Goal: Information Seeking & Learning: Find contact information

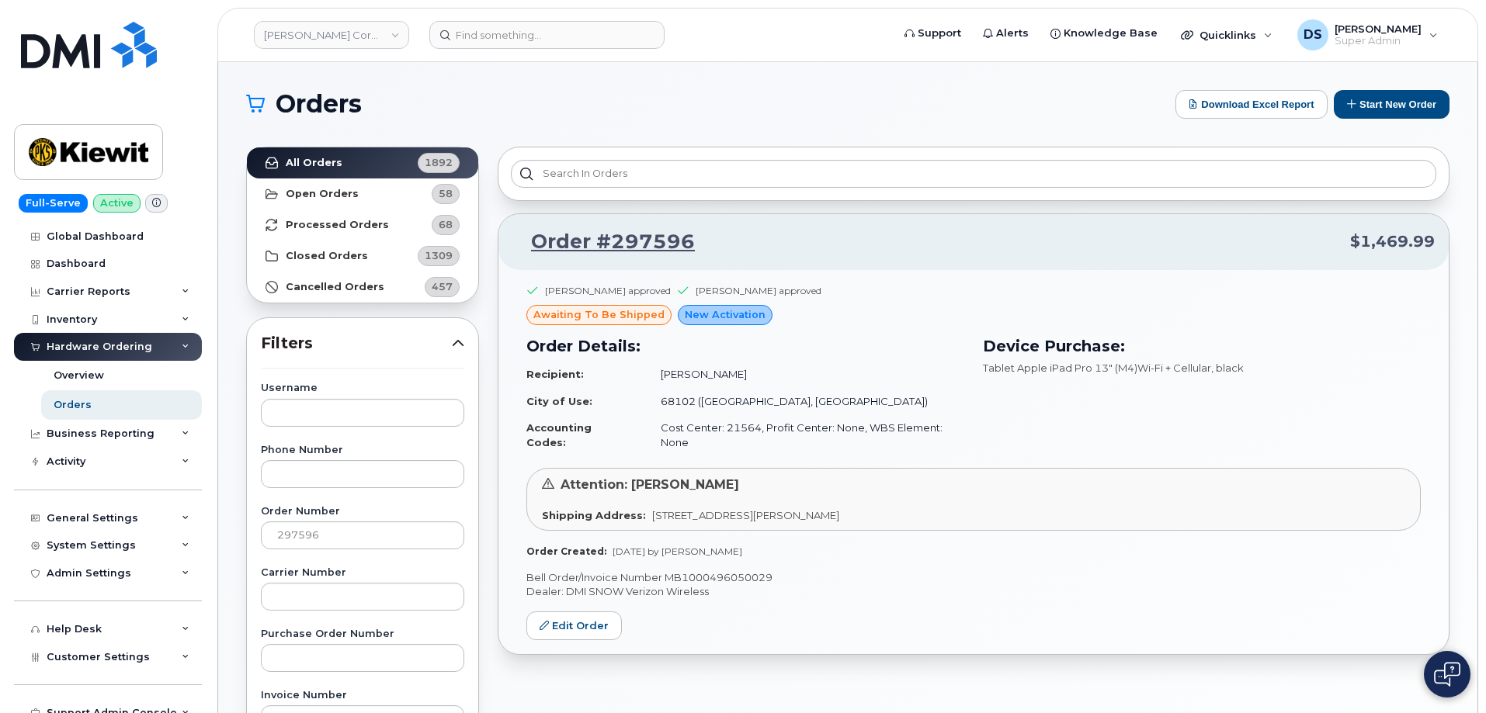
drag, startPoint x: 326, startPoint y: 533, endPoint x: 220, endPoint y: 529, distance: 105.7
click at [220, 529] on div "Orders Download Excel Report Start New Order All Orders 1892 Open Orders 58 Pro…" at bounding box center [847, 654] width 1259 height 1184
type input "202466"
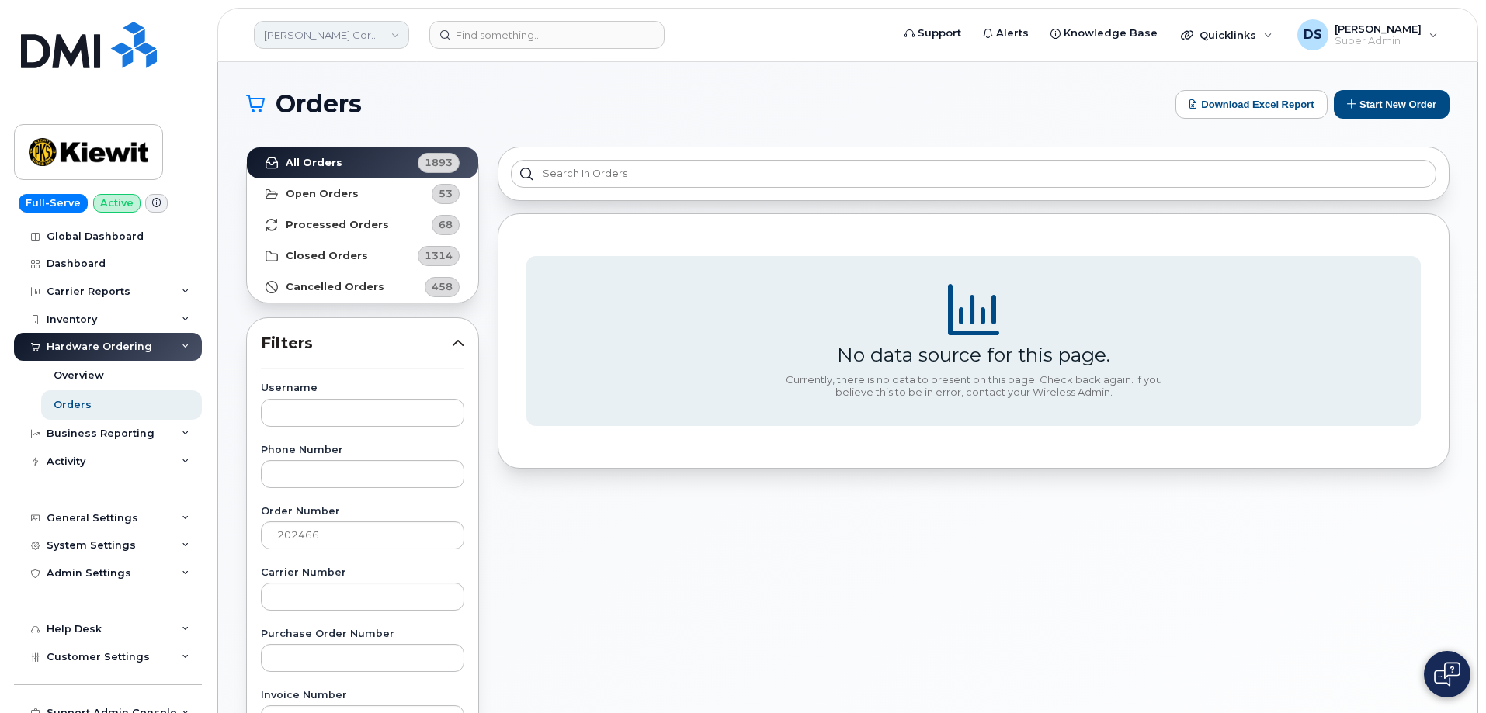
click at [306, 29] on link "[PERSON_NAME] Corporation" at bounding box center [331, 35] width 155 height 28
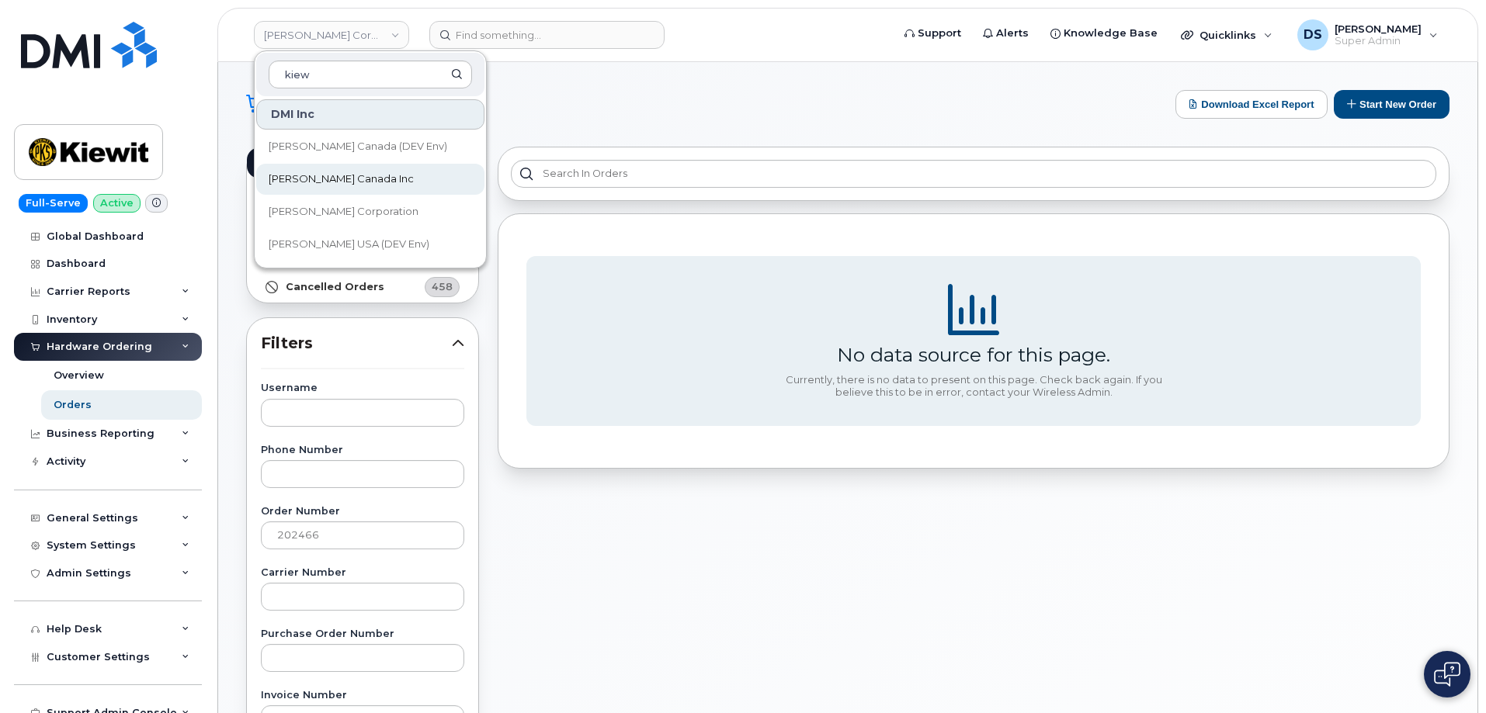
type input "kiew"
click at [328, 183] on span "Kiewit Canada Inc" at bounding box center [341, 180] width 145 height 16
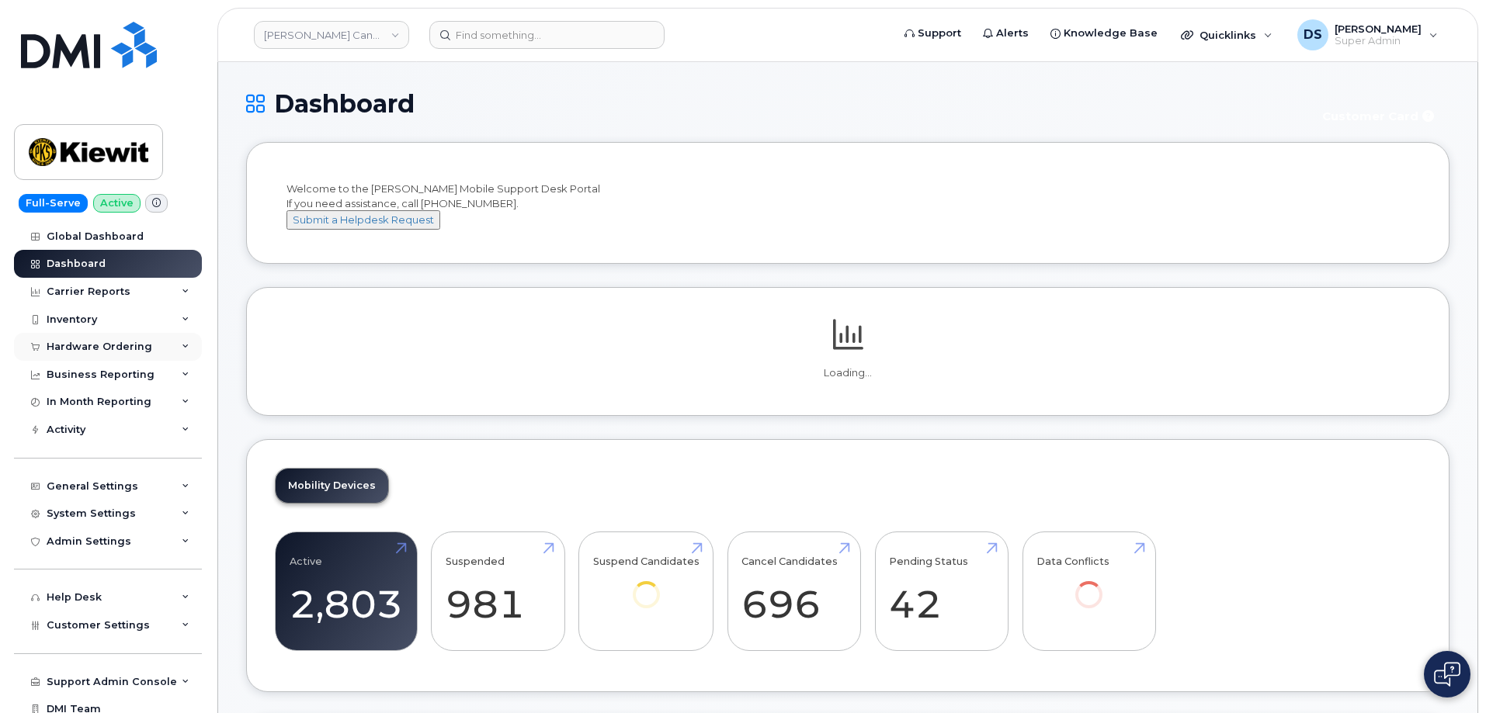
click at [78, 345] on div "Hardware Ordering" at bounding box center [100, 347] width 106 height 12
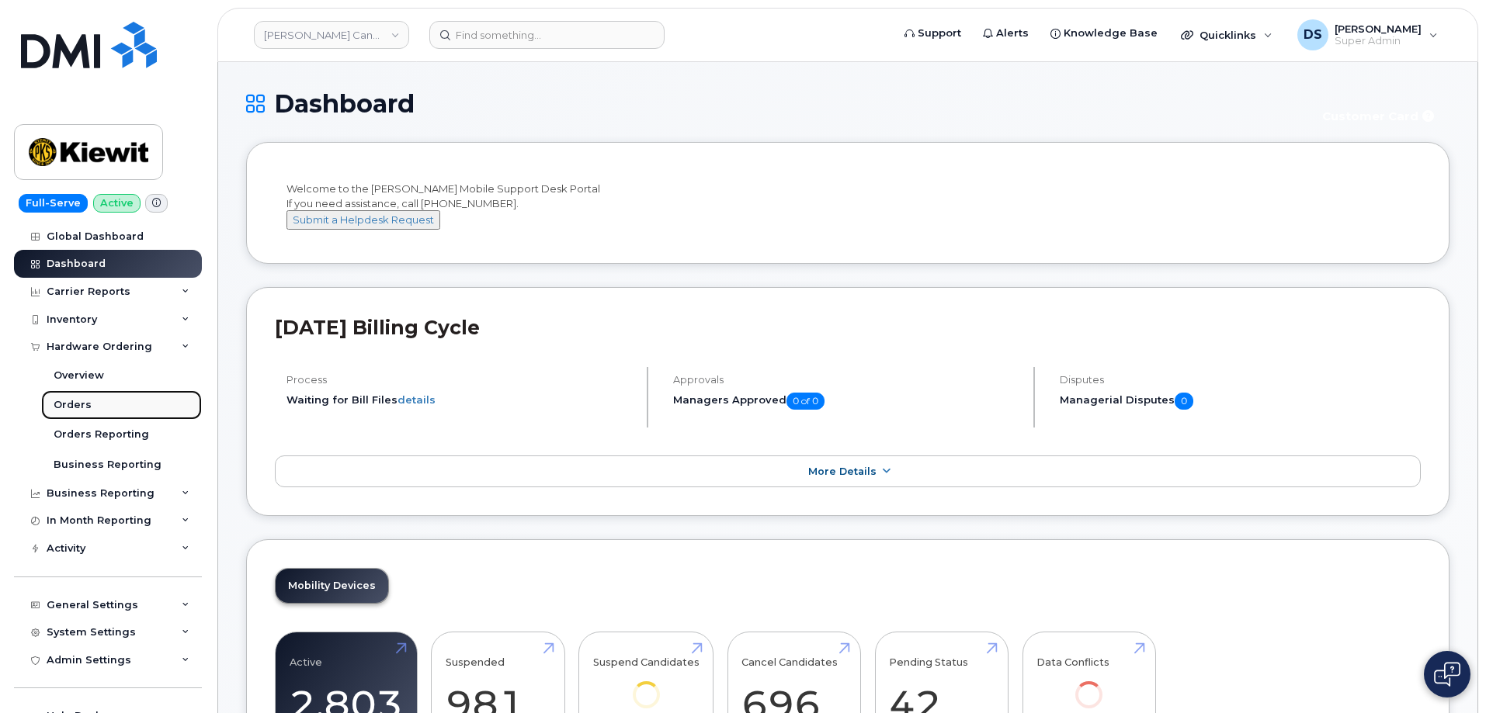
click at [77, 411] on div "Orders" at bounding box center [73, 405] width 38 height 14
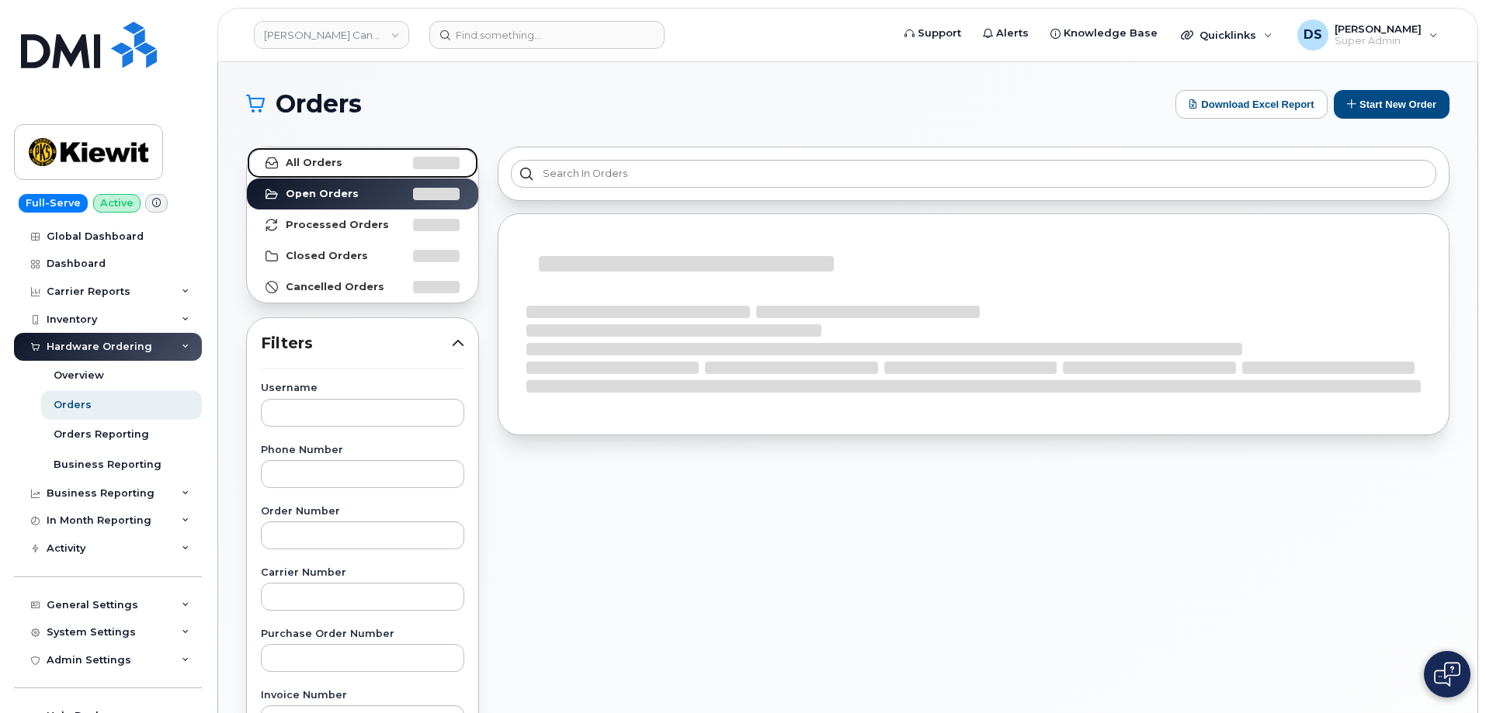
click at [331, 160] on strong "All Orders" at bounding box center [314, 163] width 57 height 12
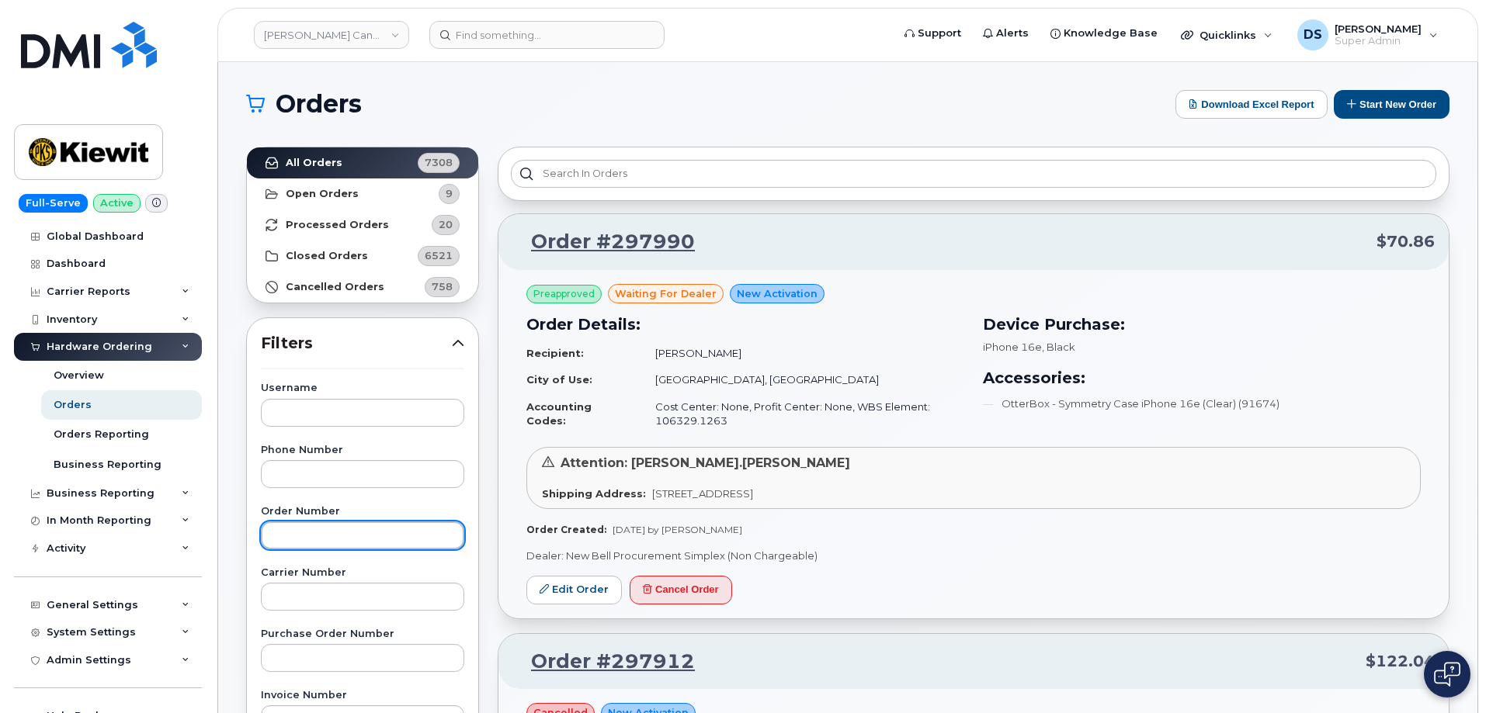
click at [359, 538] on input "text" at bounding box center [362, 536] width 203 height 28
paste input "295502"
type input "295502"
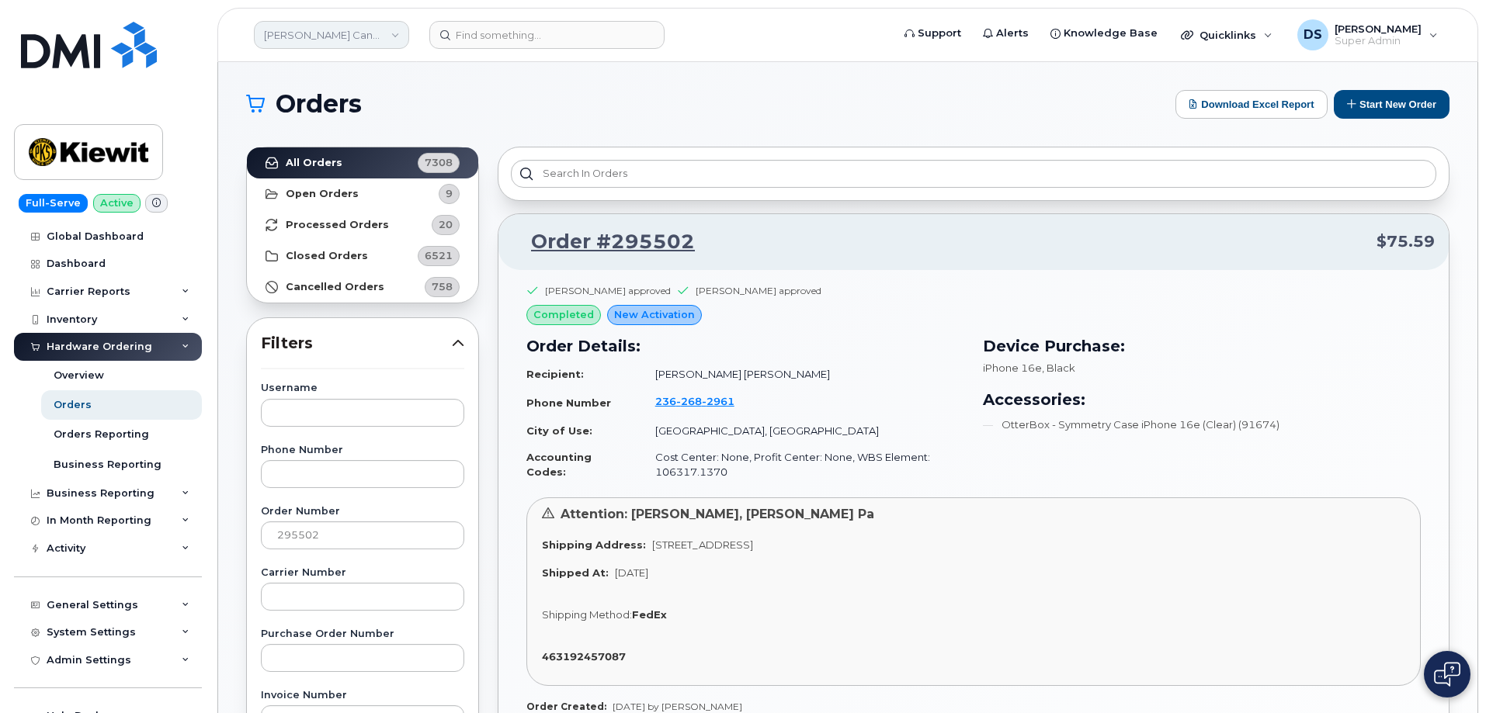
click at [318, 29] on link "Kiewit Canada Inc" at bounding box center [331, 35] width 155 height 28
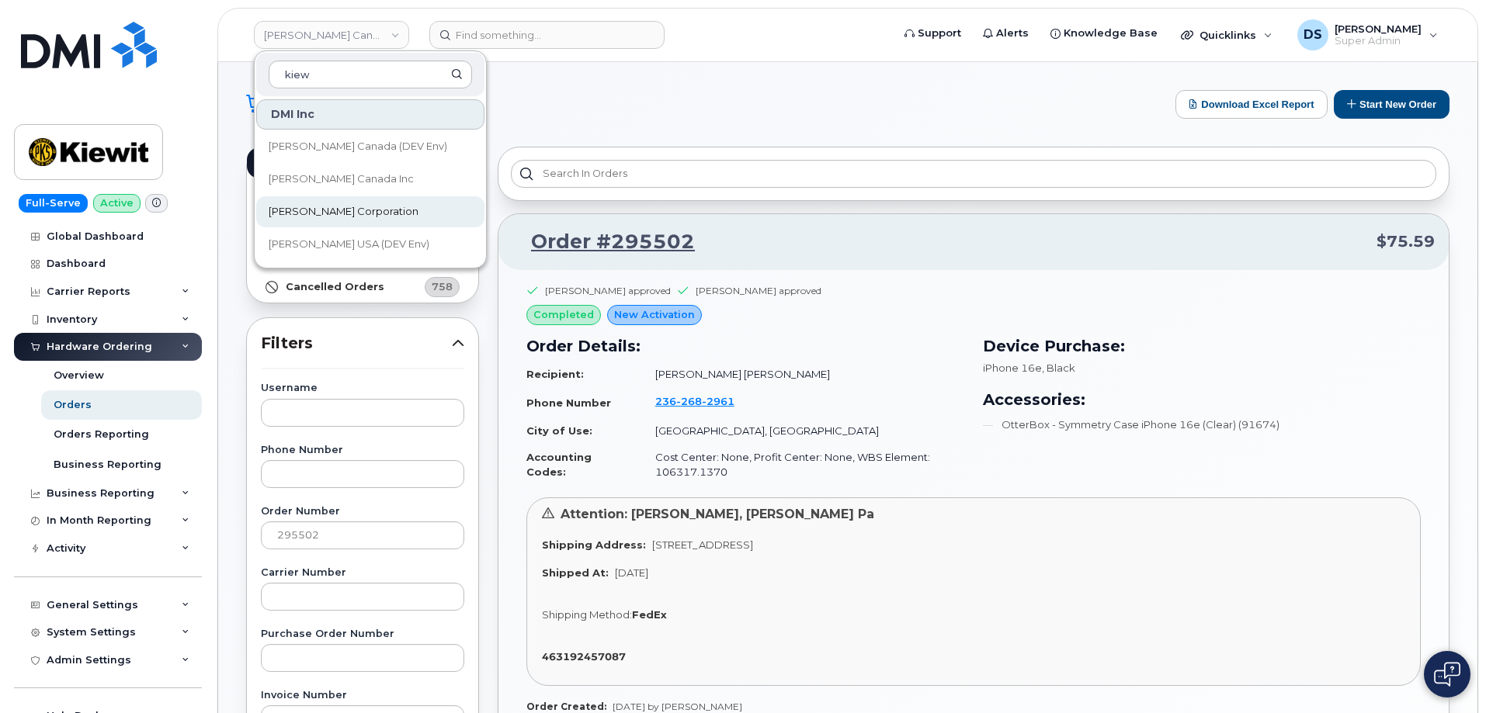
type input "kiew"
click at [334, 209] on span "[PERSON_NAME] Corporation" at bounding box center [344, 212] width 150 height 16
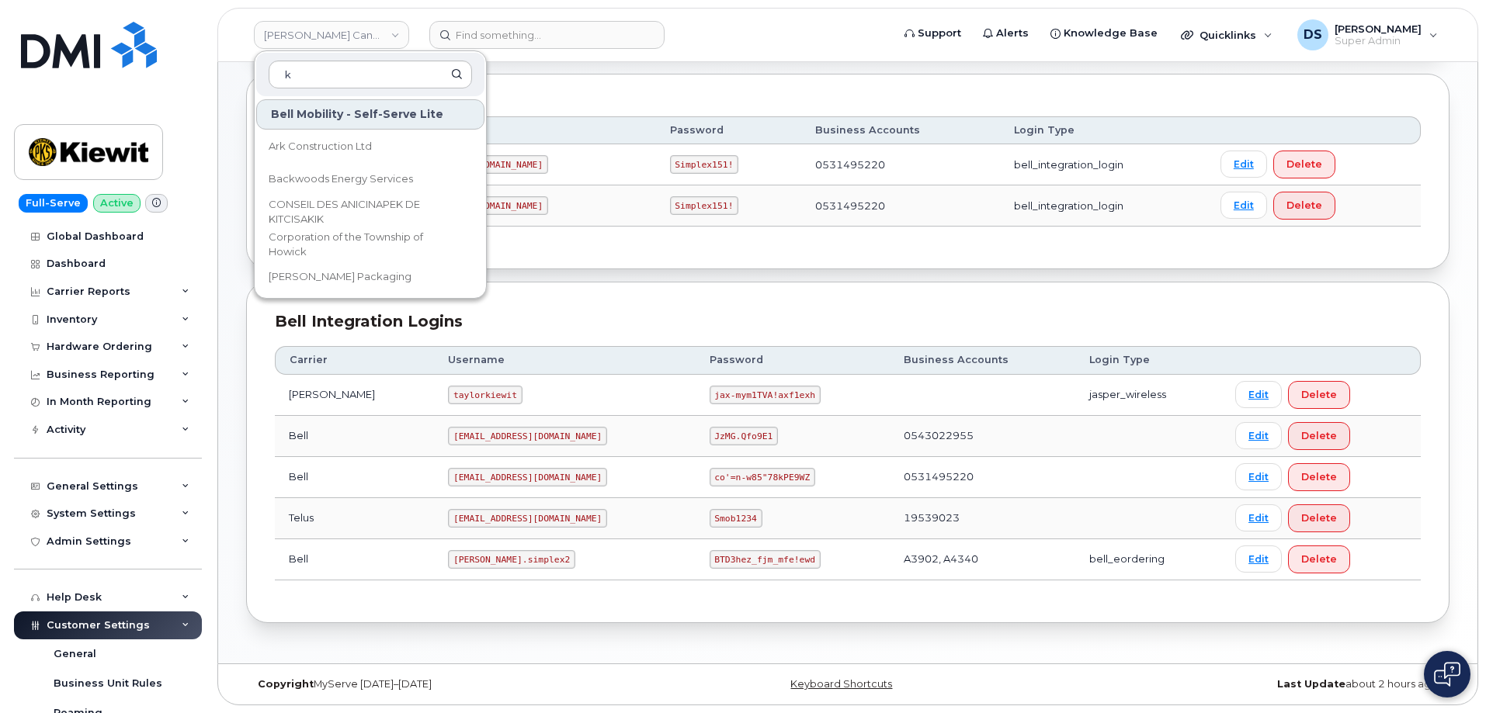
click at [733, 102] on div "Carrier Username Password Business Accounts Login Type Bell 1PeterK@myserve.ca …" at bounding box center [848, 171] width 1146 height 138
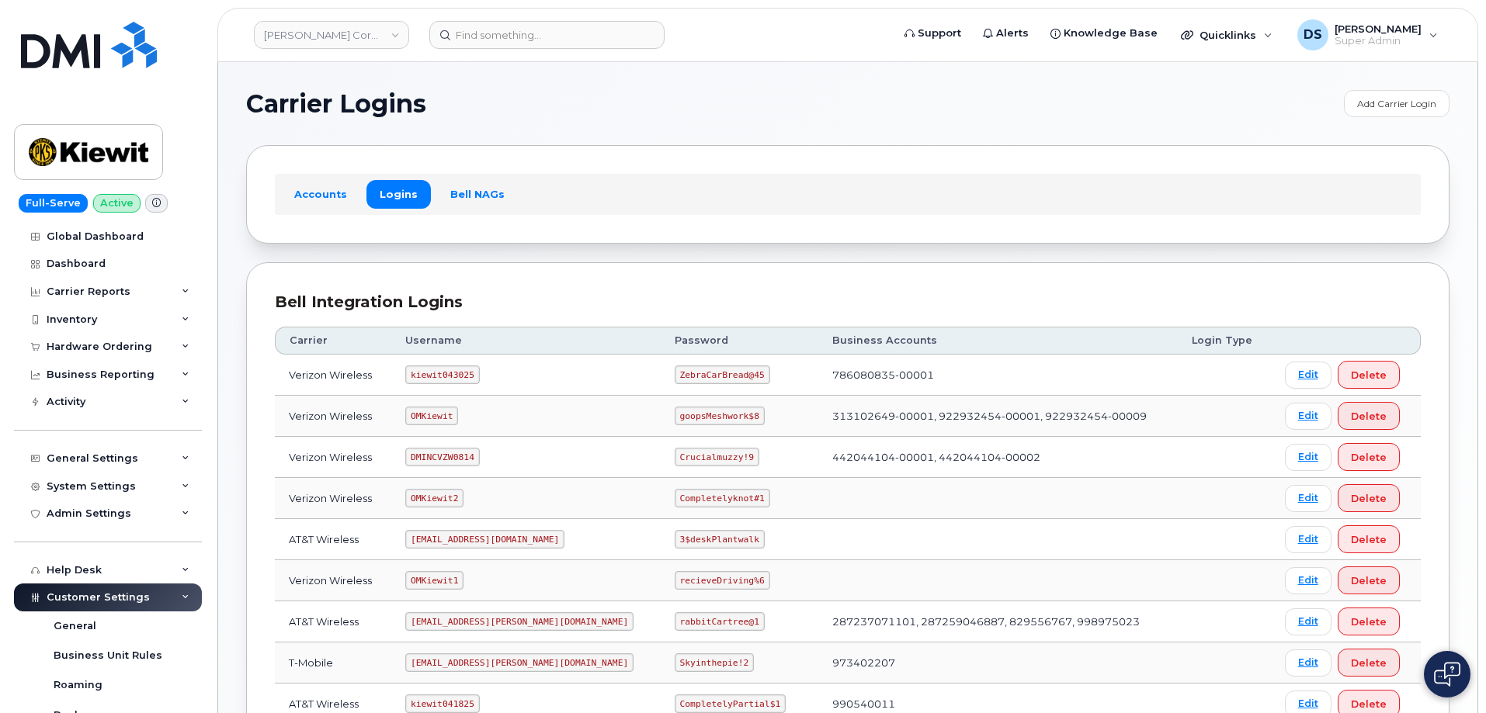
scroll to position [155, 0]
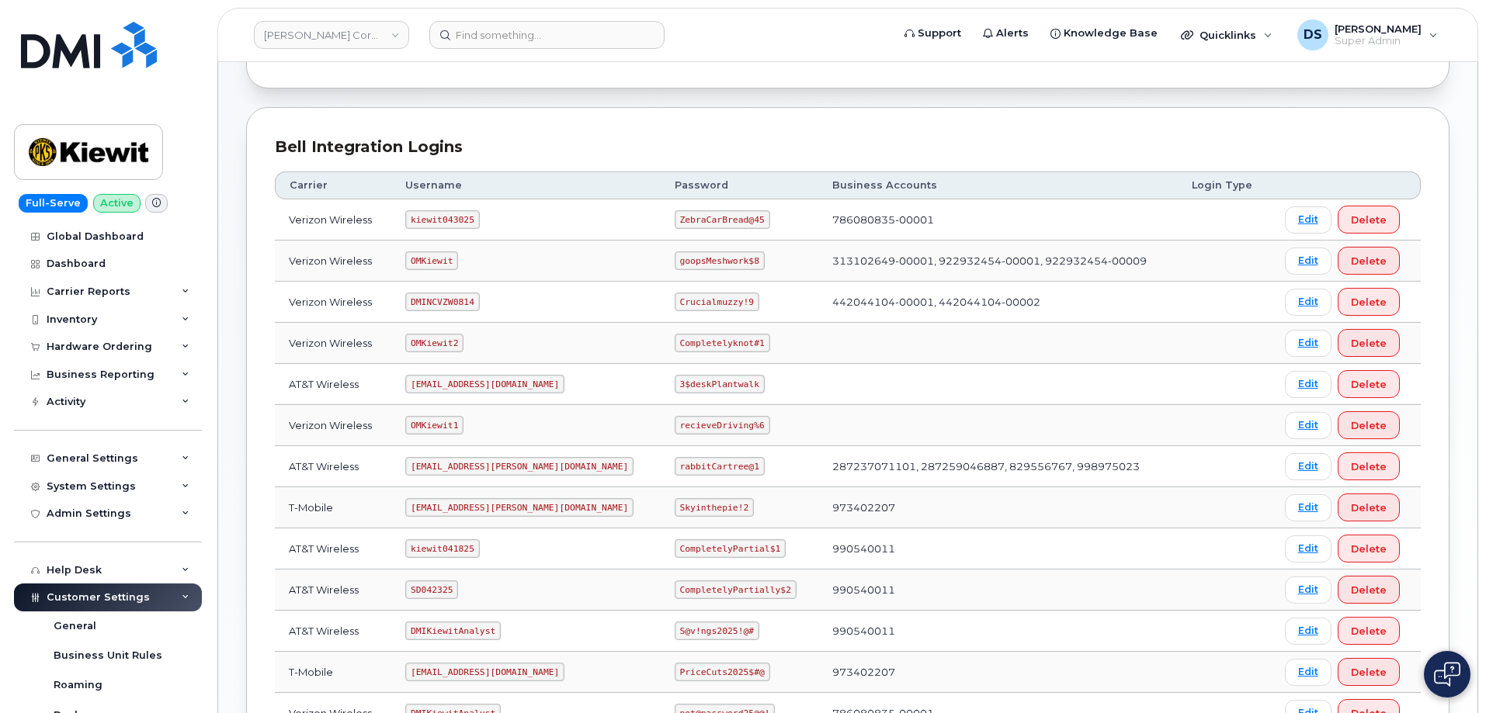
drag, startPoint x: 567, startPoint y: 224, endPoint x: 536, endPoint y: 229, distance: 32.3
click at [567, 224] on td "kiewit043025" at bounding box center [525, 219] width 269 height 41
drag, startPoint x: 483, startPoint y: 221, endPoint x: 402, endPoint y: 224, distance: 80.8
click at [402, 224] on td "kiewit043025" at bounding box center [525, 219] width 269 height 41
copy code "kiewit043025"
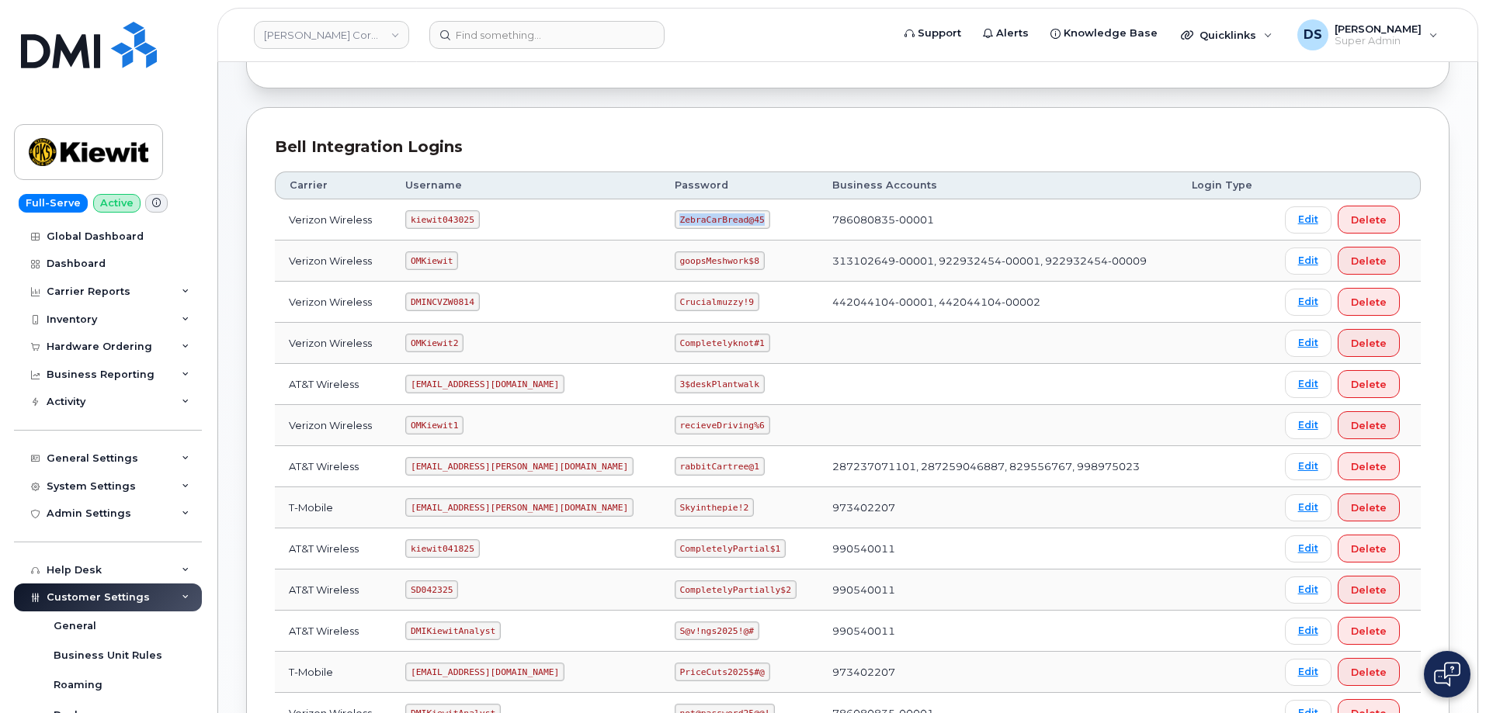
drag, startPoint x: 708, startPoint y: 220, endPoint x: 627, endPoint y: 218, distance: 80.8
click at [674, 218] on code "ZebraCarBread@45" at bounding box center [721, 219] width 95 height 19
copy code "ZebraCarBread@45"
click at [557, 127] on div "Bell Integration Logins Carrier Username Password Business Accounts Login Type …" at bounding box center [847, 442] width 1203 height 671
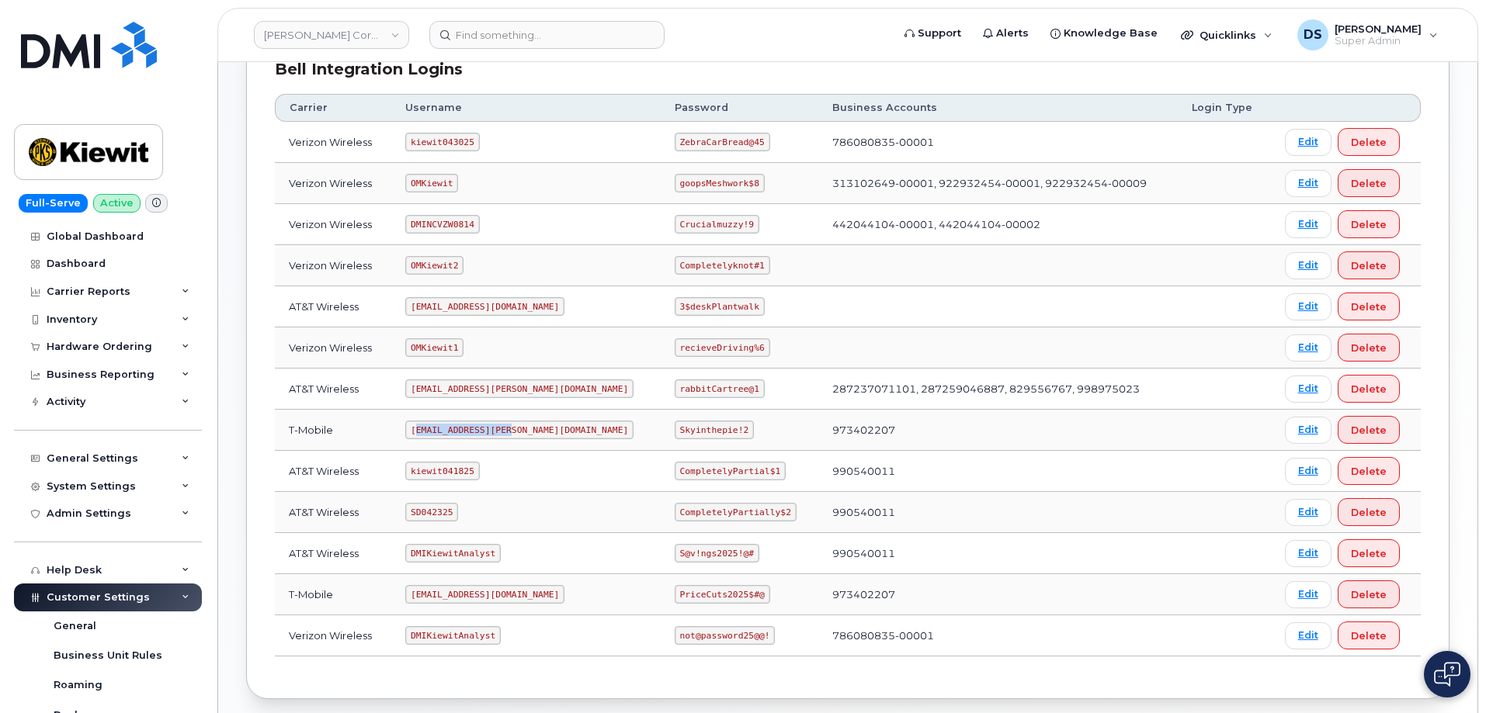
drag, startPoint x: 511, startPoint y: 428, endPoint x: 423, endPoint y: 424, distance: 87.8
click at [423, 424] on code "ms-kiewit@dminc.com" at bounding box center [519, 430] width 228 height 19
click at [575, 423] on td "ms-kiewit@dminc.com" at bounding box center [525, 430] width 269 height 41
drag, startPoint x: 511, startPoint y: 428, endPoint x: 413, endPoint y: 428, distance: 98.6
click at [413, 428] on td "ms-kiewit@dminc.com" at bounding box center [525, 430] width 269 height 41
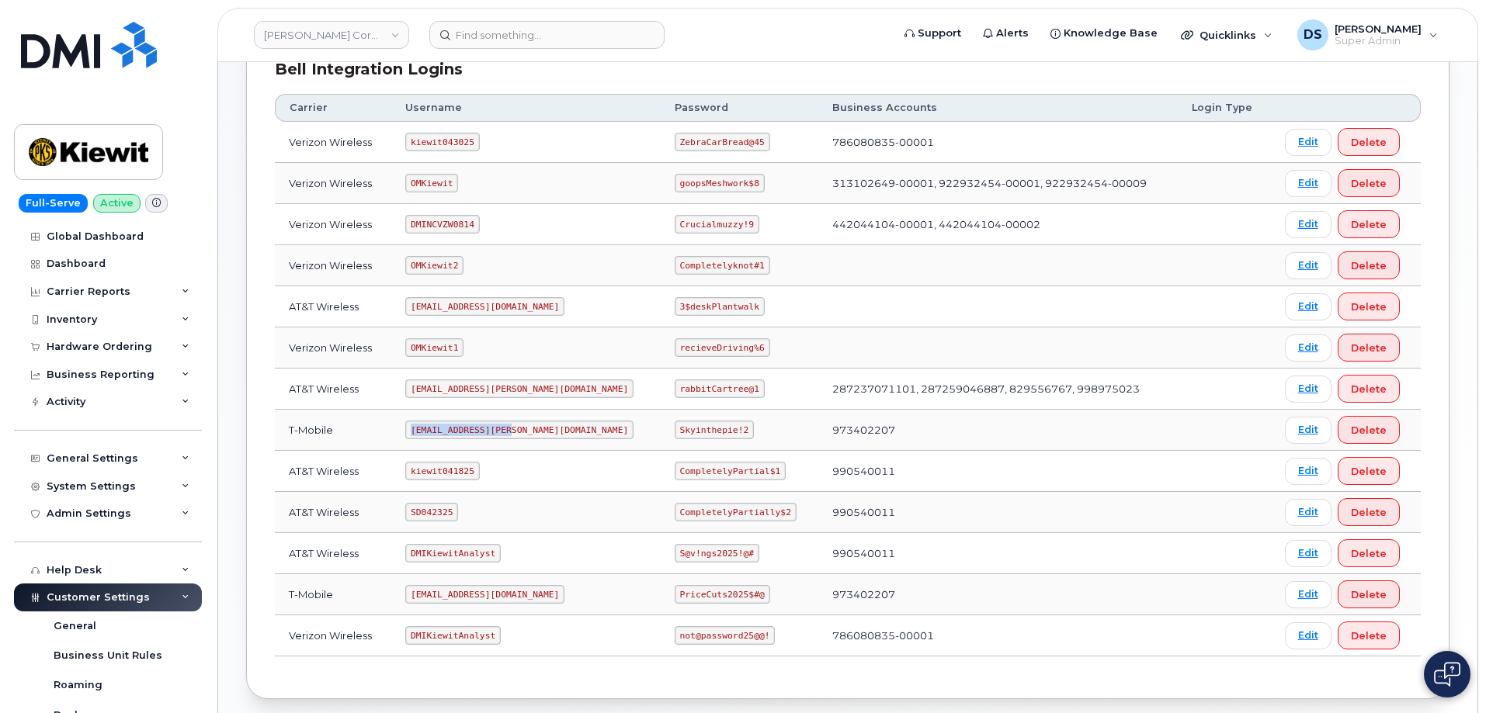
copy code "ms-kiewit@dminc.com"
drag, startPoint x: 694, startPoint y: 431, endPoint x: 623, endPoint y: 432, distance: 70.6
click at [661, 432] on td "Skyinthepie!2" at bounding box center [740, 430] width 158 height 41
copy code "Skyinthepie!2"
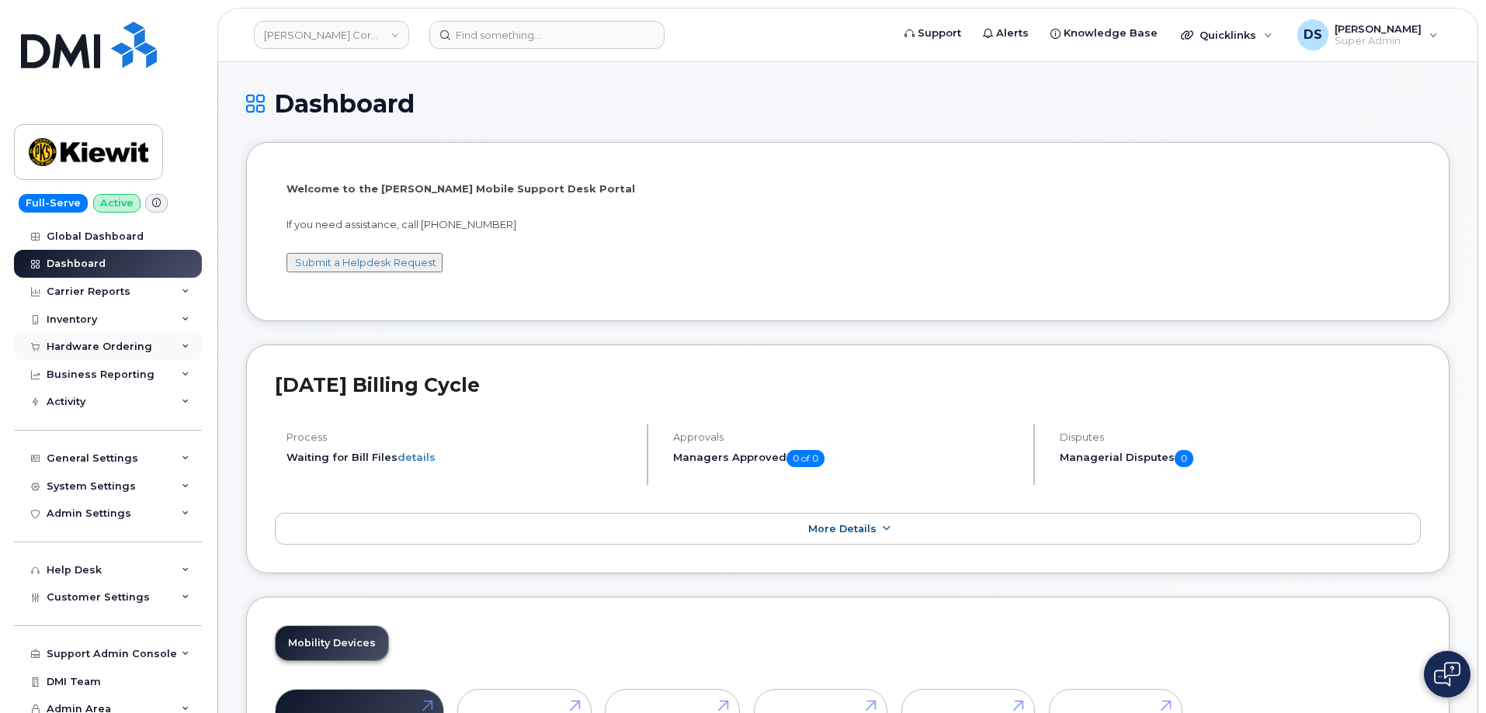
click at [88, 350] on div "Hardware Ordering" at bounding box center [100, 347] width 106 height 12
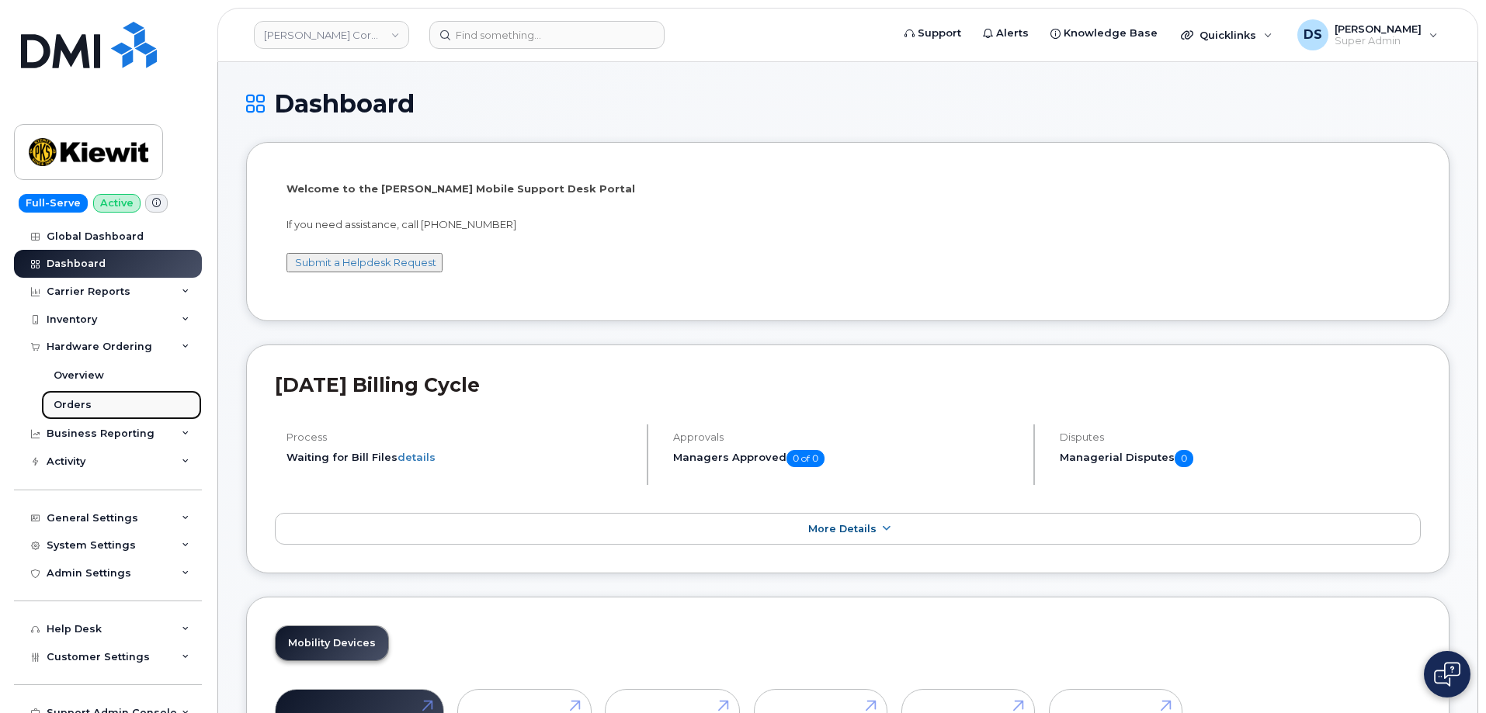
click at [76, 400] on div "Orders" at bounding box center [73, 405] width 38 height 14
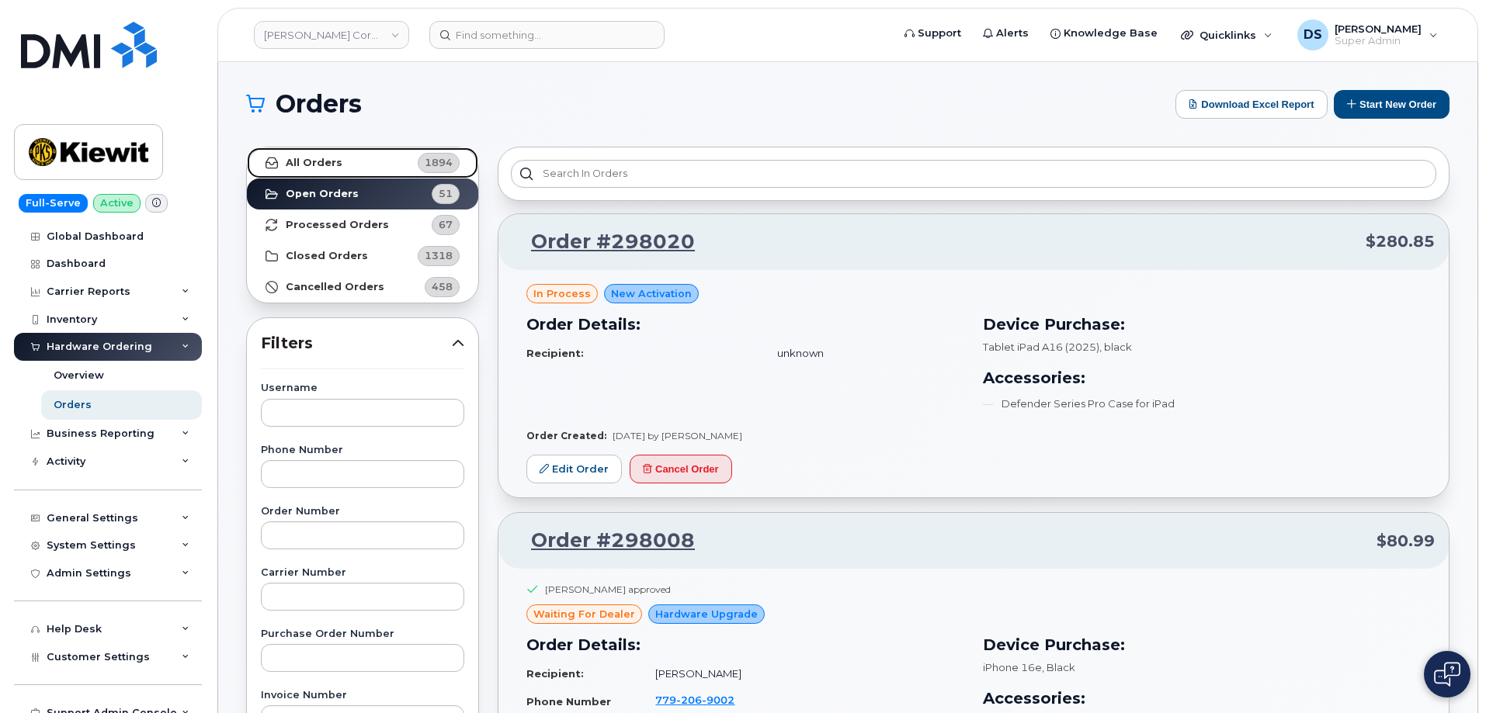
click at [314, 154] on link "All Orders 1894" at bounding box center [362, 162] width 231 height 31
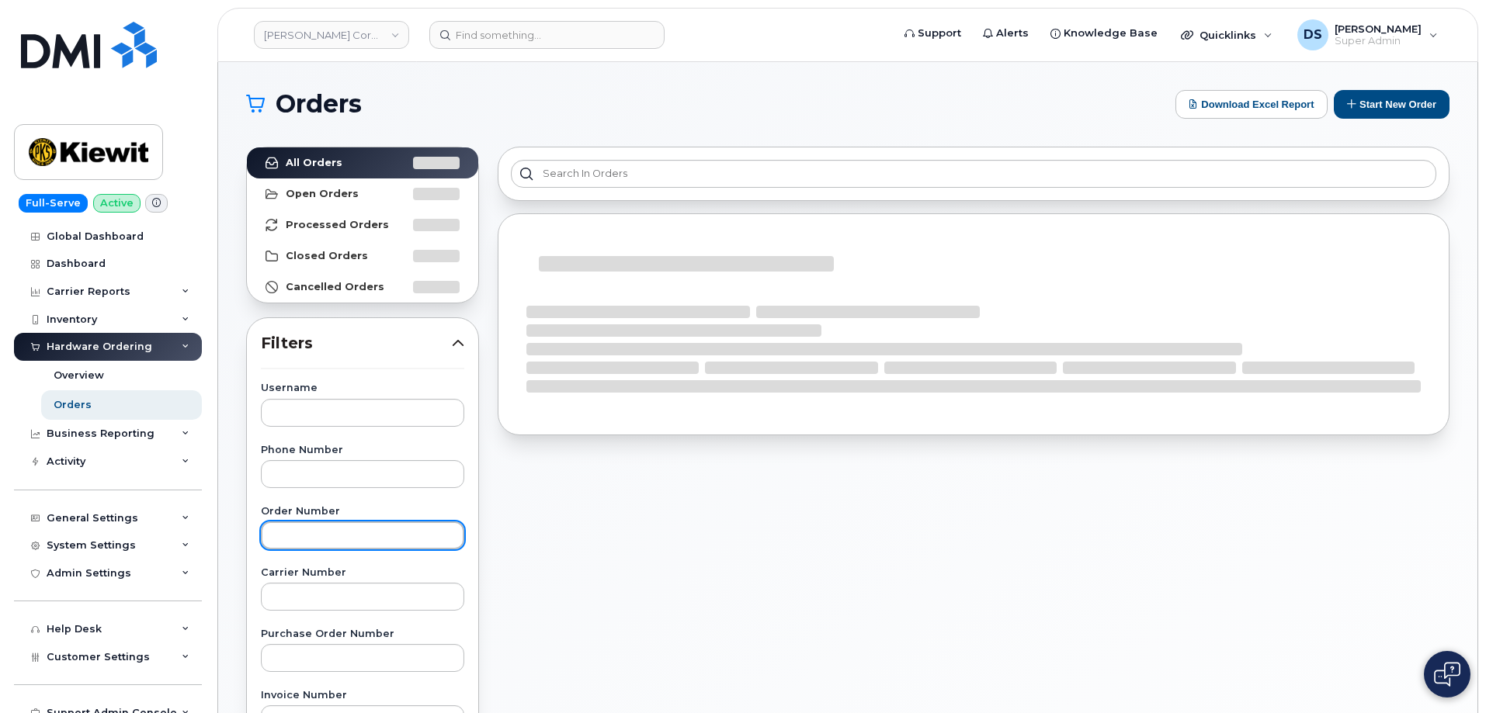
click at [380, 529] on input "text" at bounding box center [362, 536] width 203 height 28
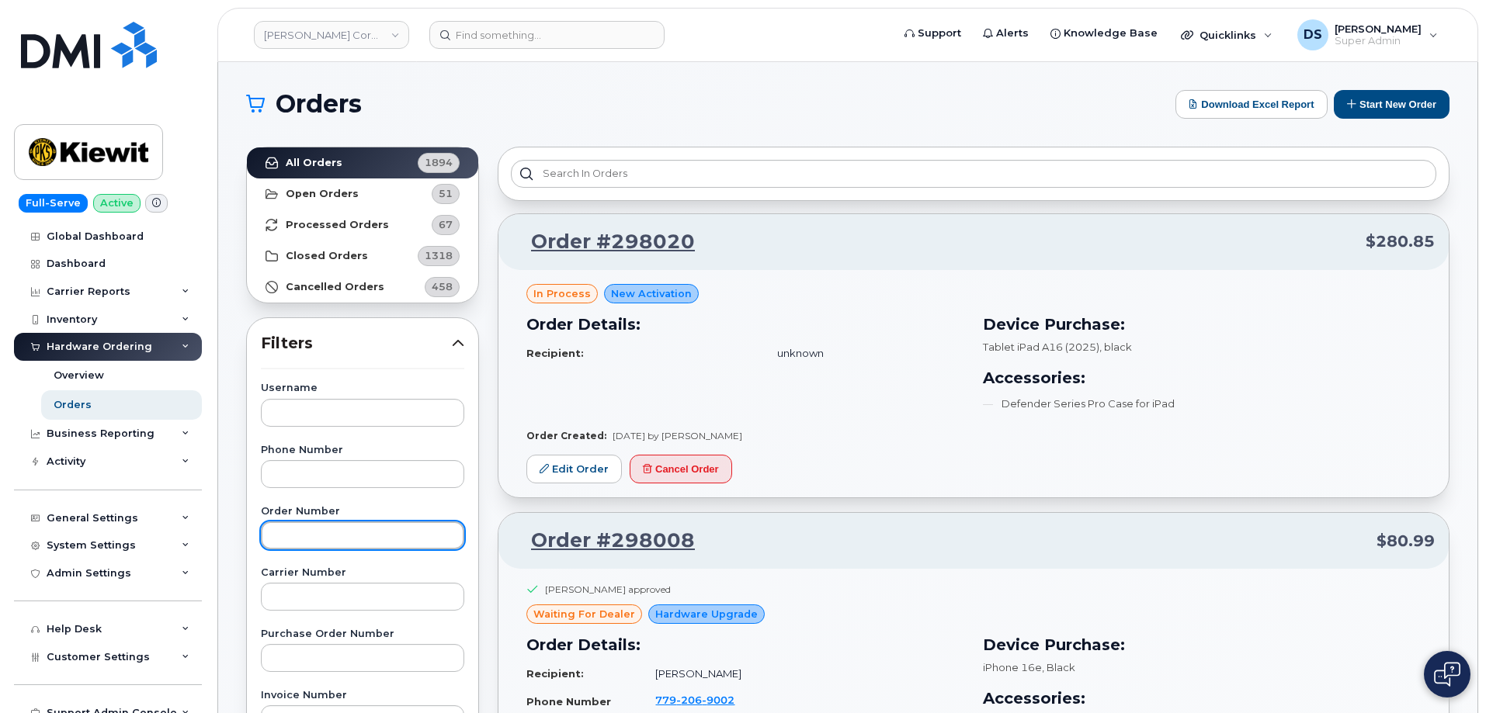
paste input "297789"
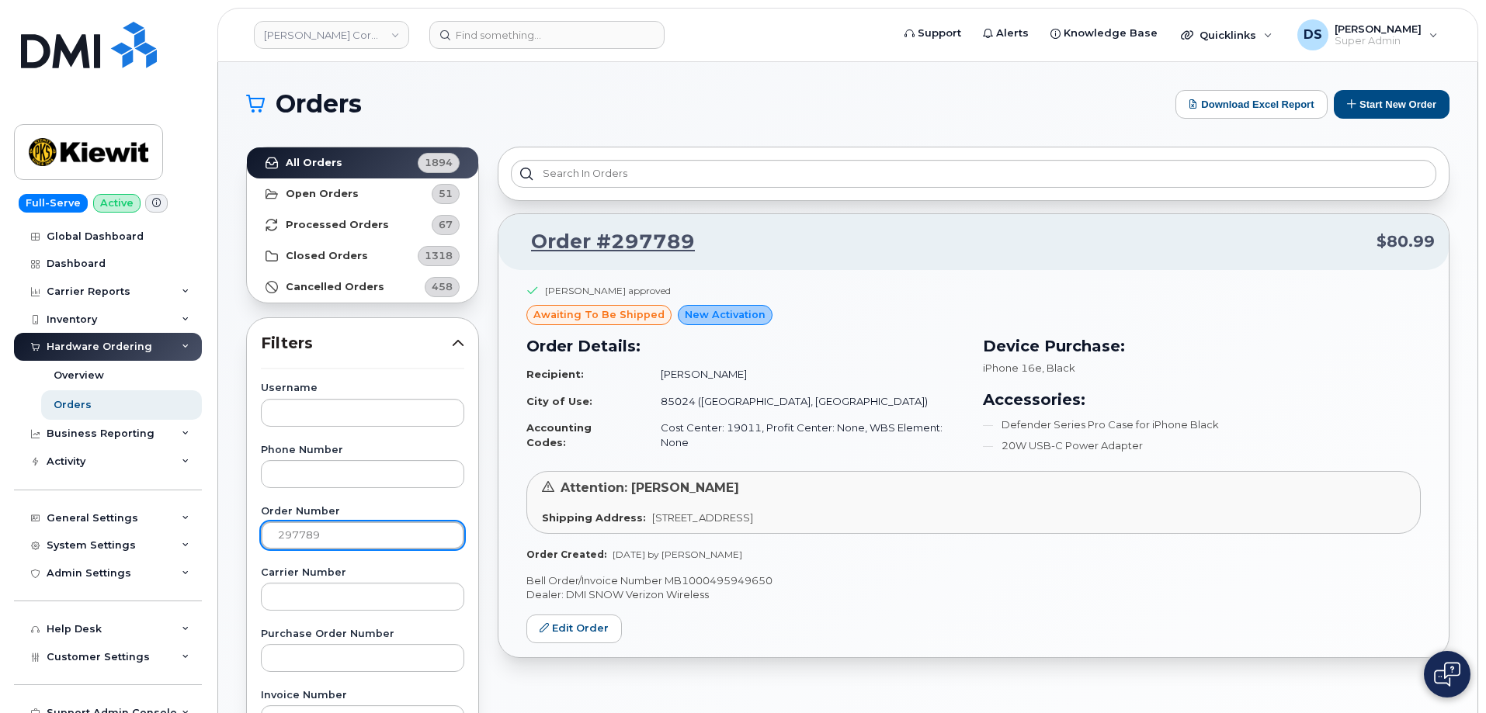
drag, startPoint x: 354, startPoint y: 542, endPoint x: 276, endPoint y: 541, distance: 77.6
click at [277, 541] on input "297789" at bounding box center [362, 536] width 203 height 28
paste input "228"
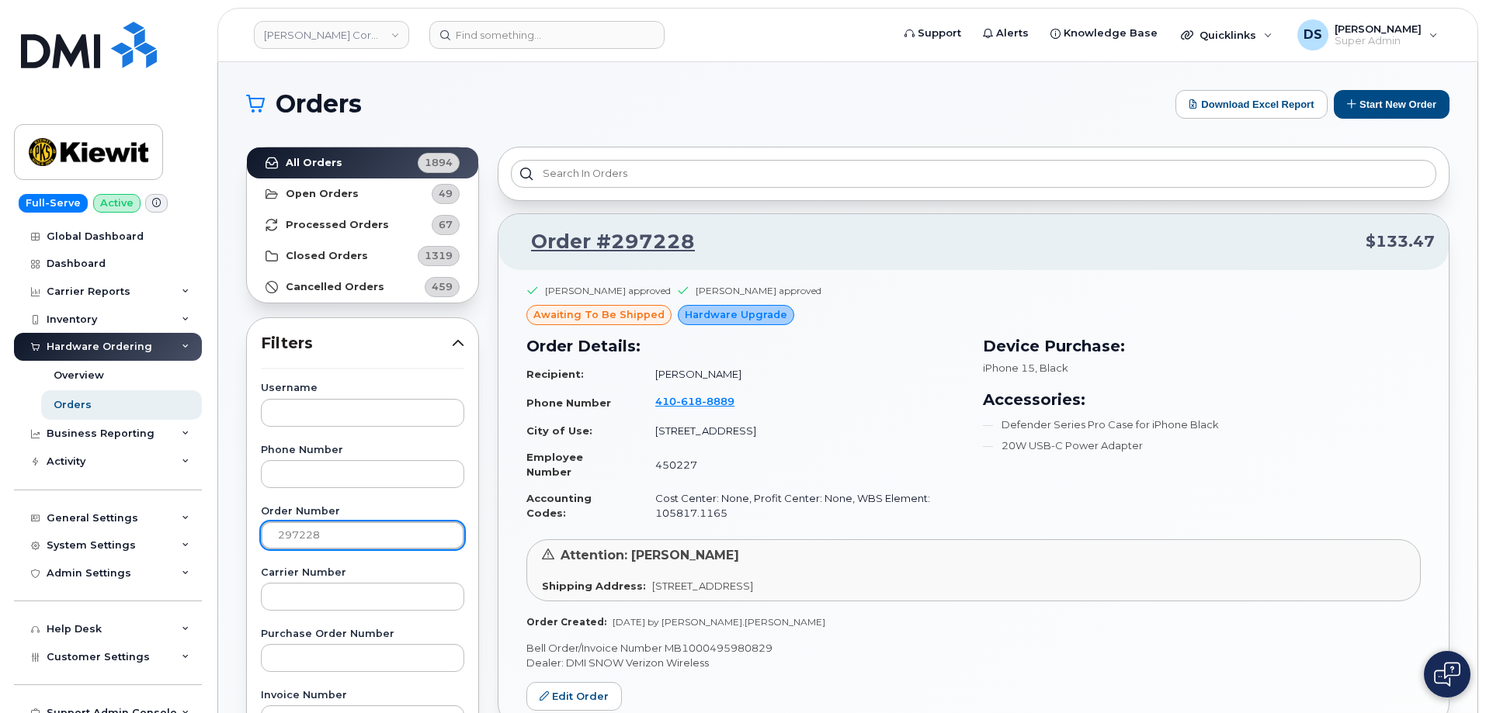
drag, startPoint x: 352, startPoint y: 530, endPoint x: 239, endPoint y: 521, distance: 113.7
click at [239, 521] on div "All Orders 1894 Open Orders 49 Processed Orders 67 Closed Orders 1319 Cancelled…" at bounding box center [362, 682] width 251 height 1090
paste input "889"
type input "297889"
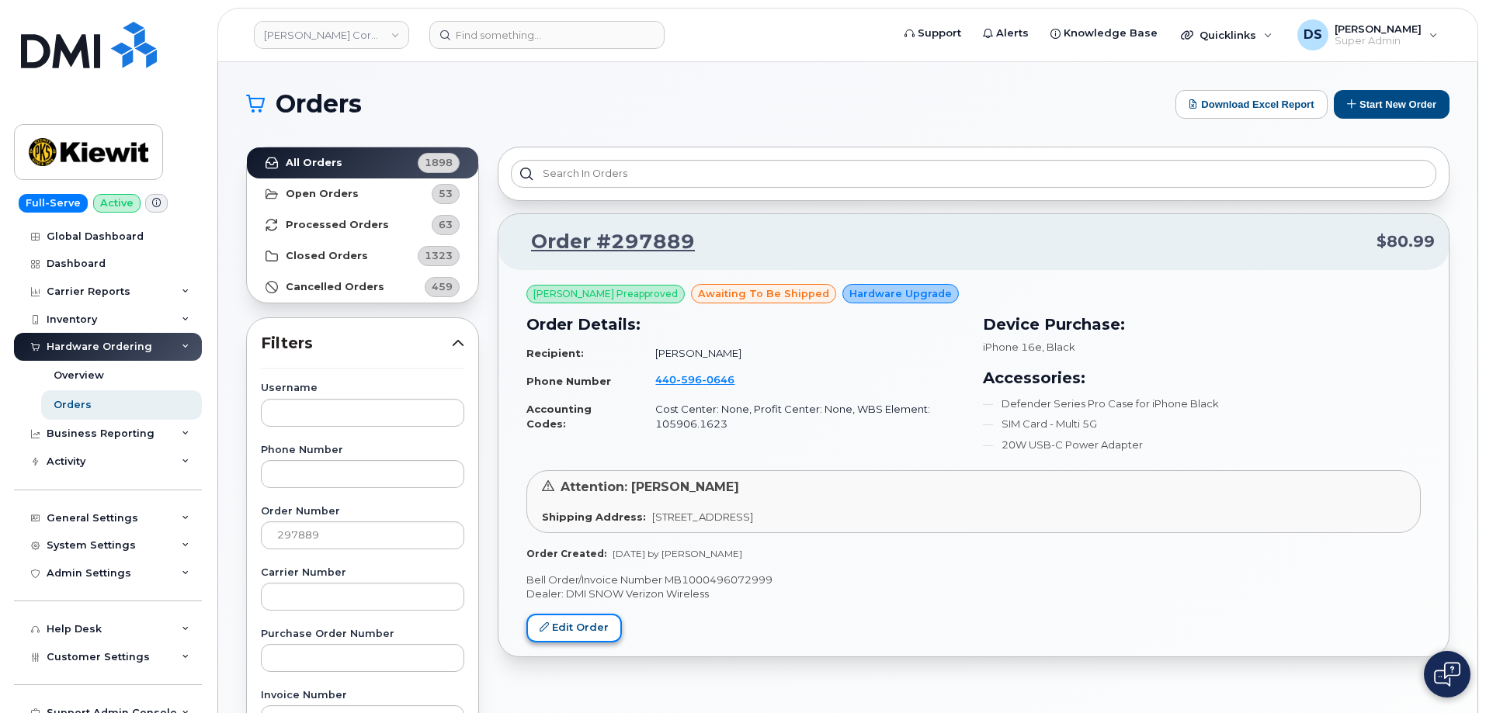
click at [594, 633] on link "Edit Order" at bounding box center [573, 628] width 95 height 29
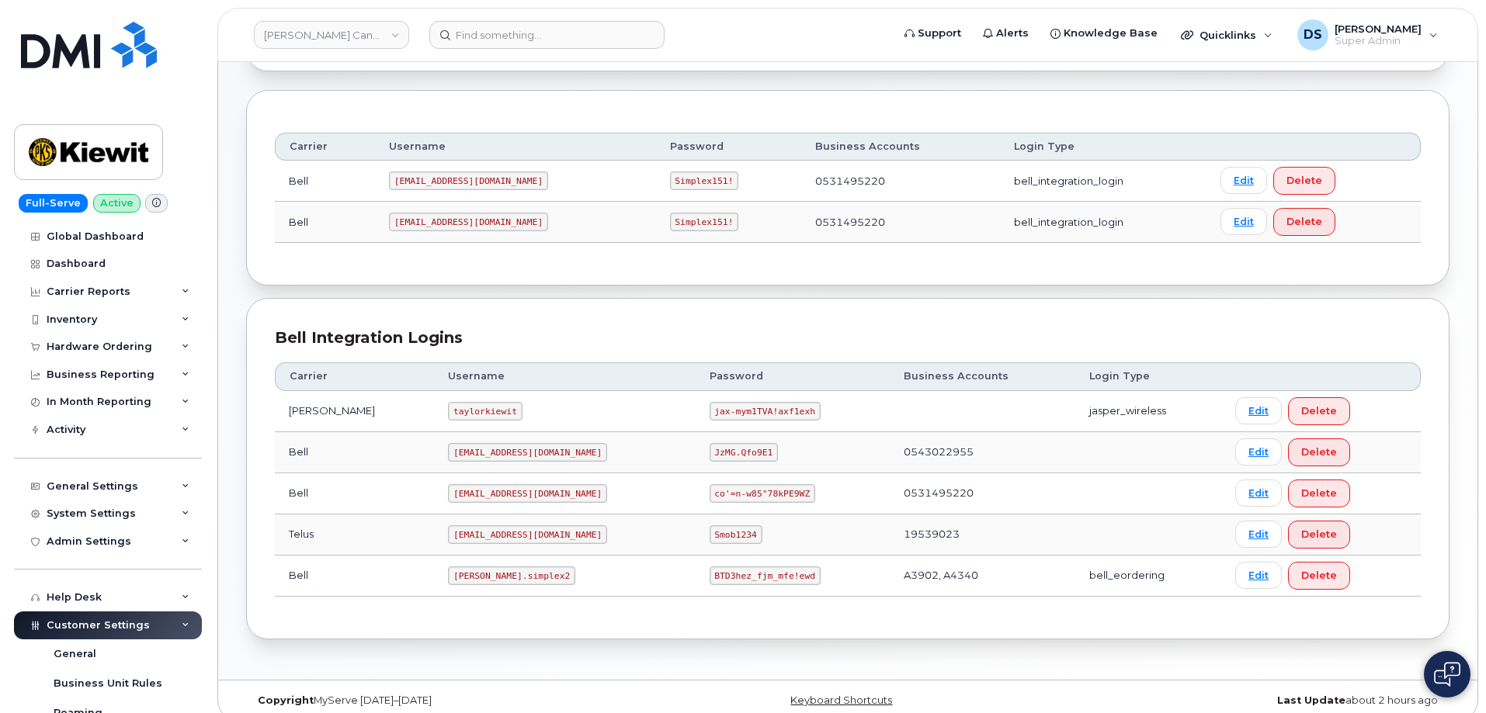
scroll to position [189, 0]
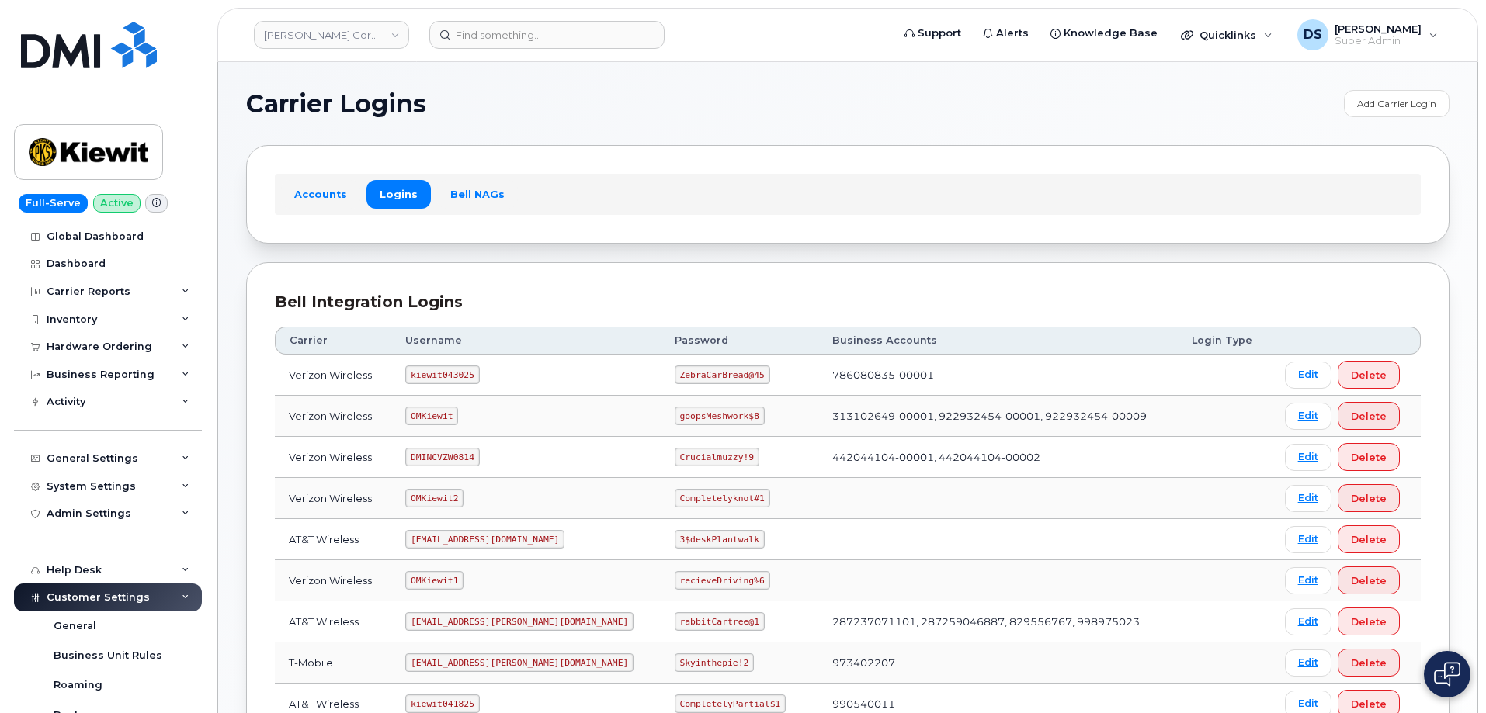
scroll to position [233, 0]
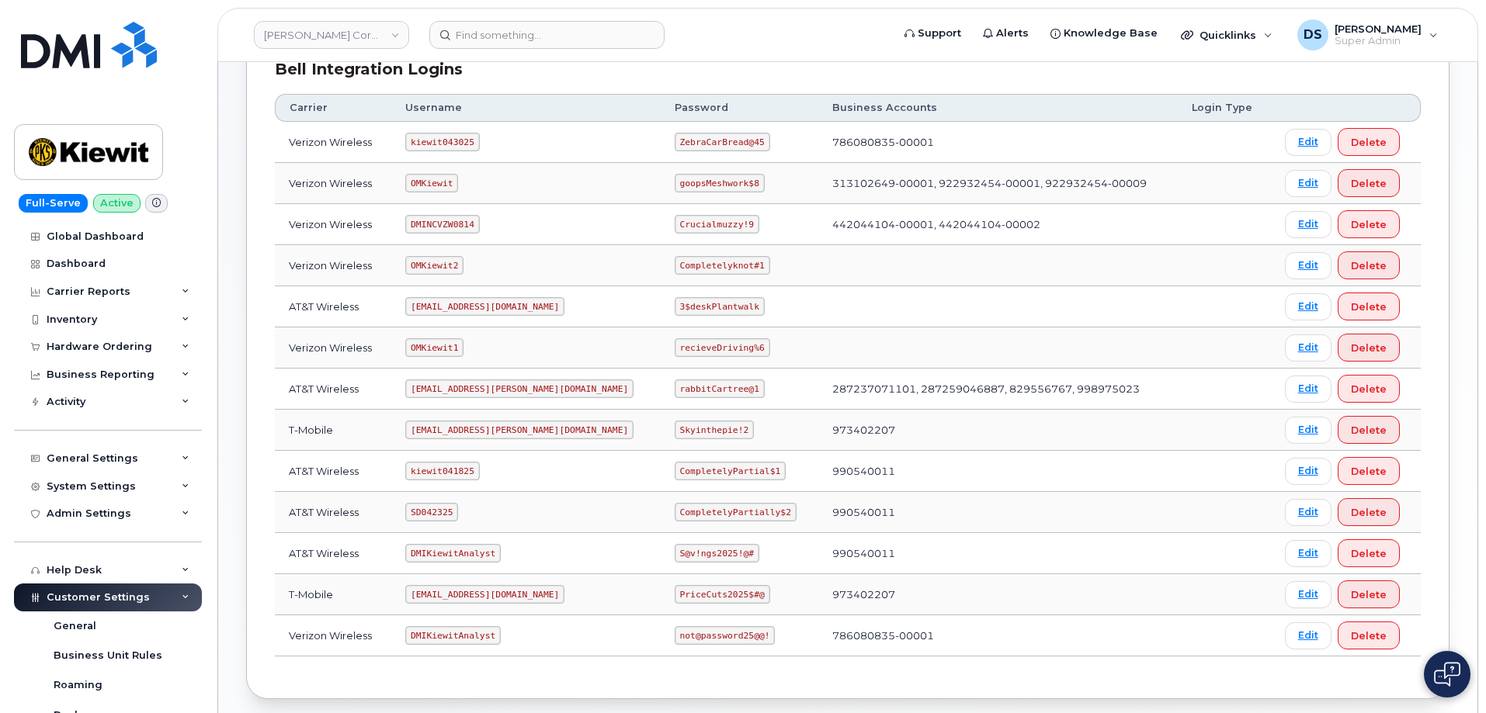
click at [511, 242] on td "DMINCVZW0814" at bounding box center [525, 224] width 269 height 41
drag, startPoint x: 477, startPoint y: 227, endPoint x: 417, endPoint y: 224, distance: 60.6
click at [417, 224] on code "DMINCVZW0814" at bounding box center [442, 224] width 74 height 19
copy code "DMINCVZW0814"
drag, startPoint x: 697, startPoint y: 224, endPoint x: 624, endPoint y: 227, distance: 73.0
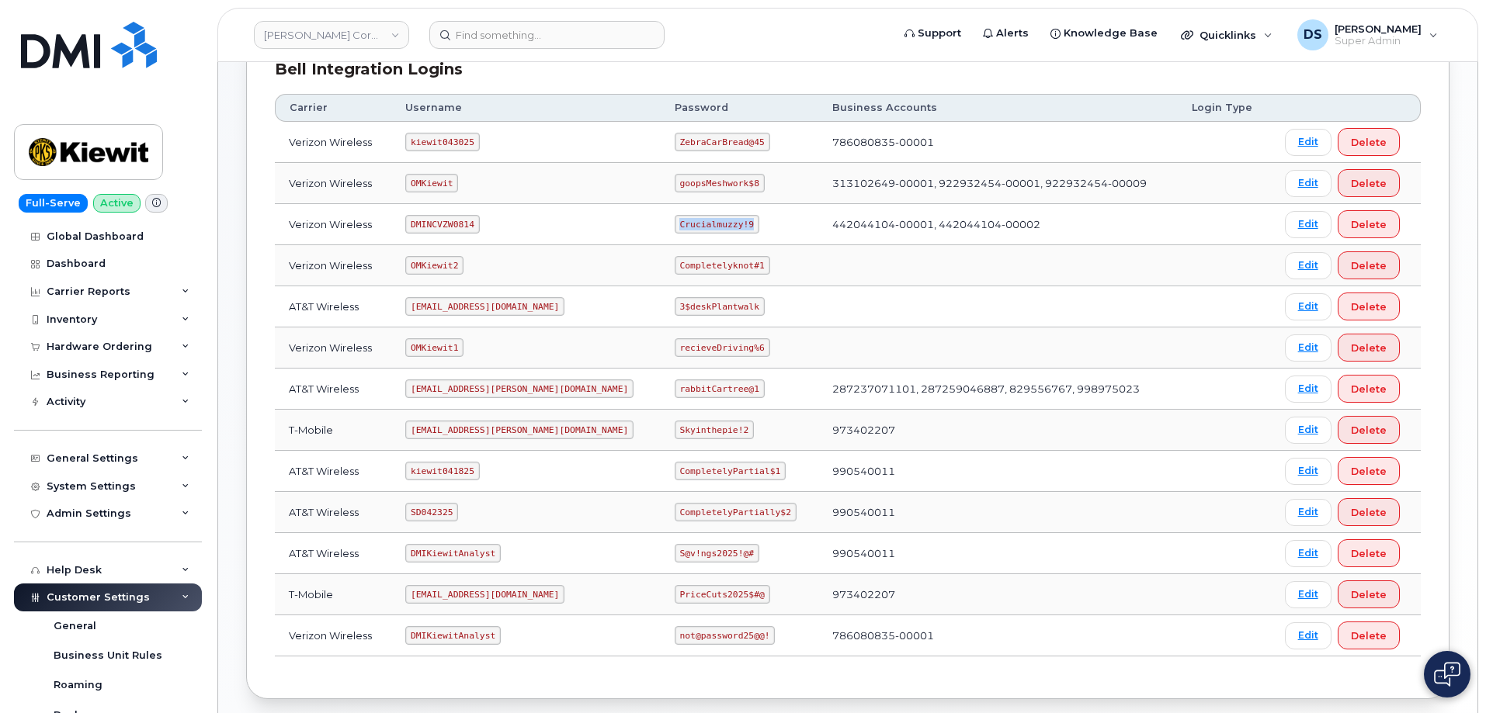
click at [674, 227] on code "Crucialmuzzy!9" at bounding box center [716, 224] width 85 height 19
copy code "Crucialmuzzy!9"
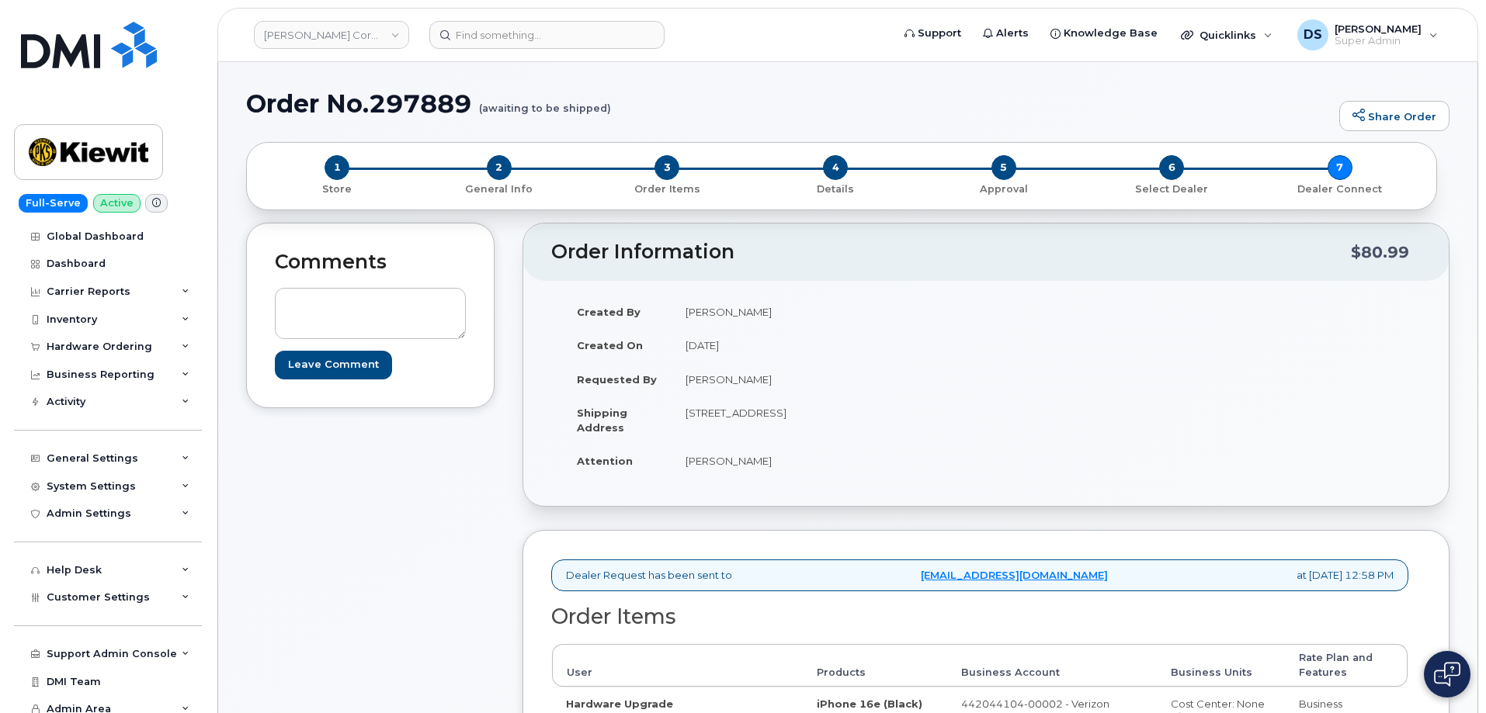
click at [1223, 421] on div "Created By [PERSON_NAME] Created On [DATE] Requested By [PERSON_NAME] Shipping …" at bounding box center [985, 393] width 869 height 197
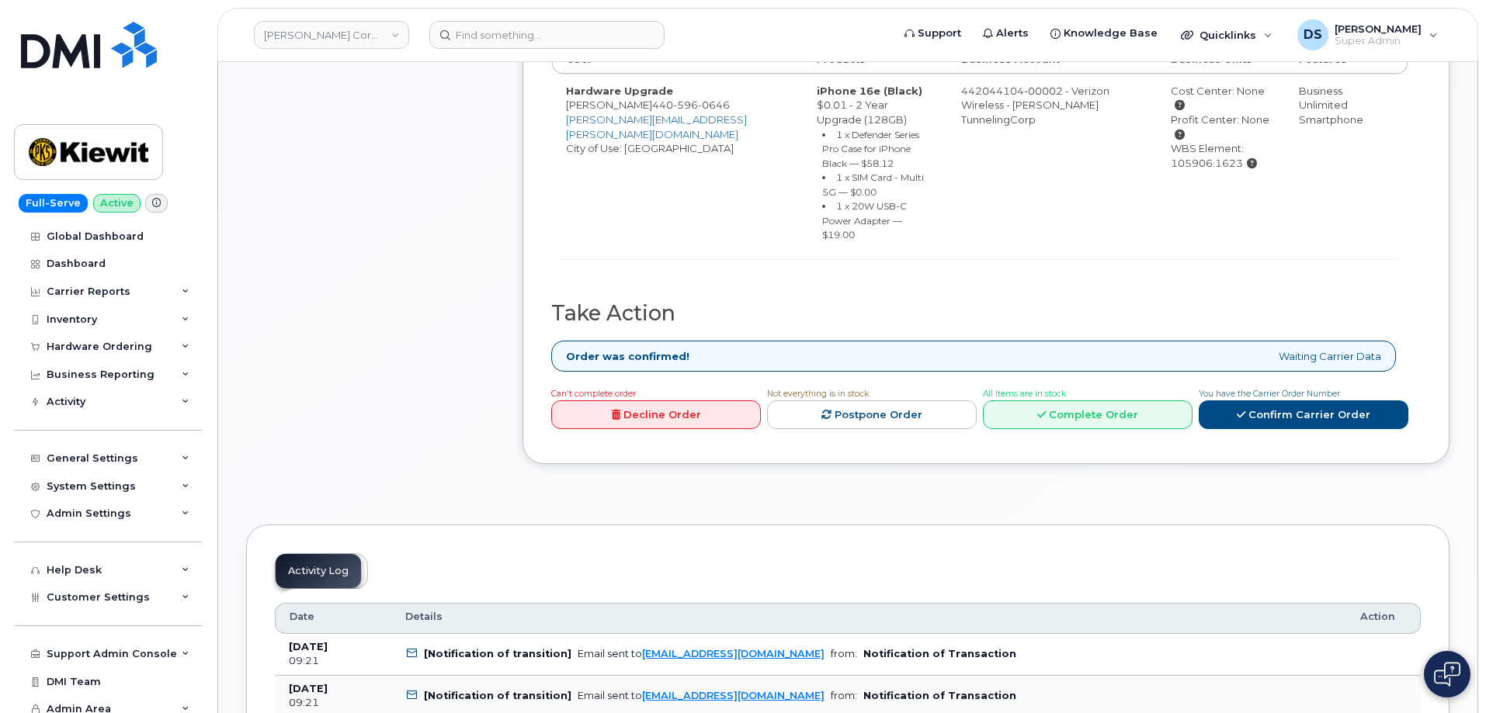
scroll to position [621, 0]
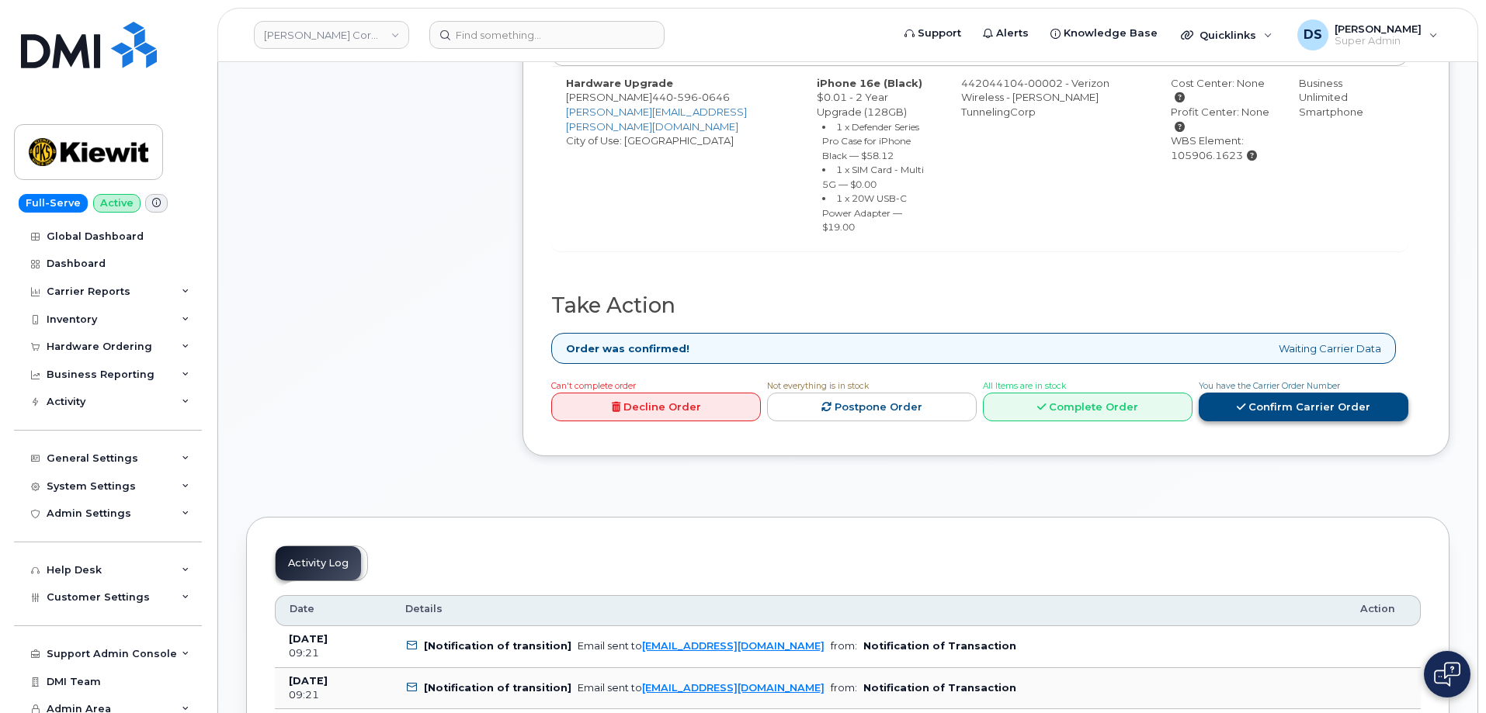
click at [1258, 400] on link "Confirm Carrier Order" at bounding box center [1303, 407] width 210 height 29
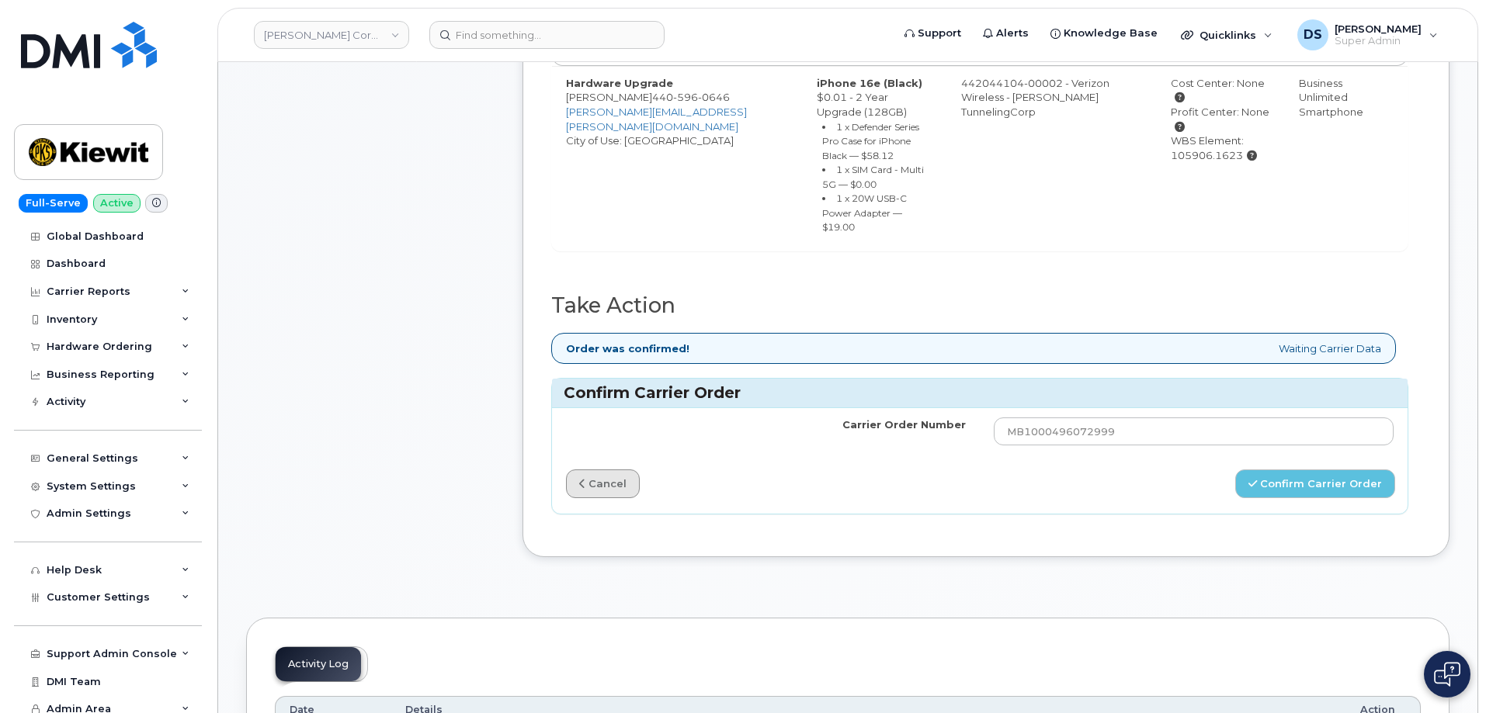
click at [615, 479] on link "cancel" at bounding box center [603, 484] width 74 height 29
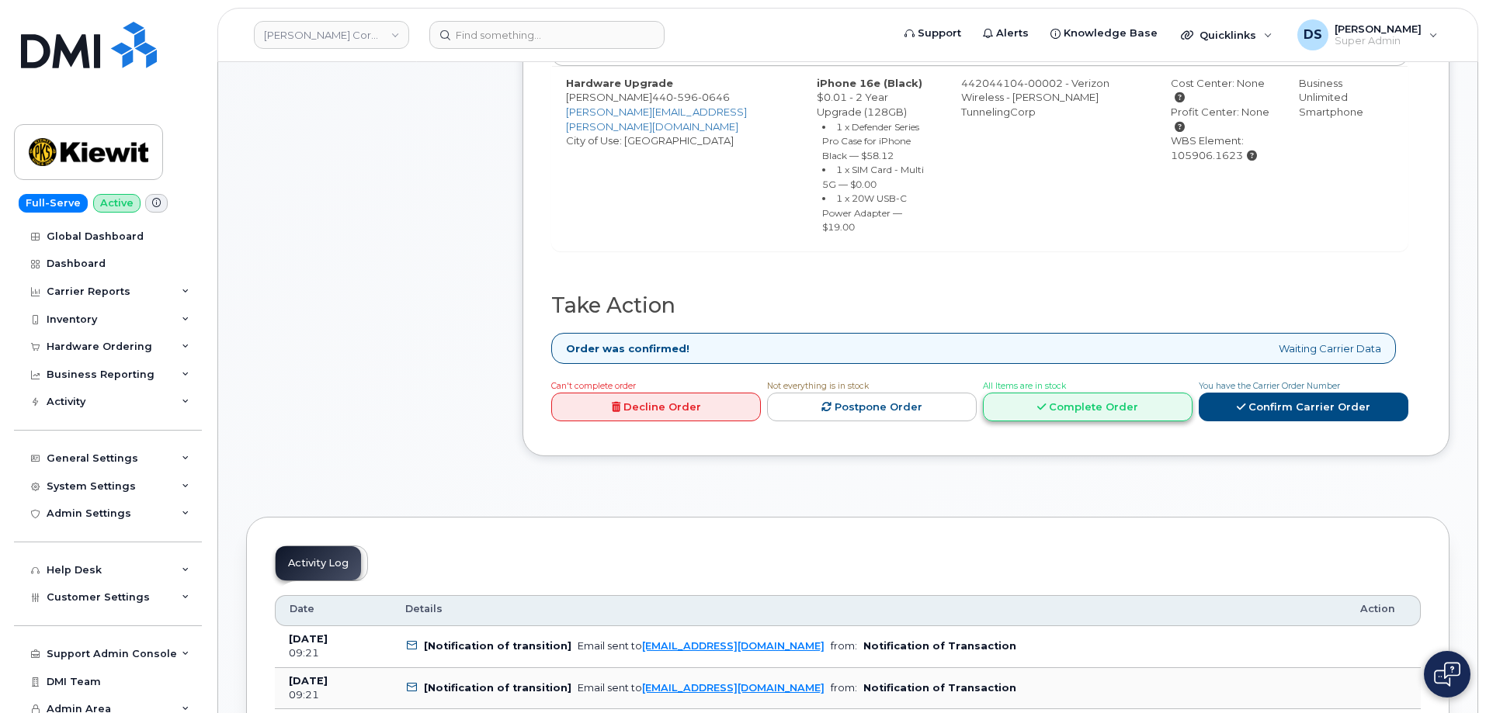
click at [1056, 393] on link "Complete Order" at bounding box center [1088, 407] width 210 height 29
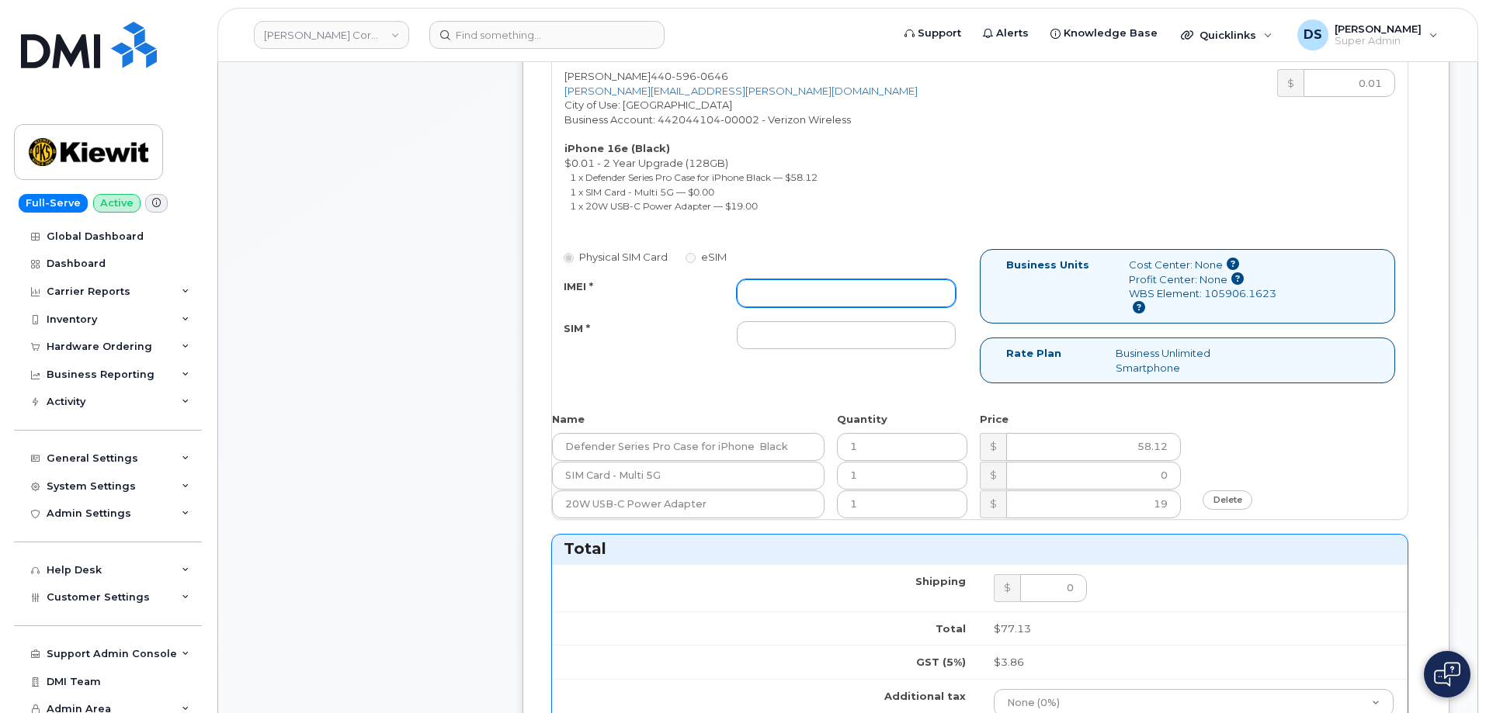
click at [876, 290] on input "IMEI *" at bounding box center [846, 293] width 219 height 28
paste input "353234880887961"
type input "353234880887961"
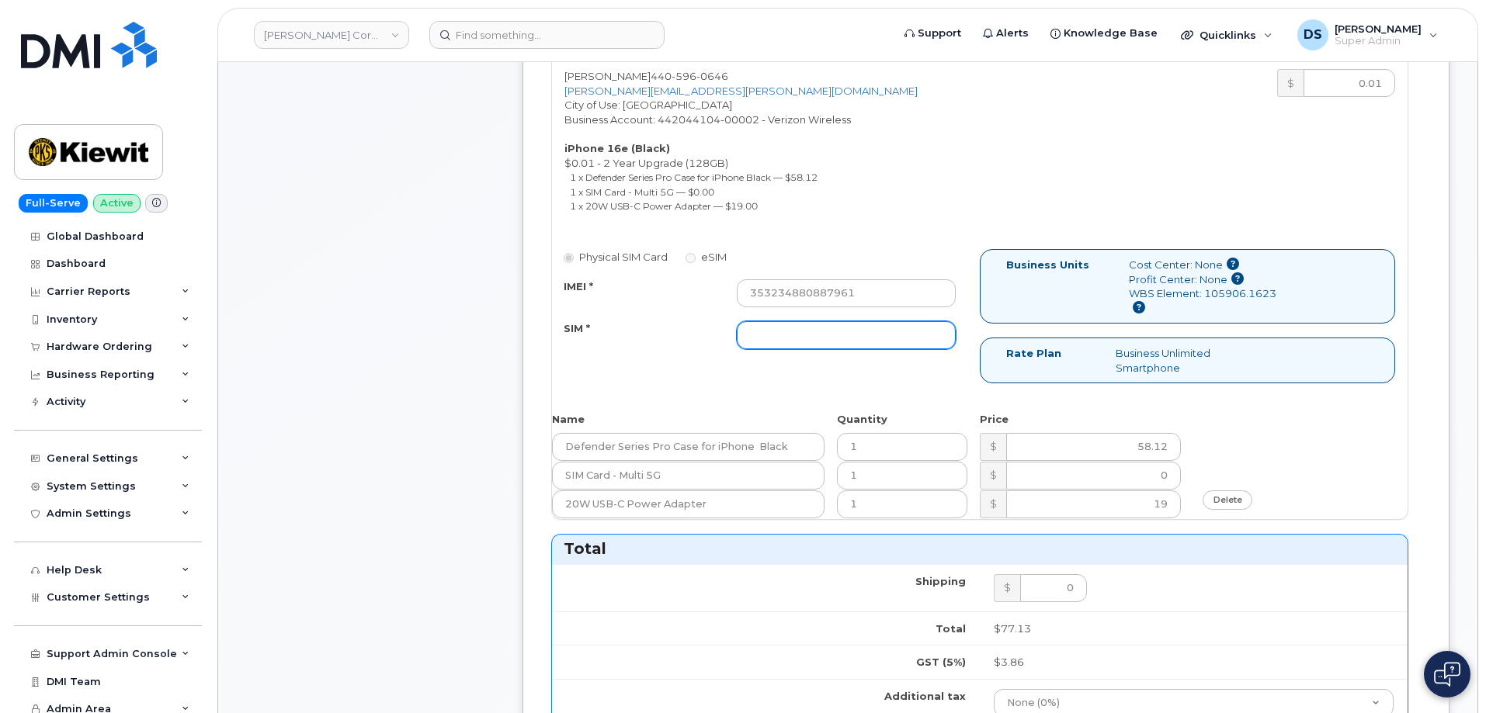
click at [816, 331] on input "SIM *" at bounding box center [846, 335] width 219 height 28
type input "."
click at [713, 364] on div "Physical SIM Card eSIM IMEI * 353234880887961 SIM * . Business Units Cost Cente…" at bounding box center [979, 323] width 855 height 148
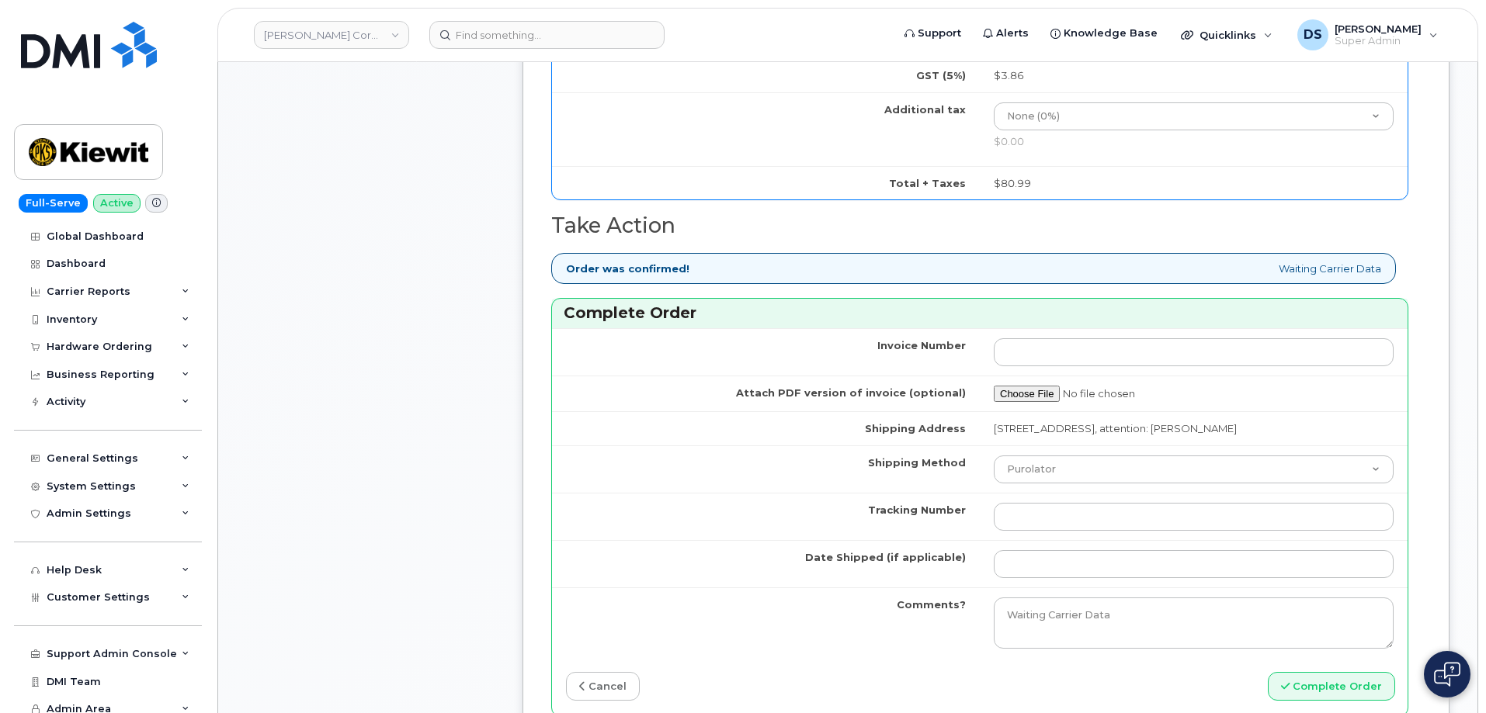
scroll to position [1242, 0]
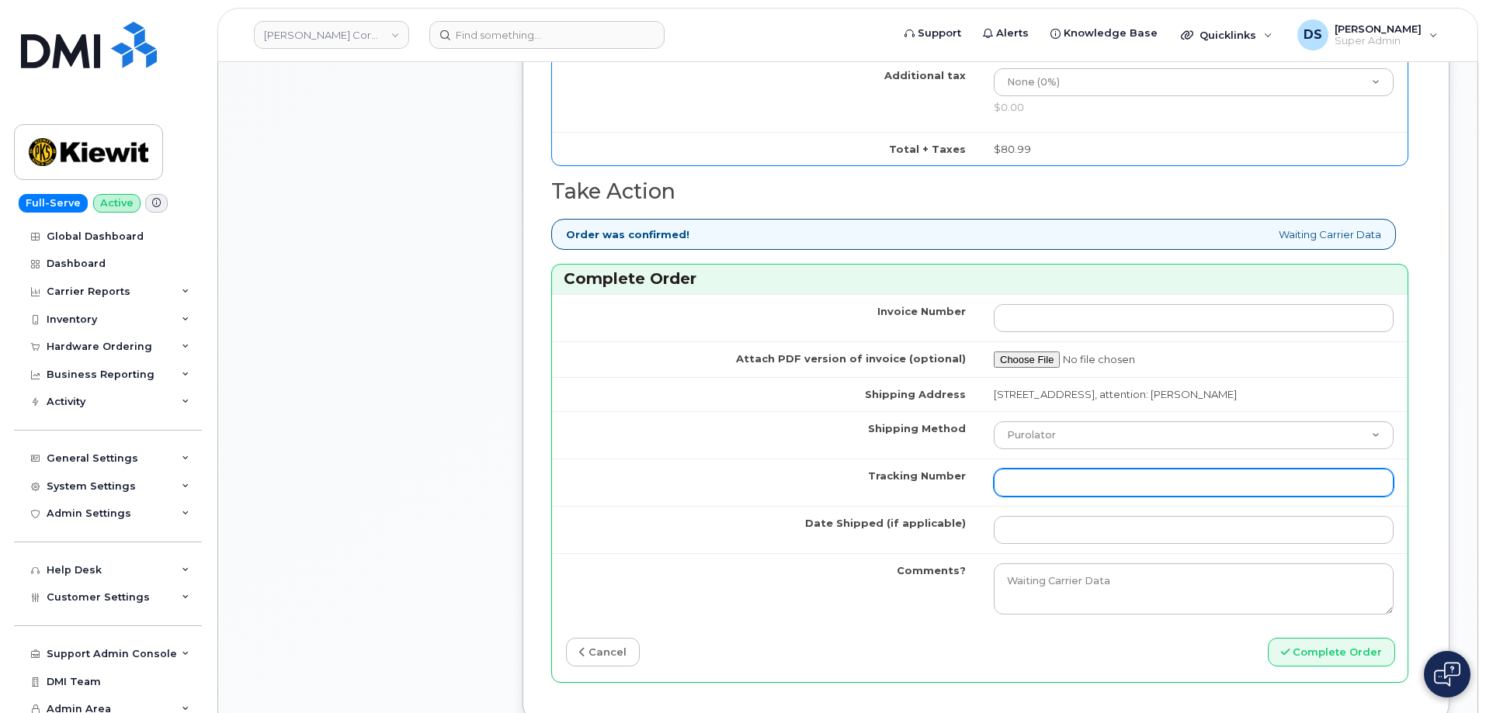
click at [1132, 495] on input "Tracking Number" at bounding box center [1193, 483] width 400 height 28
paste input "1Z3W39X62953225170"
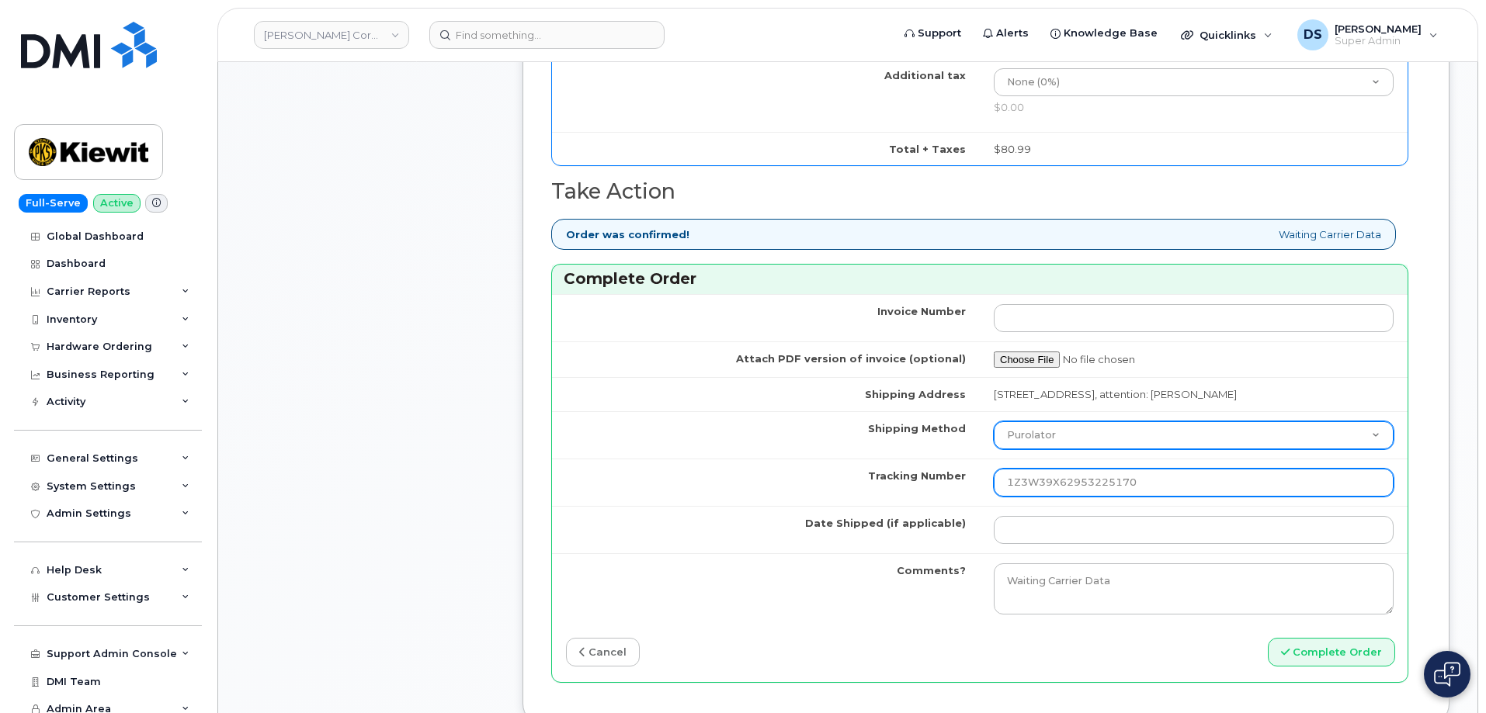
type input "1Z3W39X62953225170"
click at [1100, 449] on select "Purolator UPS FedEx Canada Post Courier Other Drop Off Pick Up" at bounding box center [1193, 435] width 400 height 28
select select "UPS"
click at [993, 435] on select "Purolator UPS FedEx Canada Post Courier Other Drop Off Pick Up" at bounding box center [1193, 435] width 400 height 28
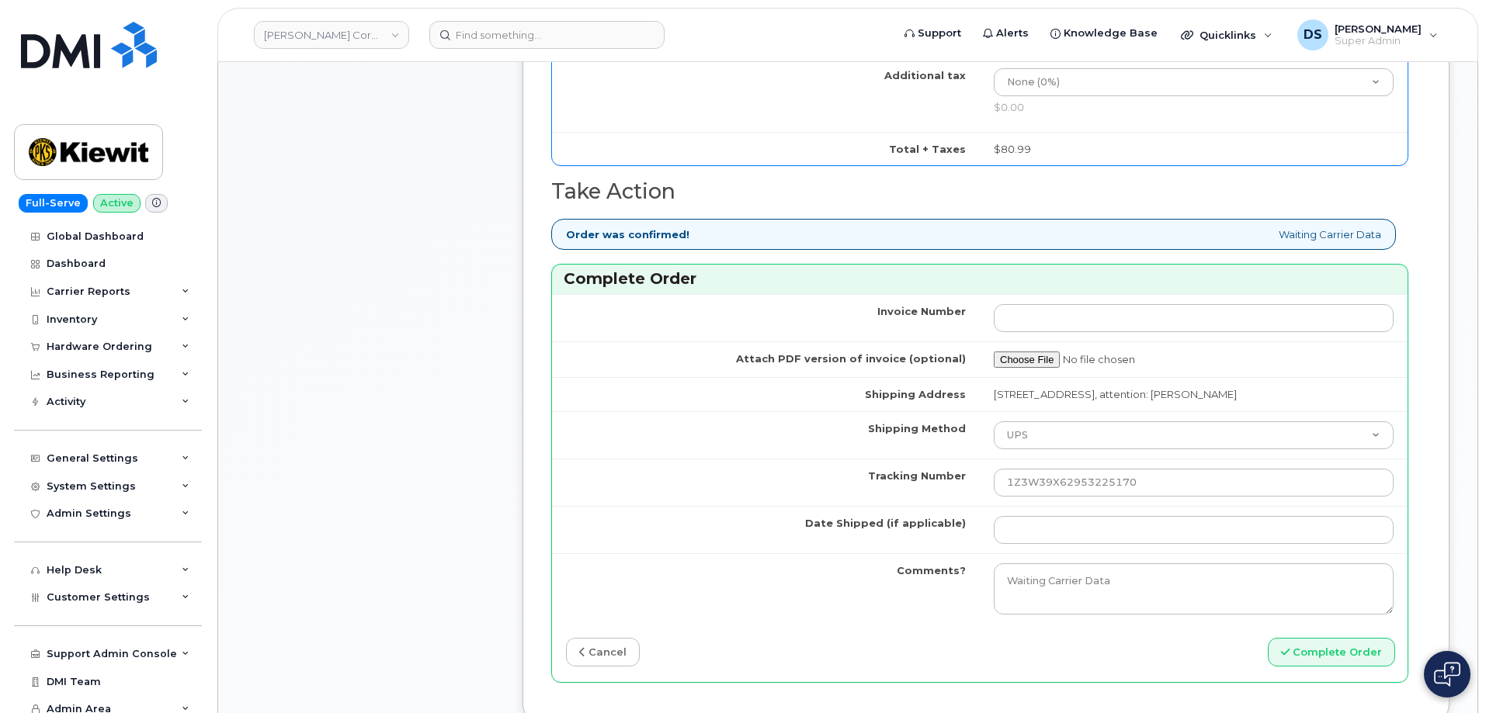
click at [984, 654] on div "Complete Order" at bounding box center [1194, 652] width 428 height 29
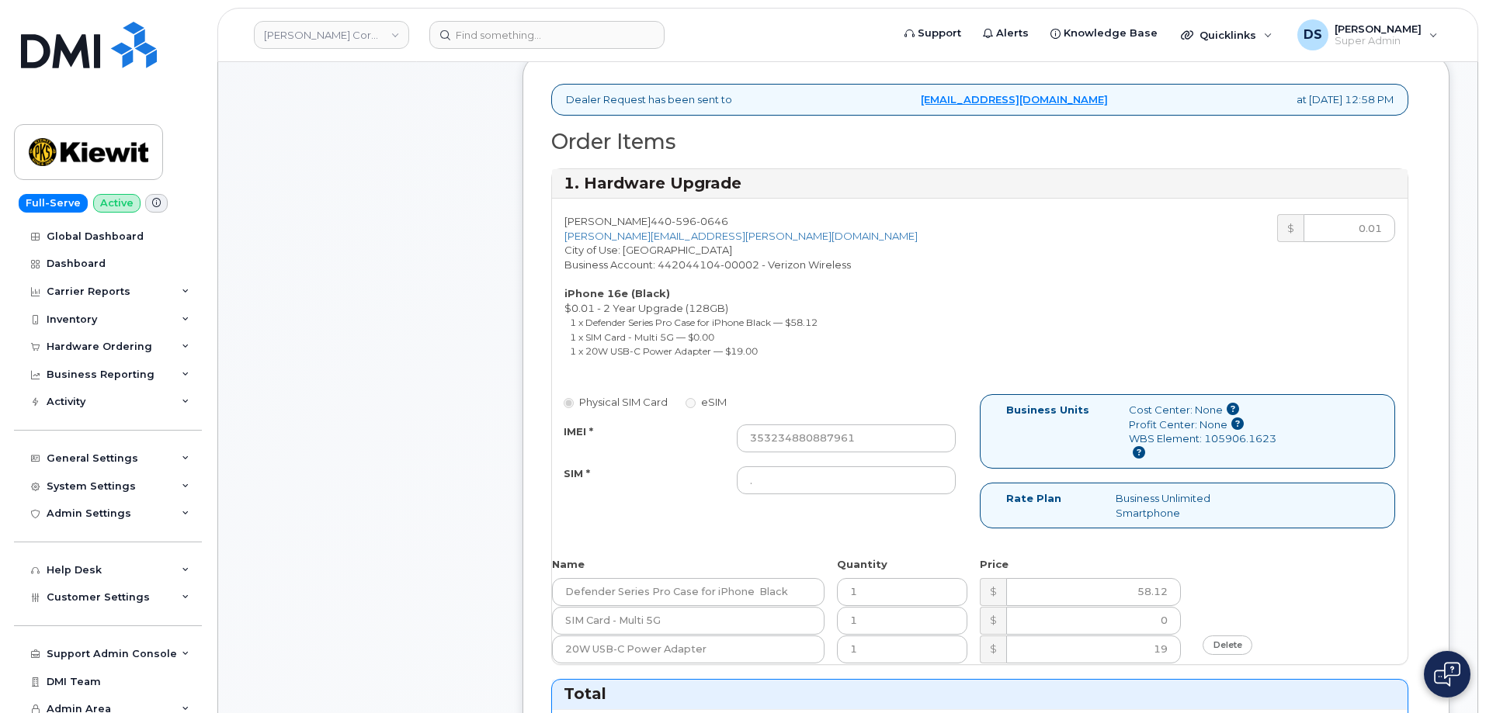
scroll to position [466, 0]
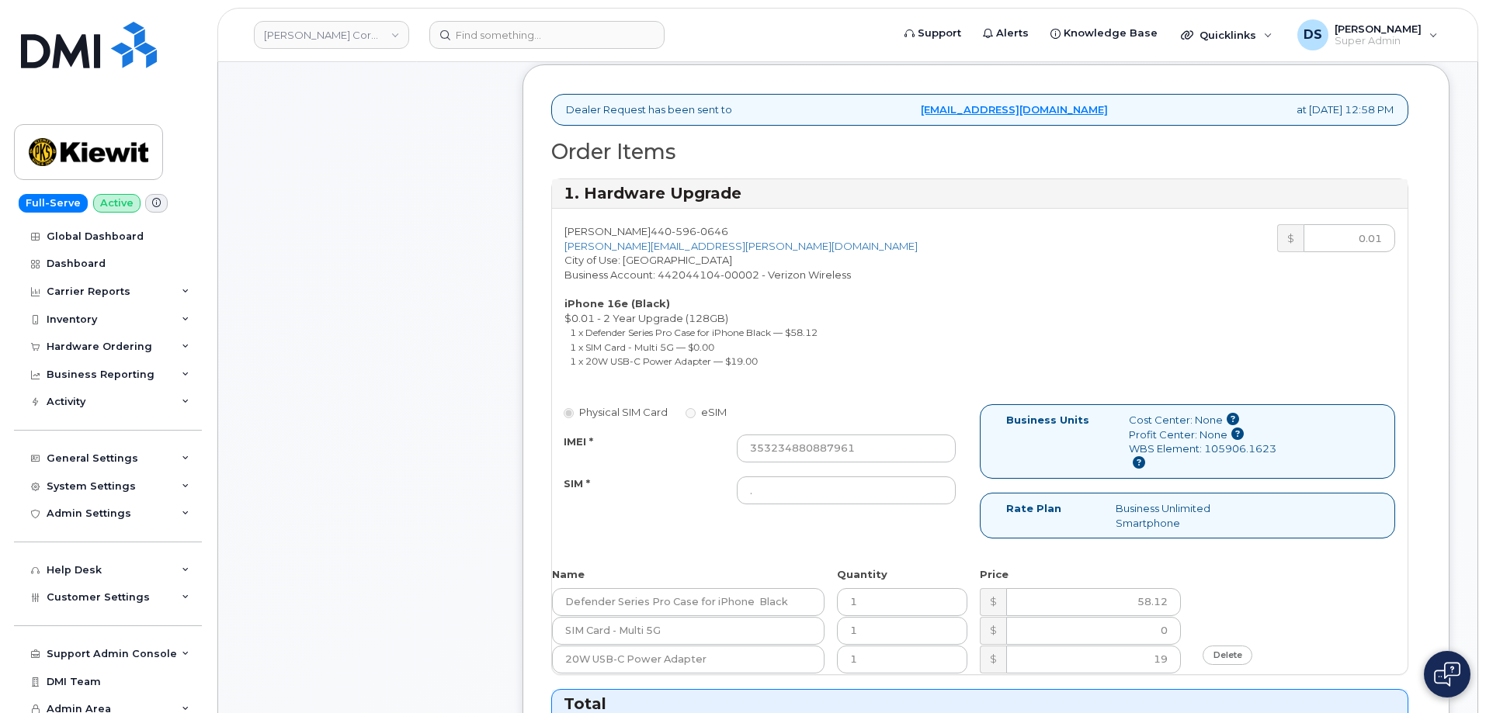
click at [1304, 563] on div "Darren Lott 440 596 0646 darren.lott@mcnallycorp.com City of Use: Cleveland Bus…" at bounding box center [979, 442] width 855 height 466
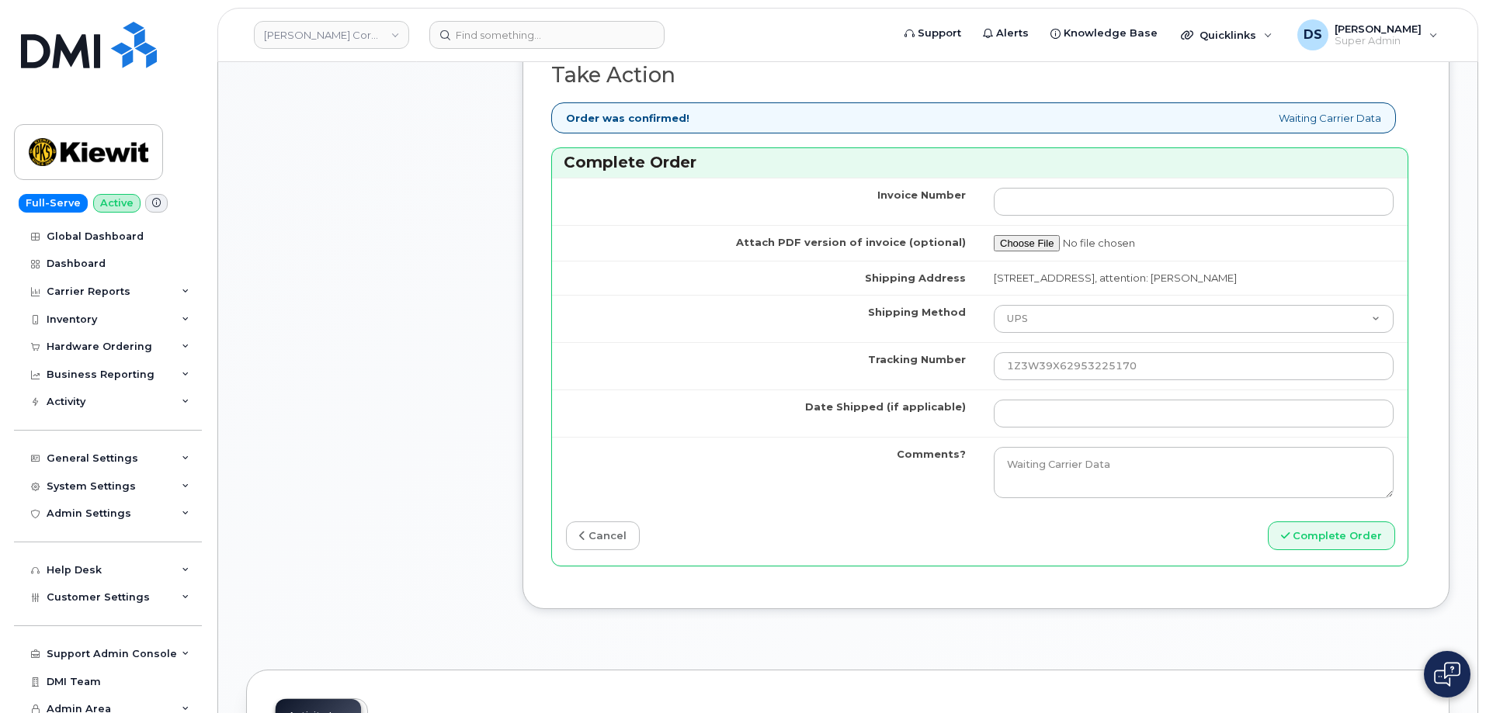
scroll to position [1319, 0]
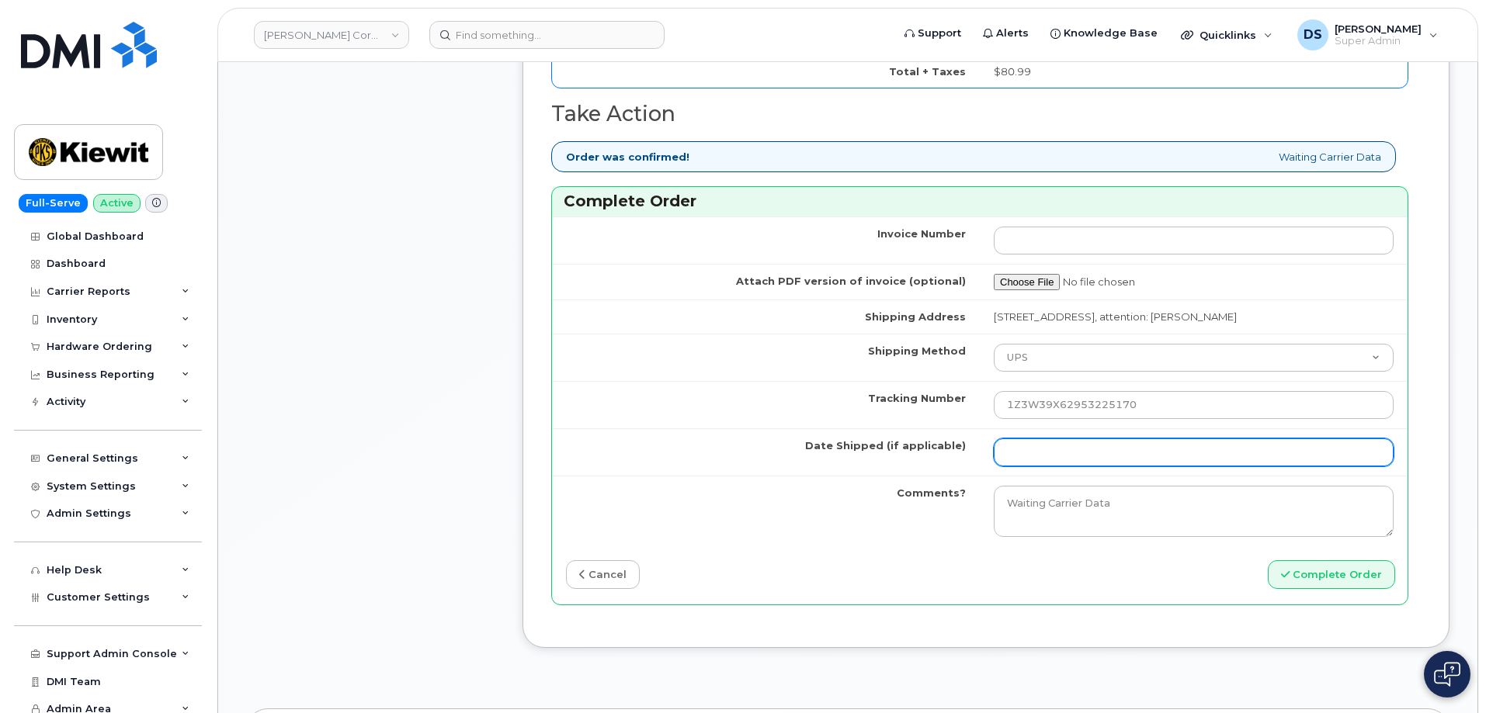
click at [1072, 466] on input "Date Shipped (if applicable)" at bounding box center [1193, 453] width 400 height 28
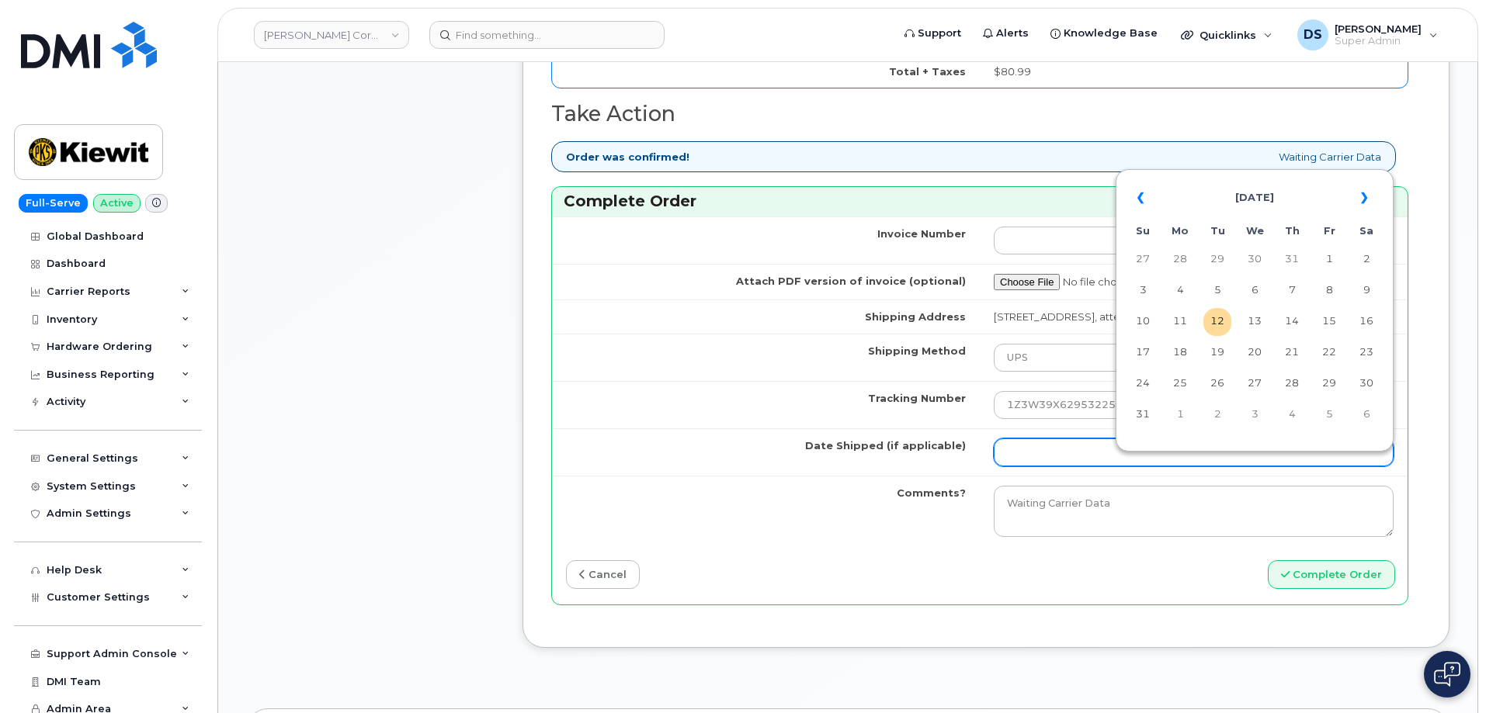
type input "[DATE]"
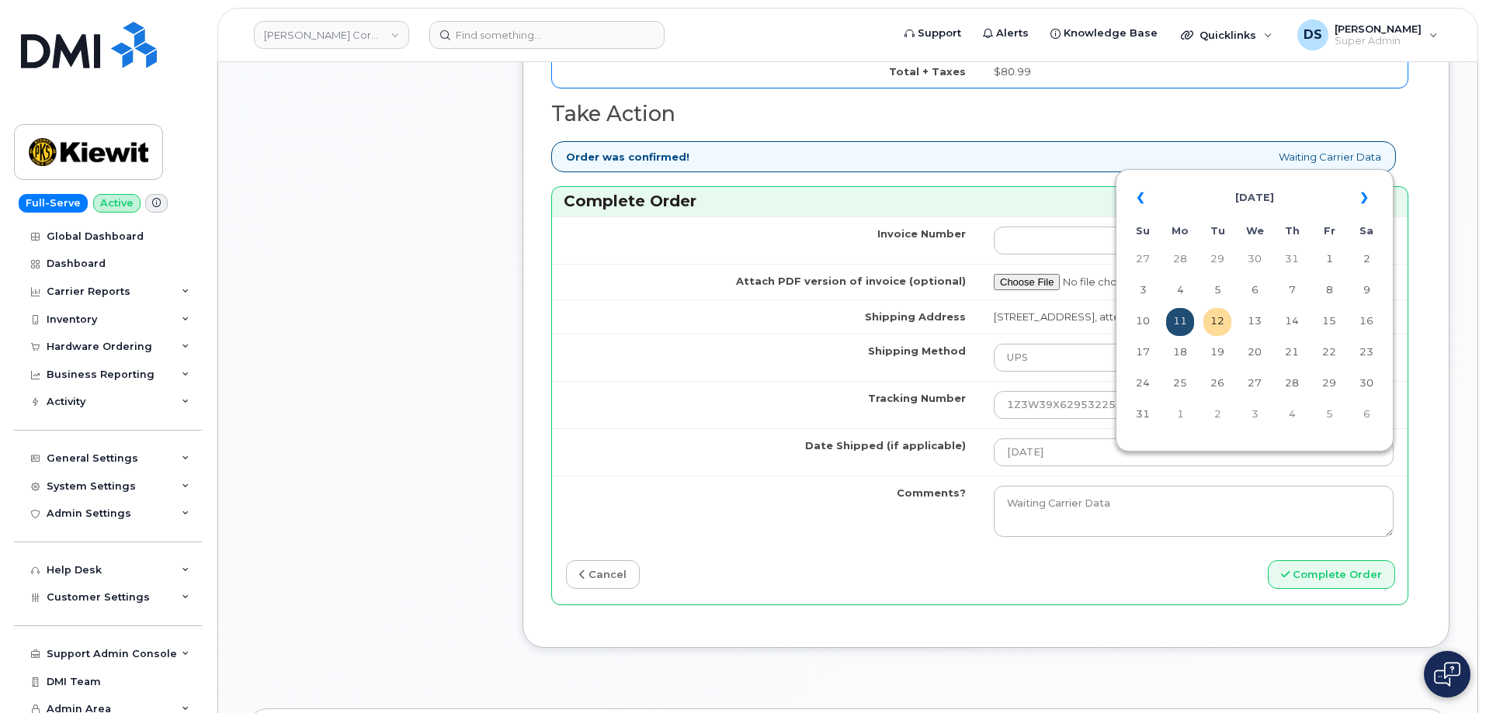
click at [1178, 324] on td "11" at bounding box center [1180, 322] width 28 height 28
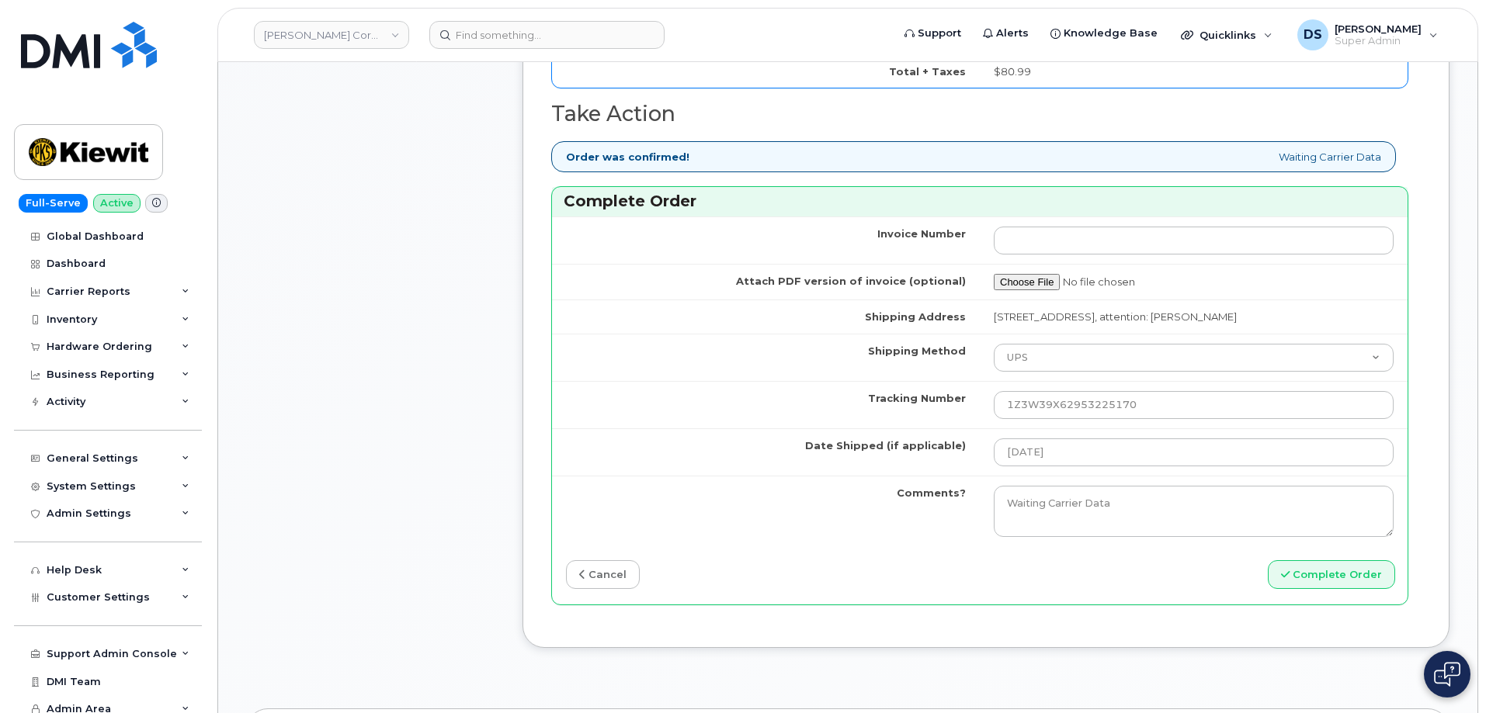
click at [1095, 589] on div "Complete Order" at bounding box center [1194, 574] width 428 height 29
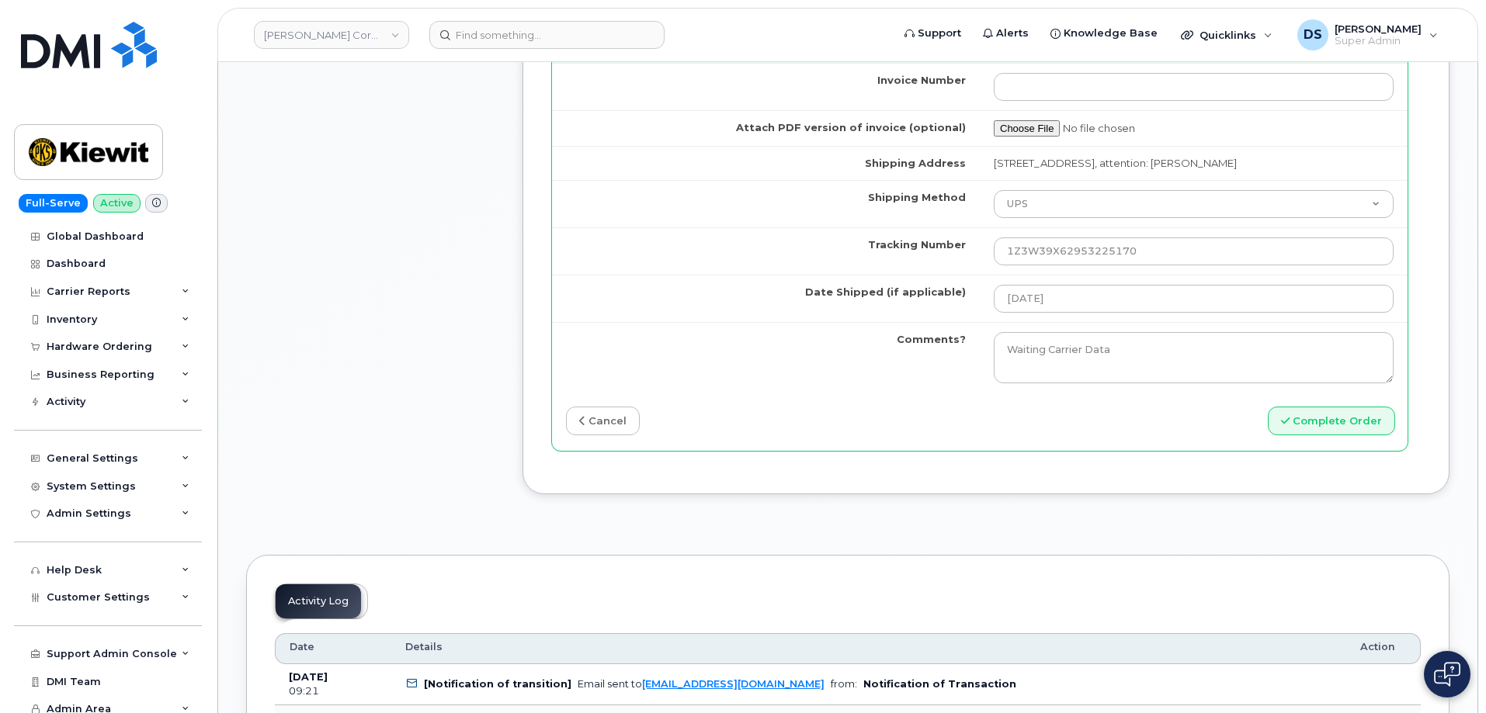
scroll to position [1475, 0]
click at [1096, 449] on div "Invoice Number Attach PDF version of invoice (optional) Shipping Address 4710 E…" at bounding box center [979, 254] width 855 height 387
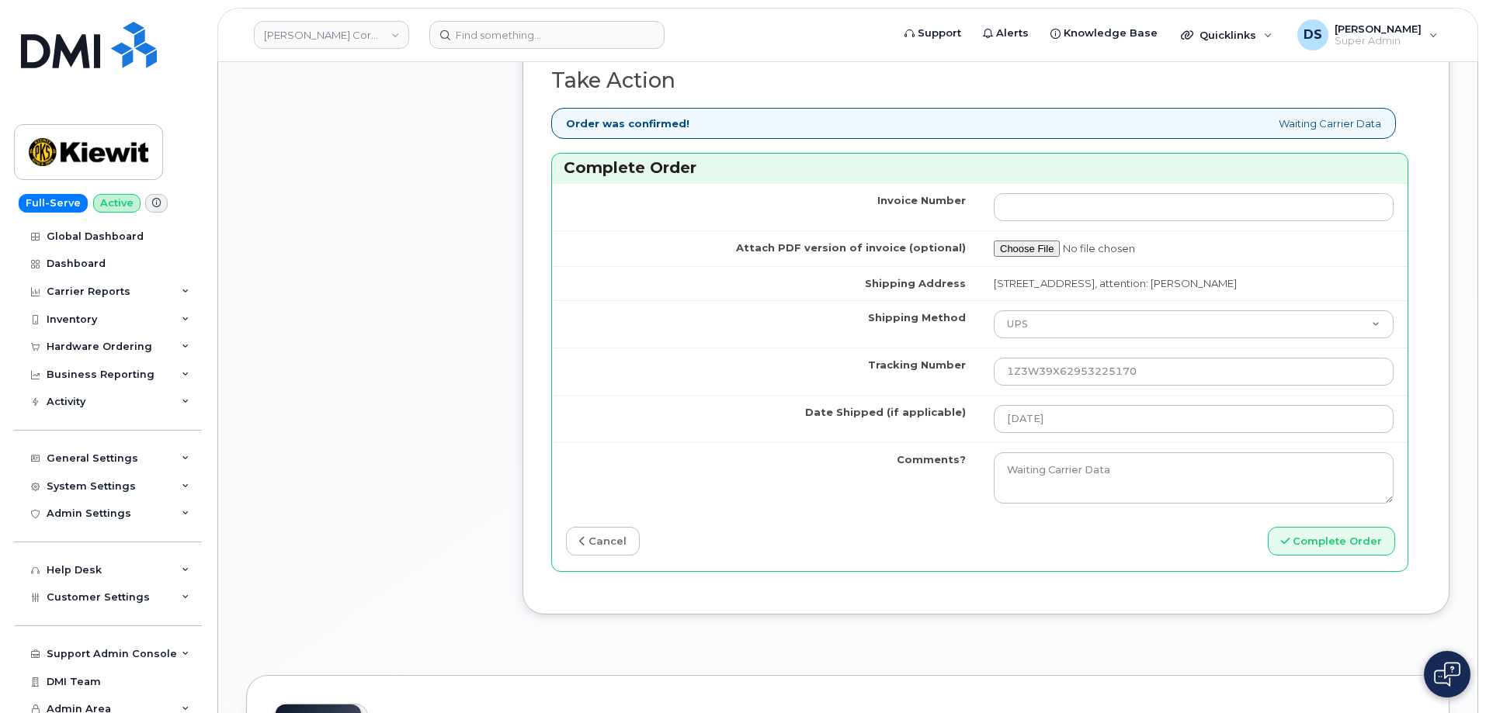
scroll to position [1630, 0]
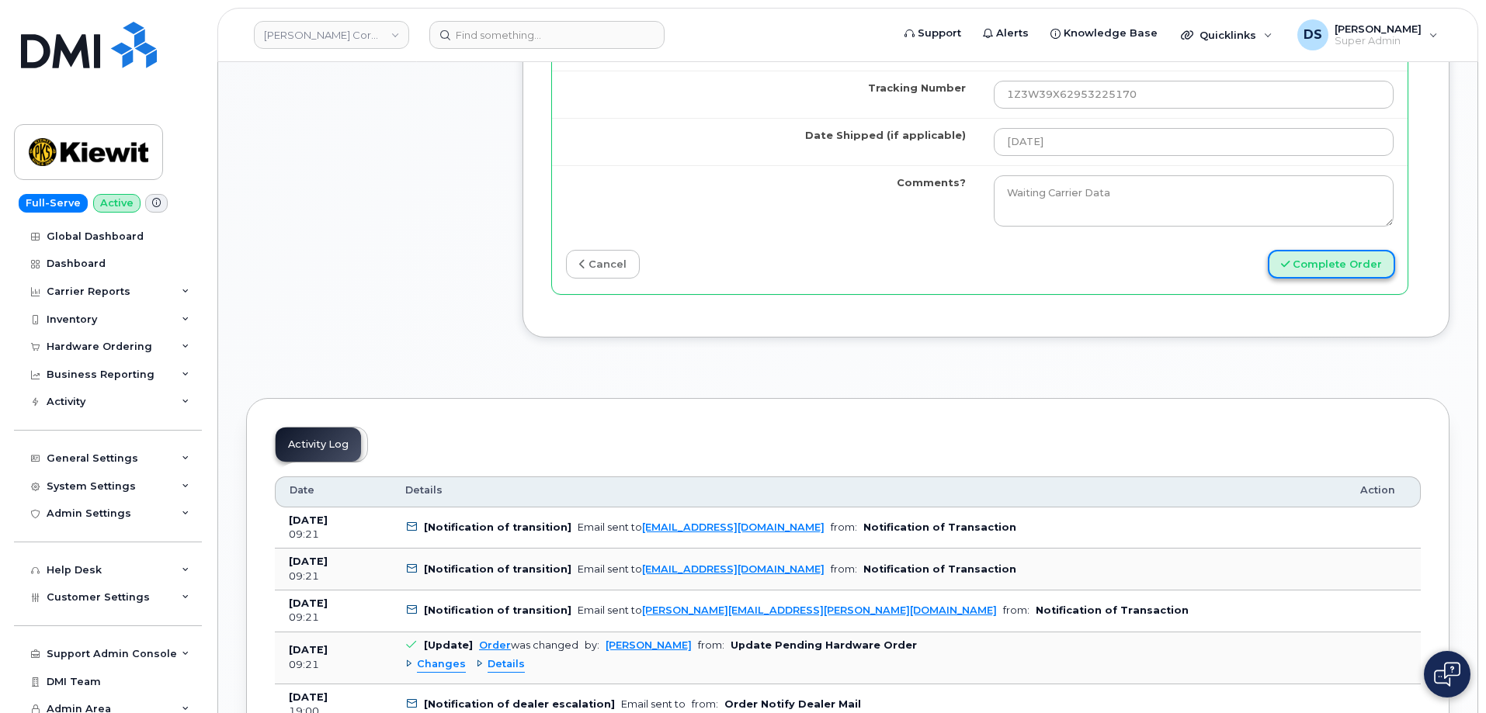
click at [1303, 279] on button "Complete Order" at bounding box center [1330, 264] width 127 height 29
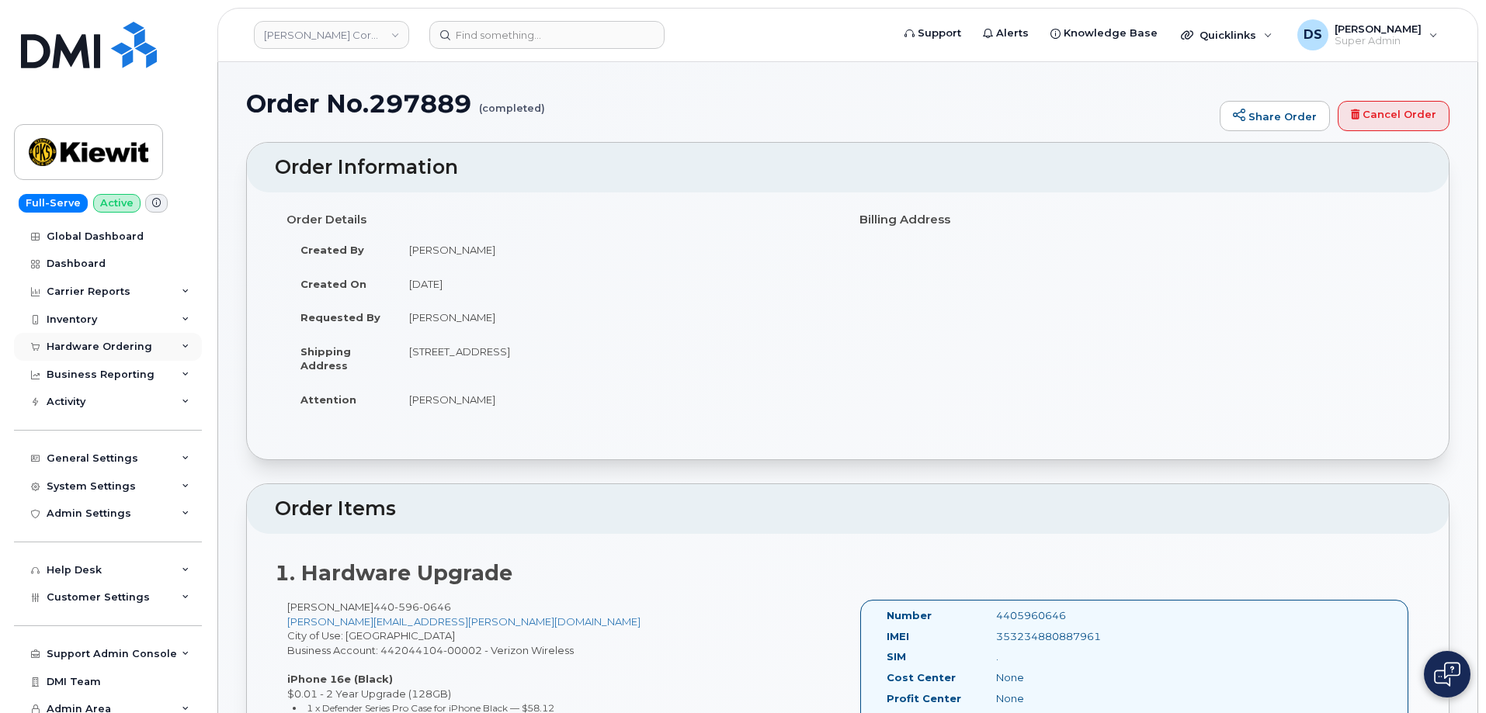
click at [97, 342] on div "Hardware Ordering" at bounding box center [100, 347] width 106 height 12
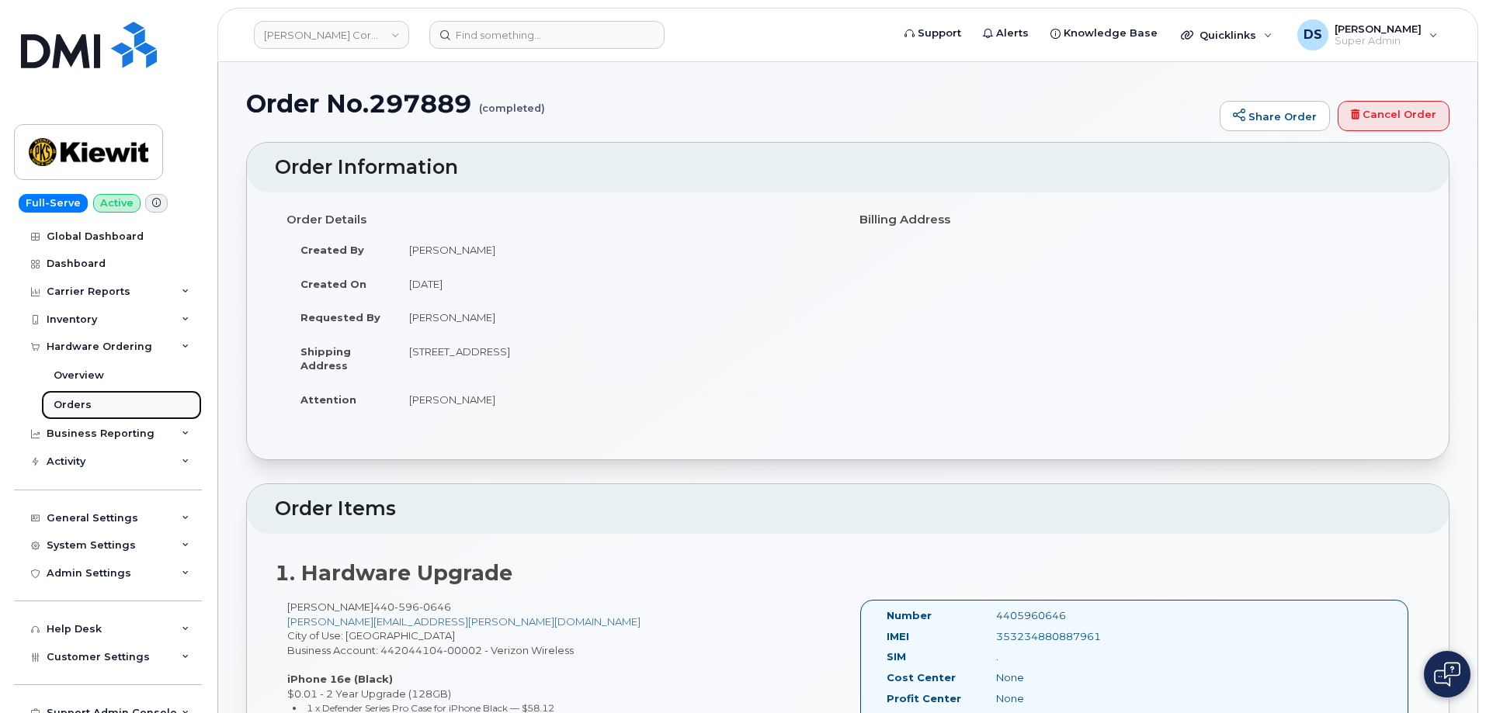
click at [82, 402] on div "Orders" at bounding box center [73, 405] width 38 height 14
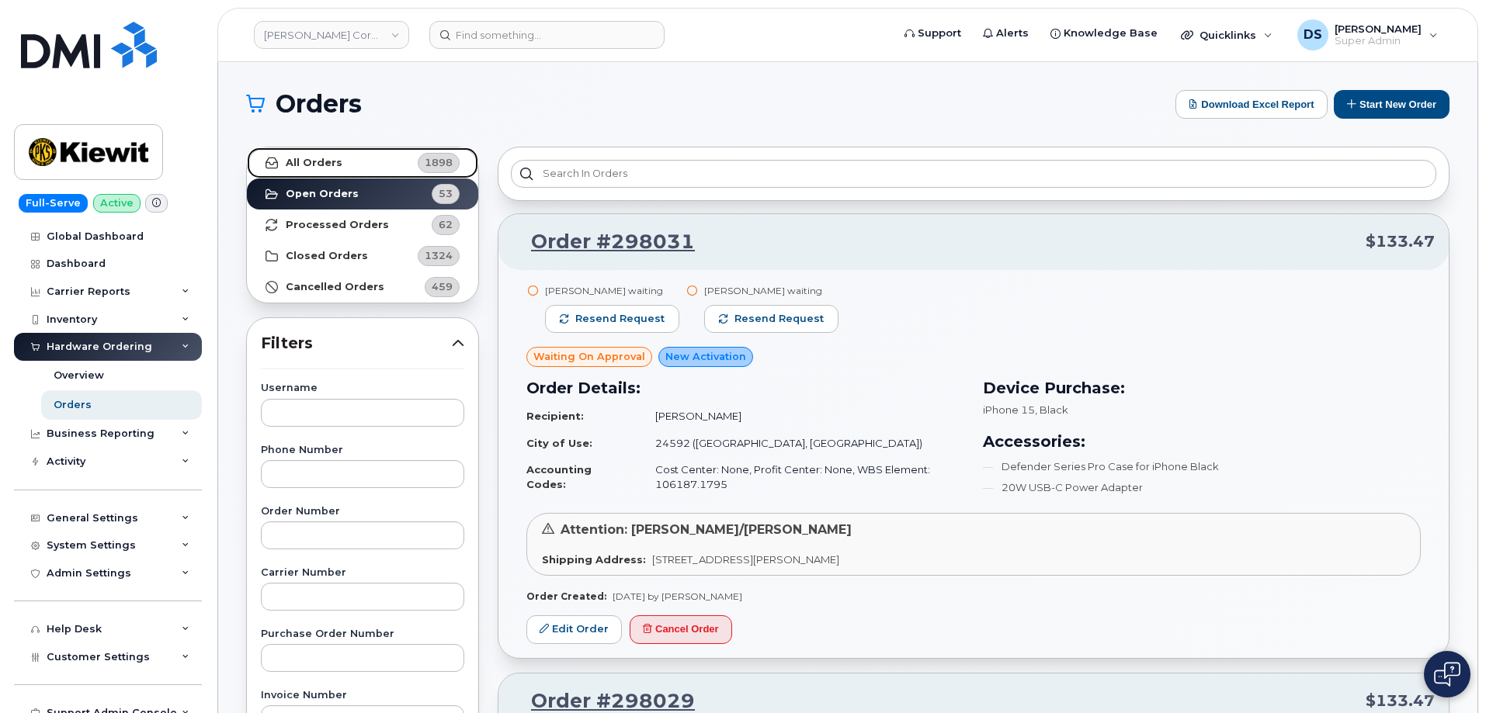
click at [314, 162] on strong "All Orders" at bounding box center [314, 163] width 57 height 12
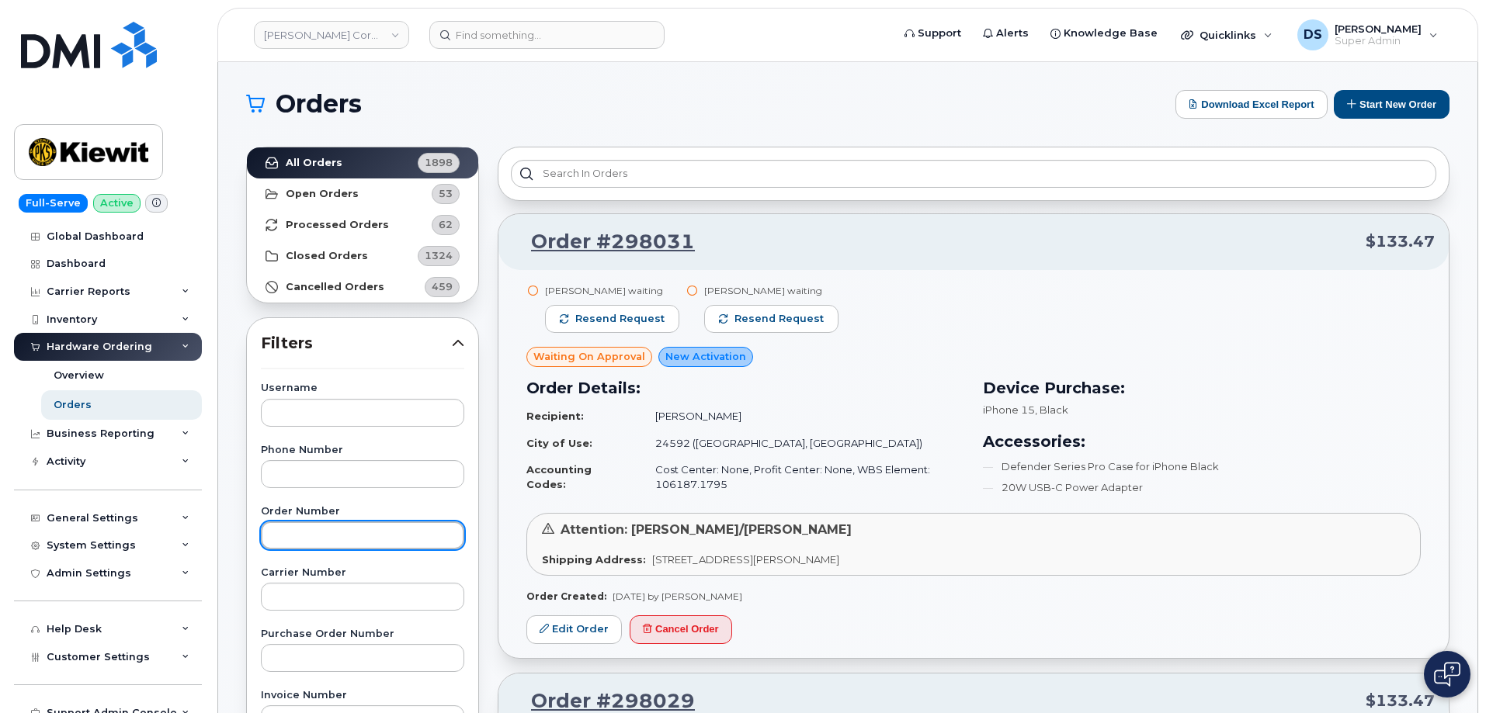
click at [345, 526] on input "text" at bounding box center [362, 536] width 203 height 28
paste input "297889"
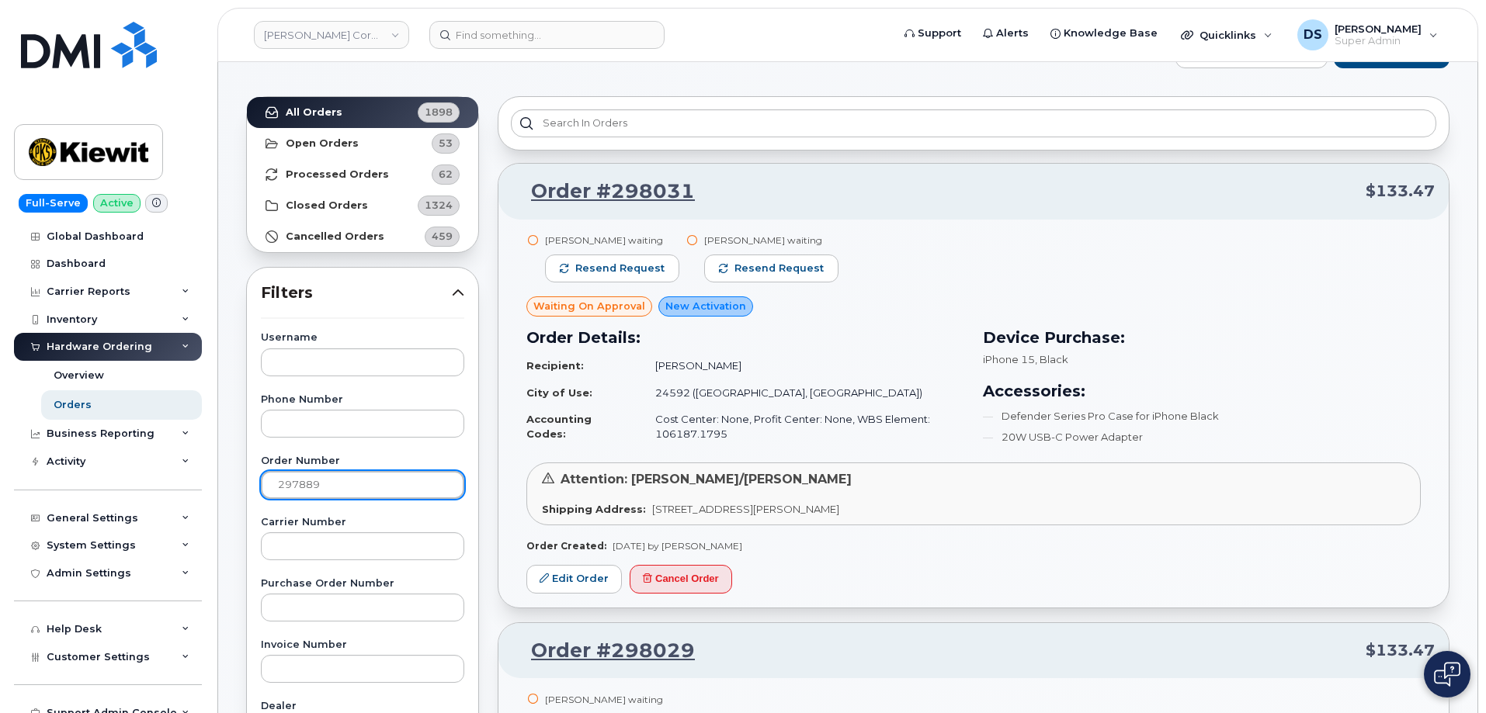
scroll to position [78, 0]
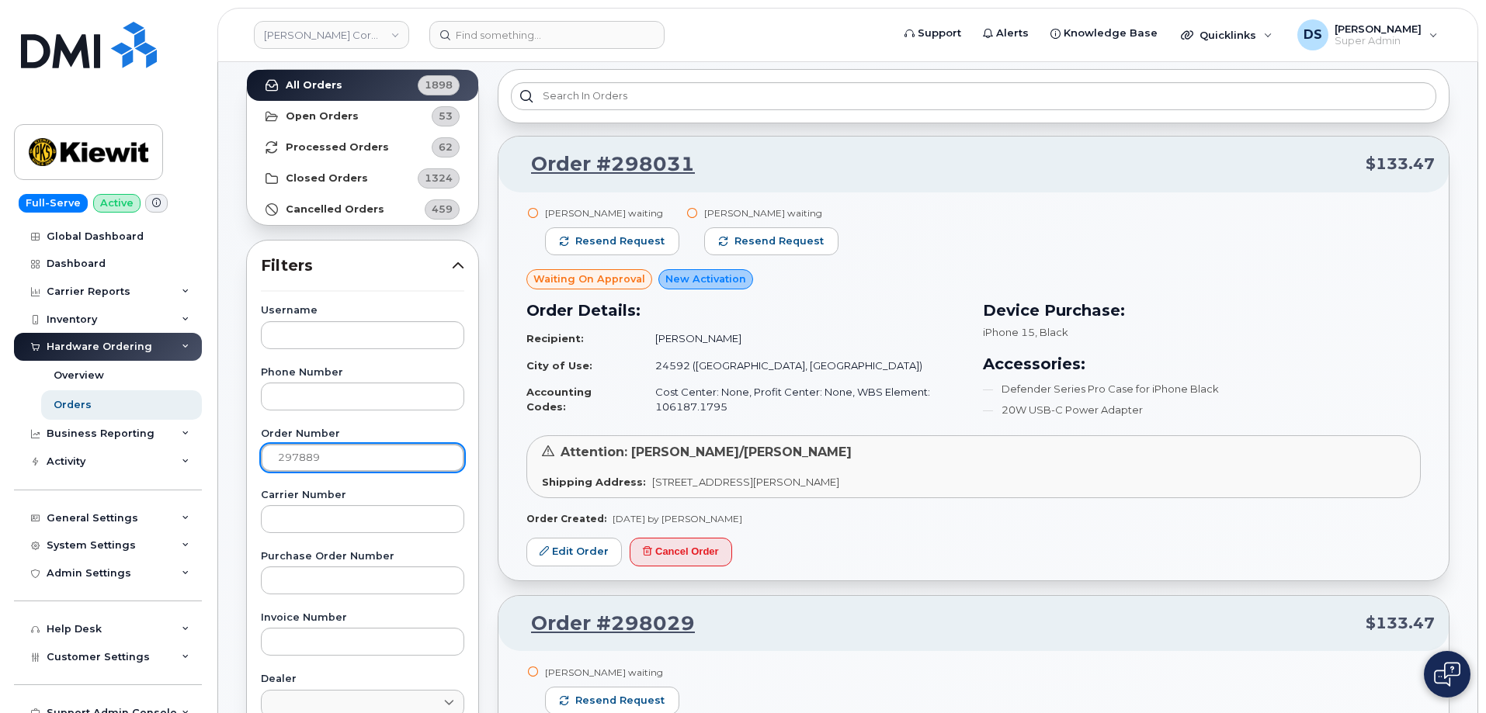
type input "297889"
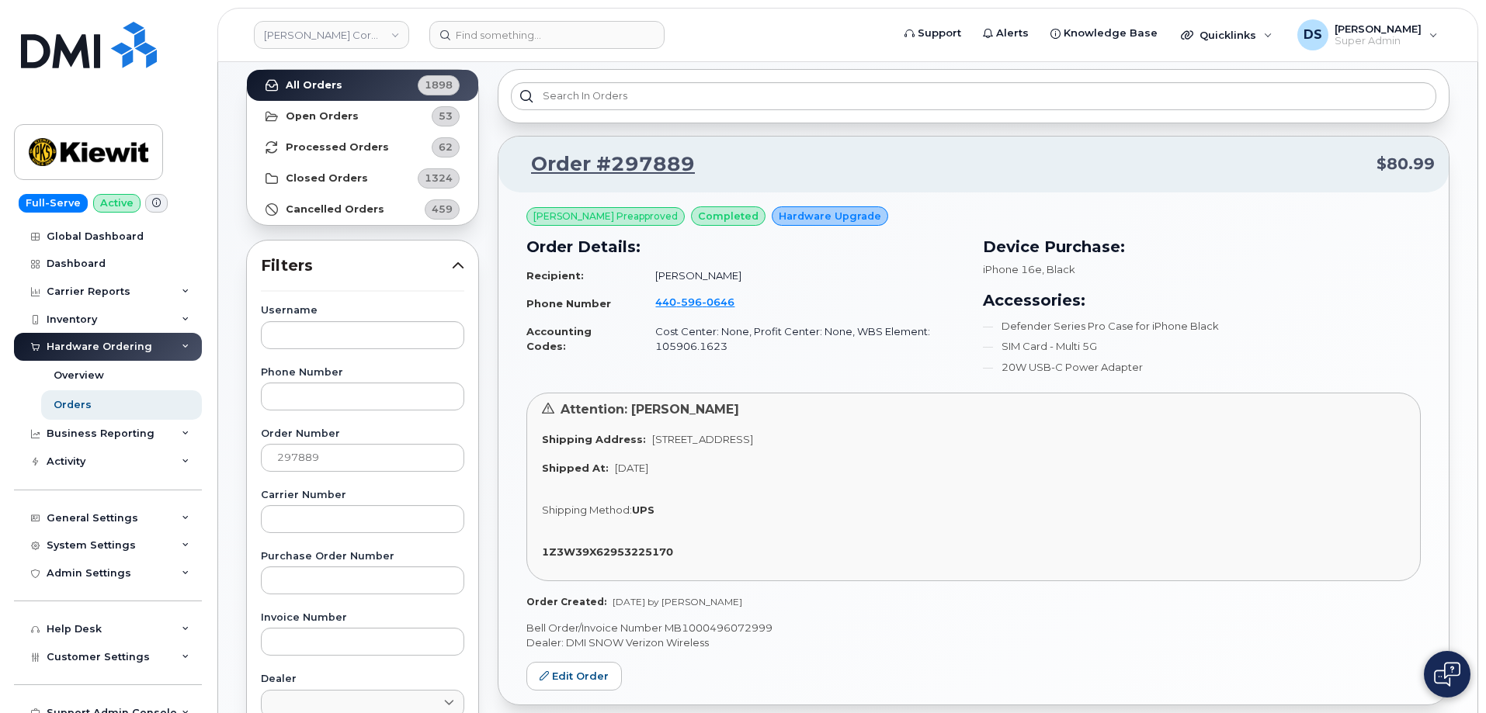
click at [1323, 314] on div "Accessories: Defender Series Pro Case for iPhone Black SIM Card - Multi 5G 20W …" at bounding box center [1202, 331] width 438 height 85
click at [1355, 309] on h3 "Accessories:" at bounding box center [1202, 300] width 438 height 23
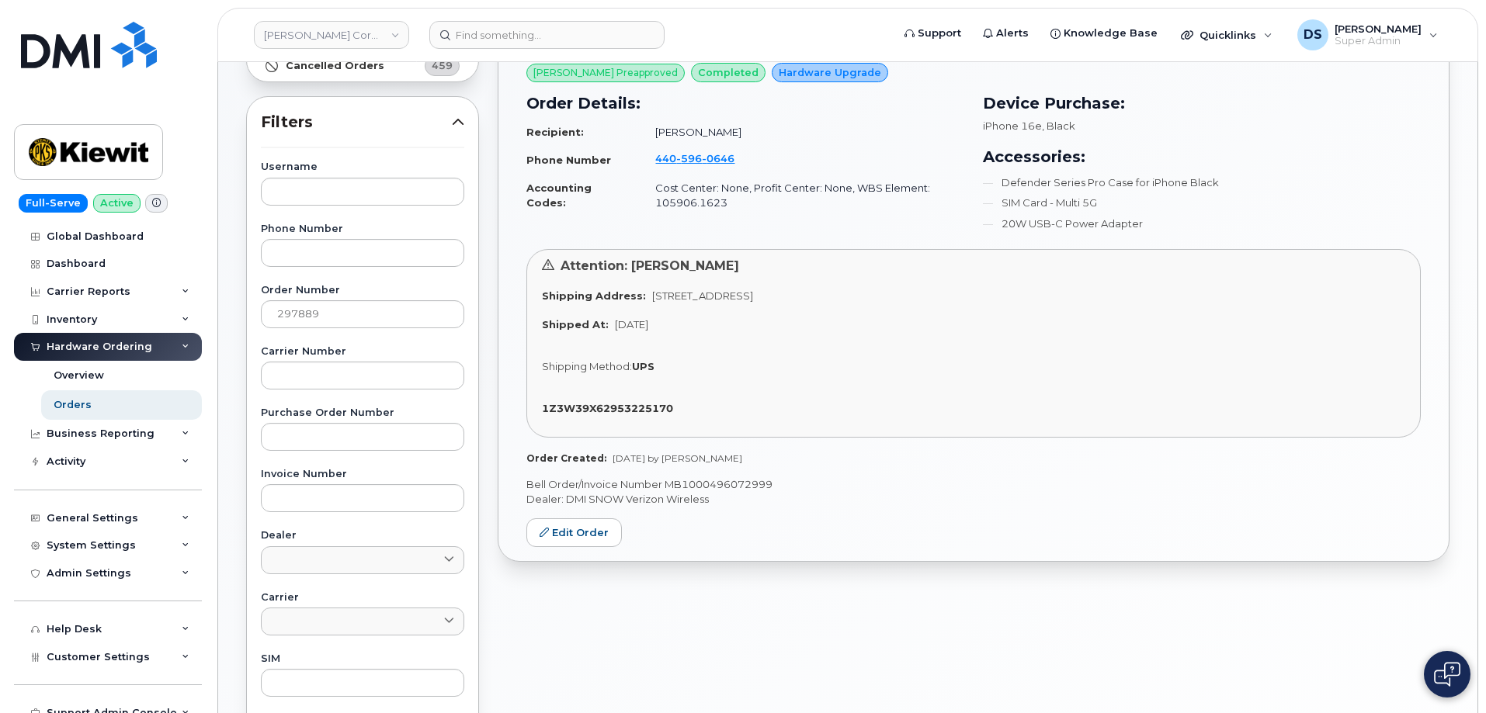
scroll to position [233, 0]
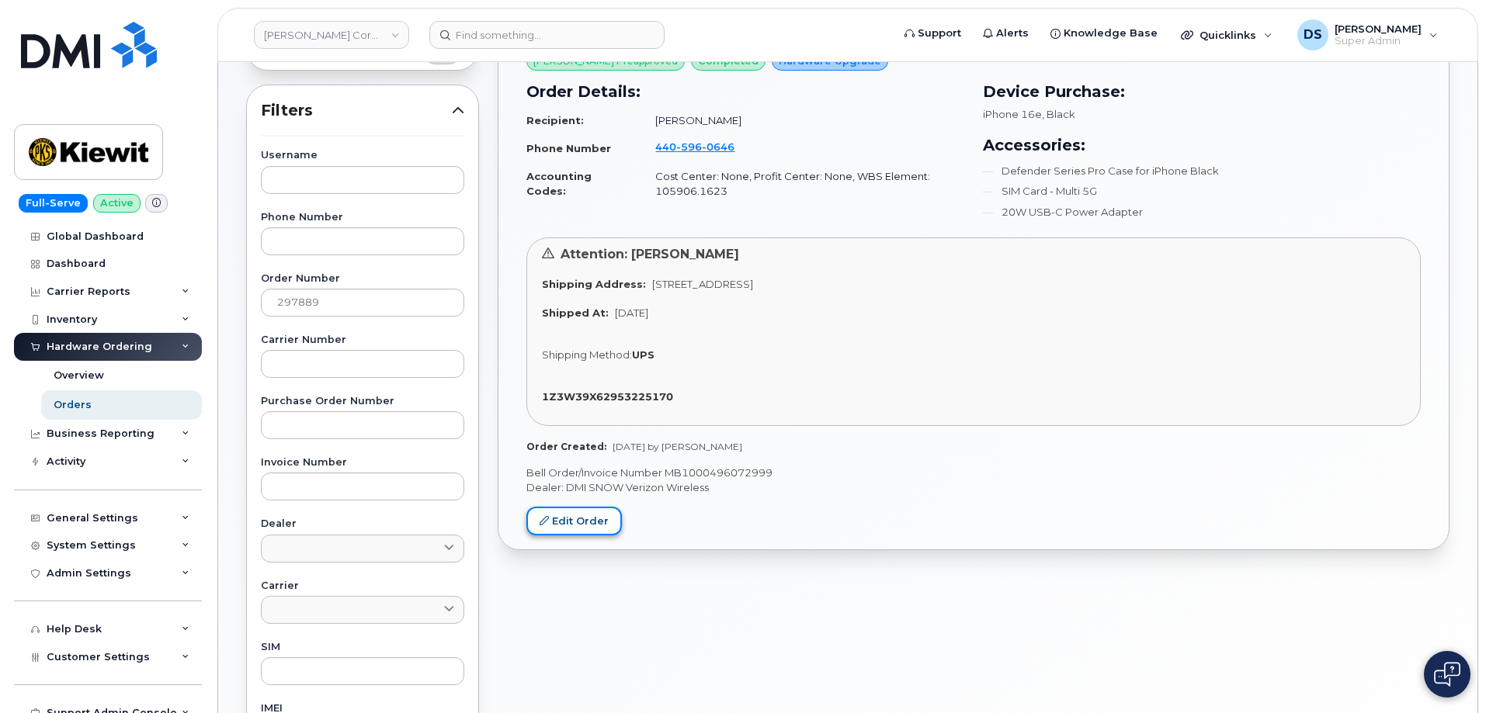
click at [593, 526] on link "Edit Order" at bounding box center [573, 521] width 95 height 29
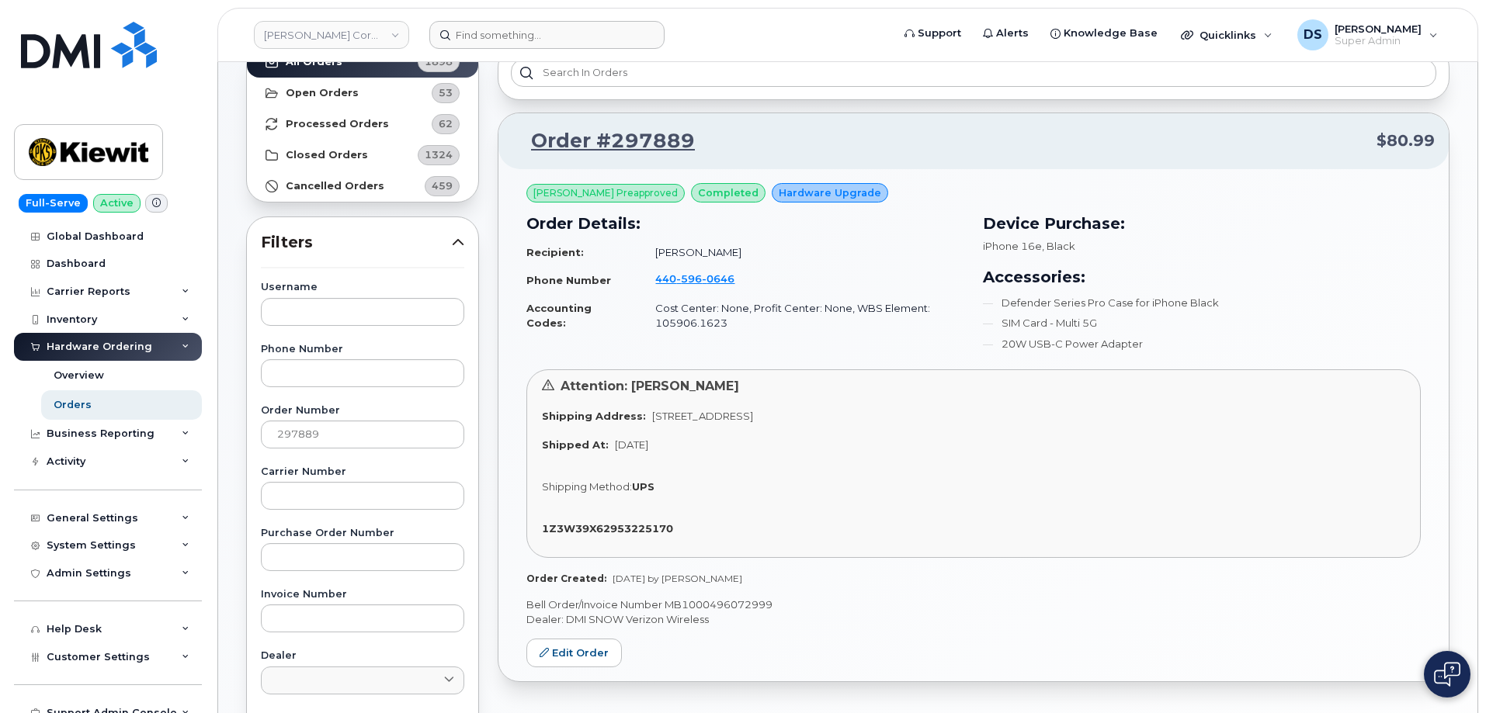
scroll to position [78, 0]
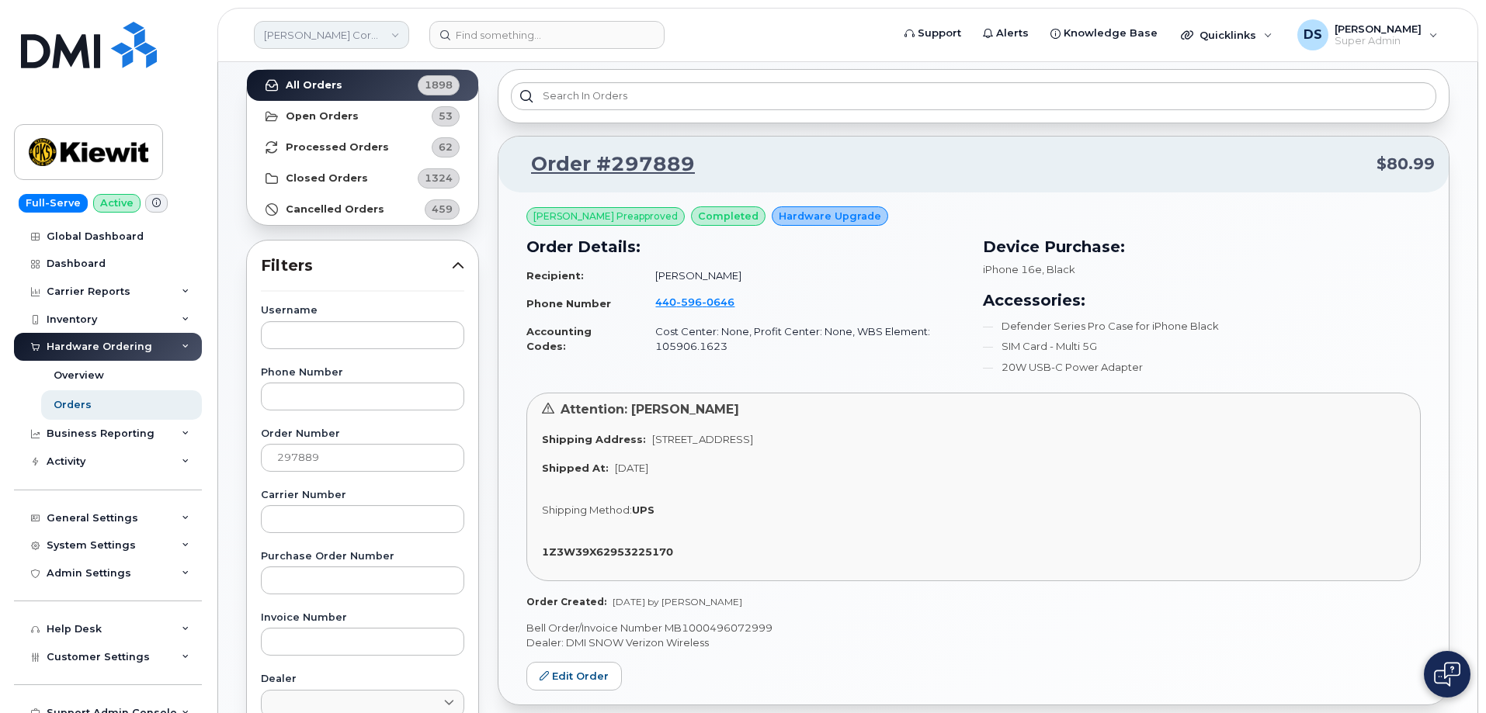
click at [348, 43] on link "Kiewit Corporation" at bounding box center [331, 35] width 155 height 28
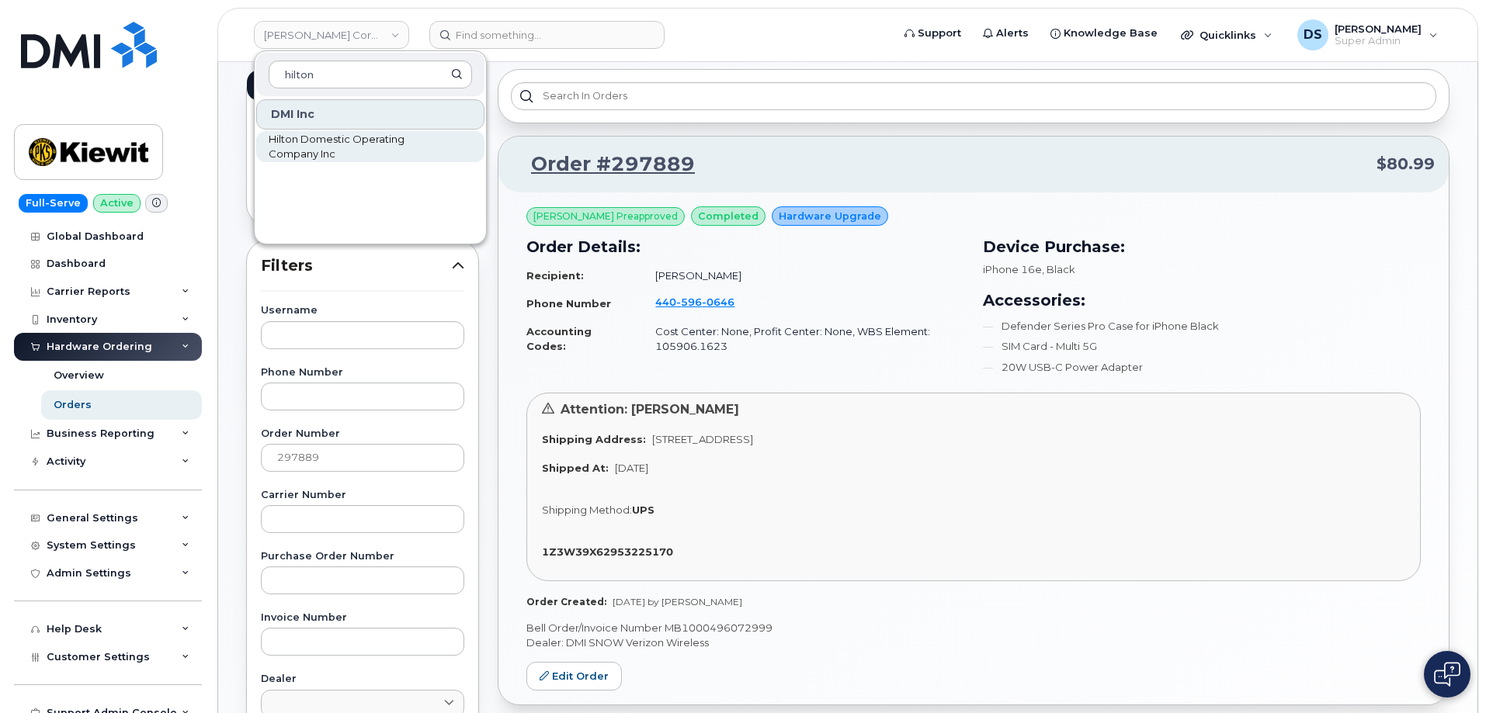
type input "hilton"
click at [321, 143] on span "Hilton Domestic Operating Company Inc" at bounding box center [358, 147] width 179 height 30
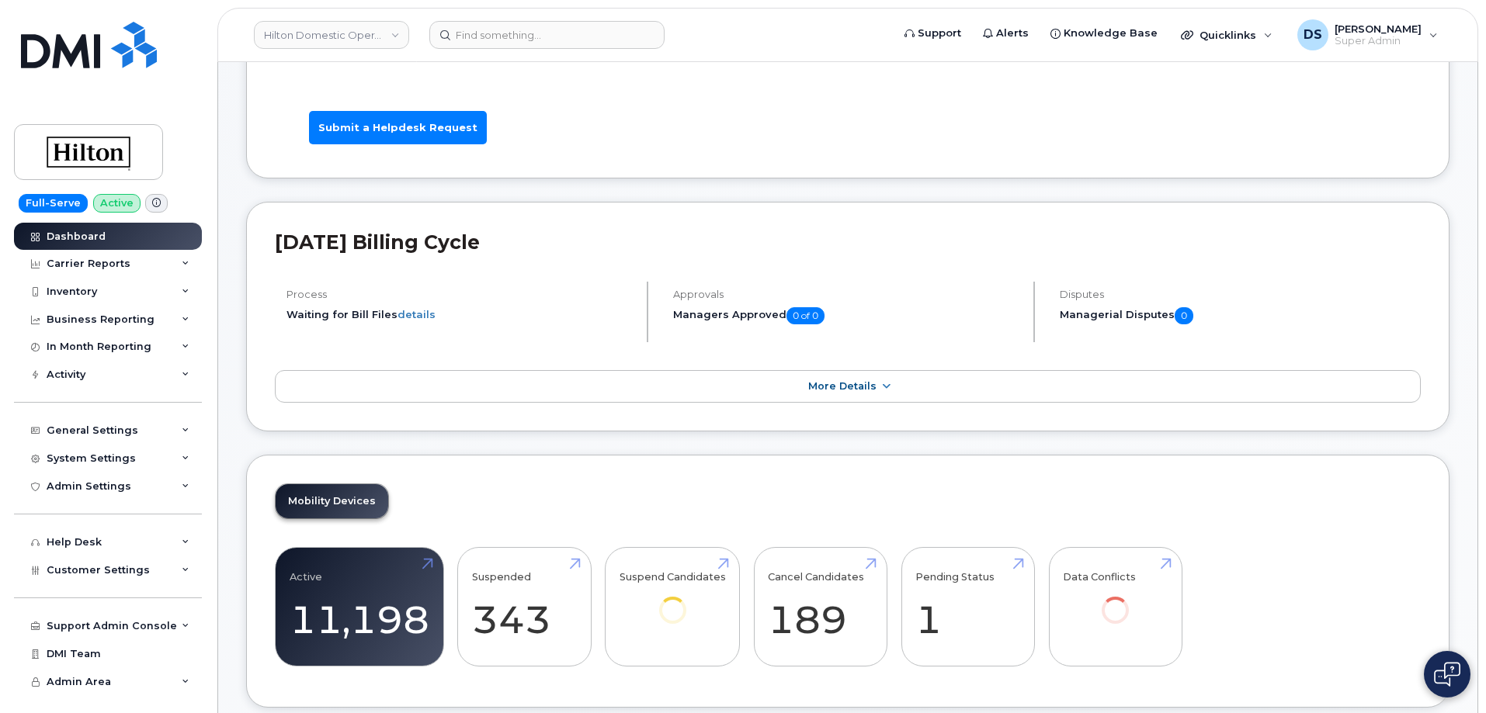
scroll to position [155, 0]
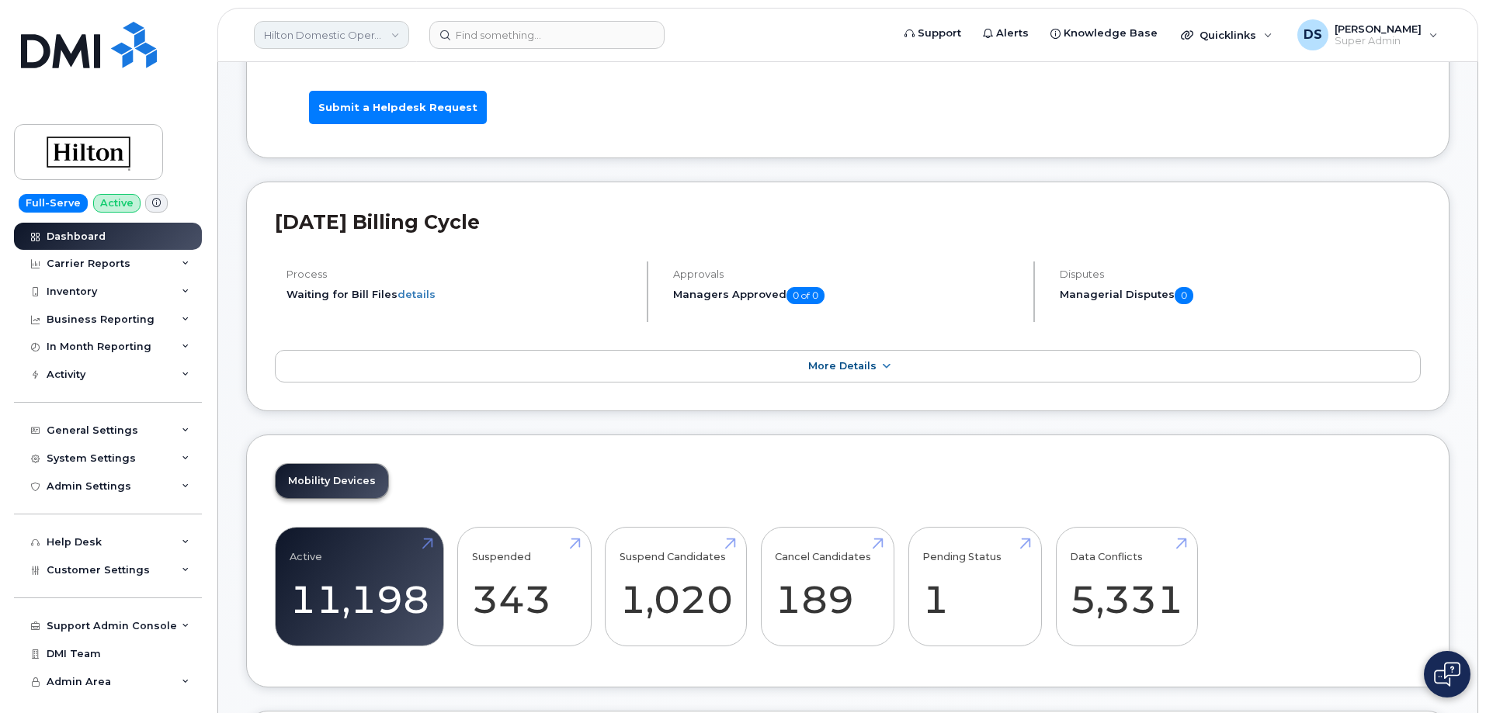
click at [296, 28] on link "Hilton Domestic Operating Company Inc" at bounding box center [331, 35] width 155 height 28
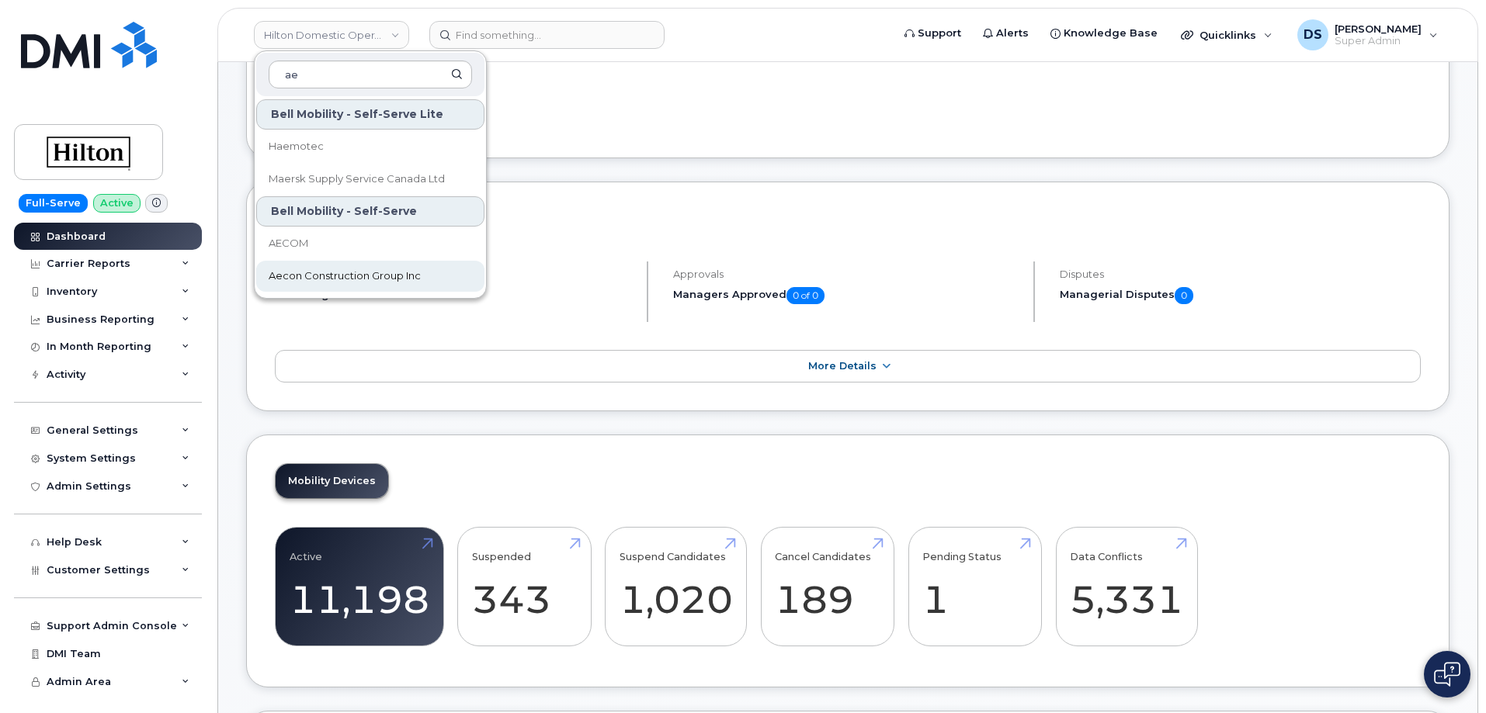
type input "ae"
click at [324, 267] on link "Aecon Construction Group Inc" at bounding box center [370, 276] width 228 height 31
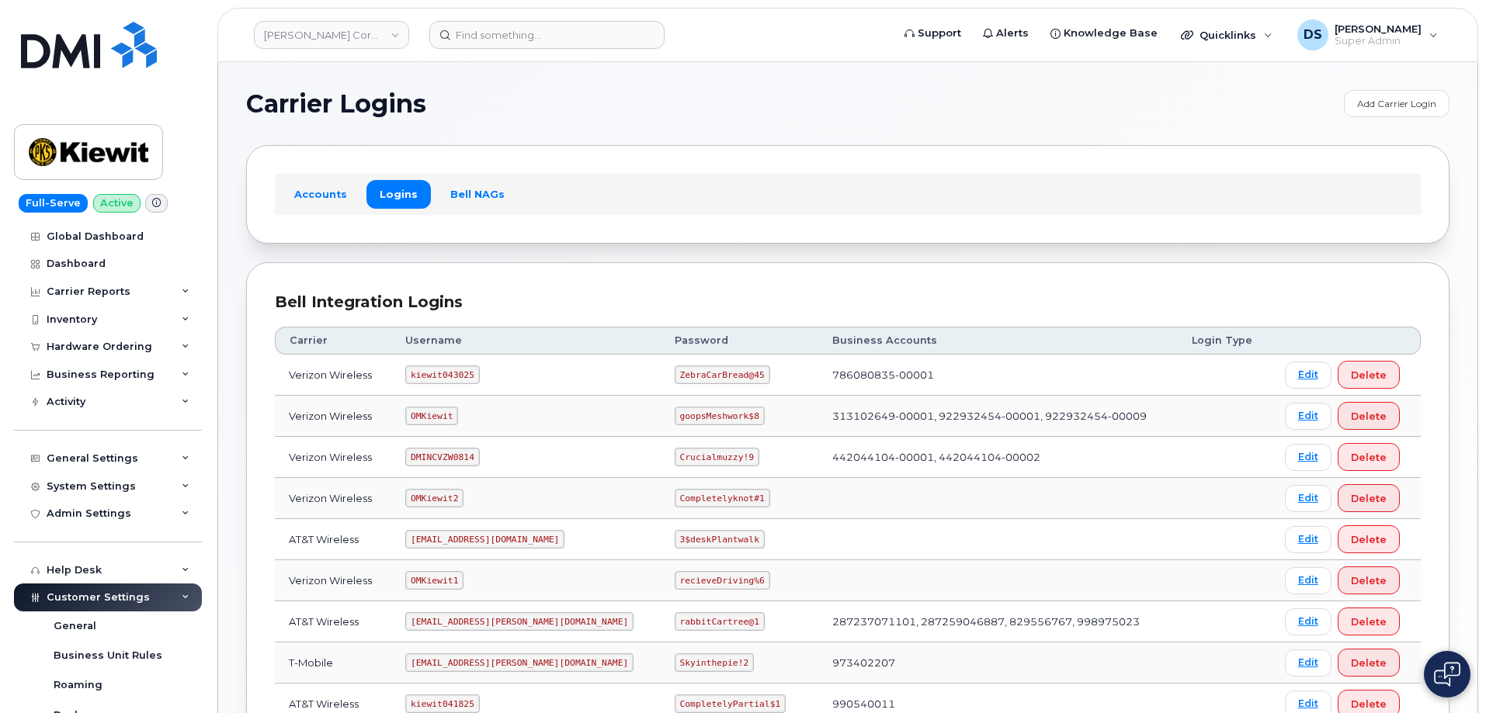
scroll to position [233, 0]
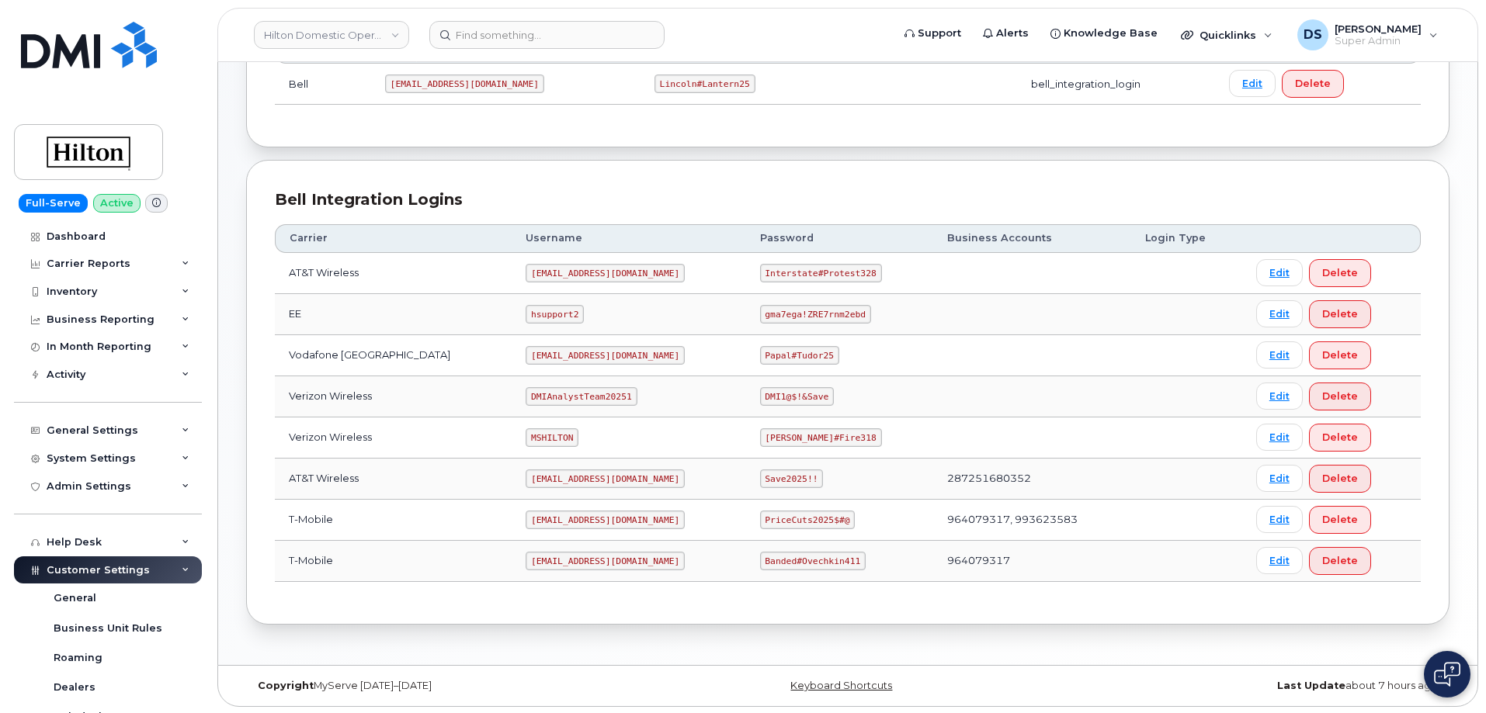
scroll to position [271, 0]
drag, startPoint x: 547, startPoint y: 435, endPoint x: 475, endPoint y: 435, distance: 72.2
click at [475, 457] on tr "Verizon Wireless MSHILTON [PERSON_NAME]#Fire318 Edit Delete" at bounding box center [848, 477] width 1146 height 41
copy tr "MSHILTON"
drag, startPoint x: 818, startPoint y: 435, endPoint x: 725, endPoint y: 432, distance: 93.2
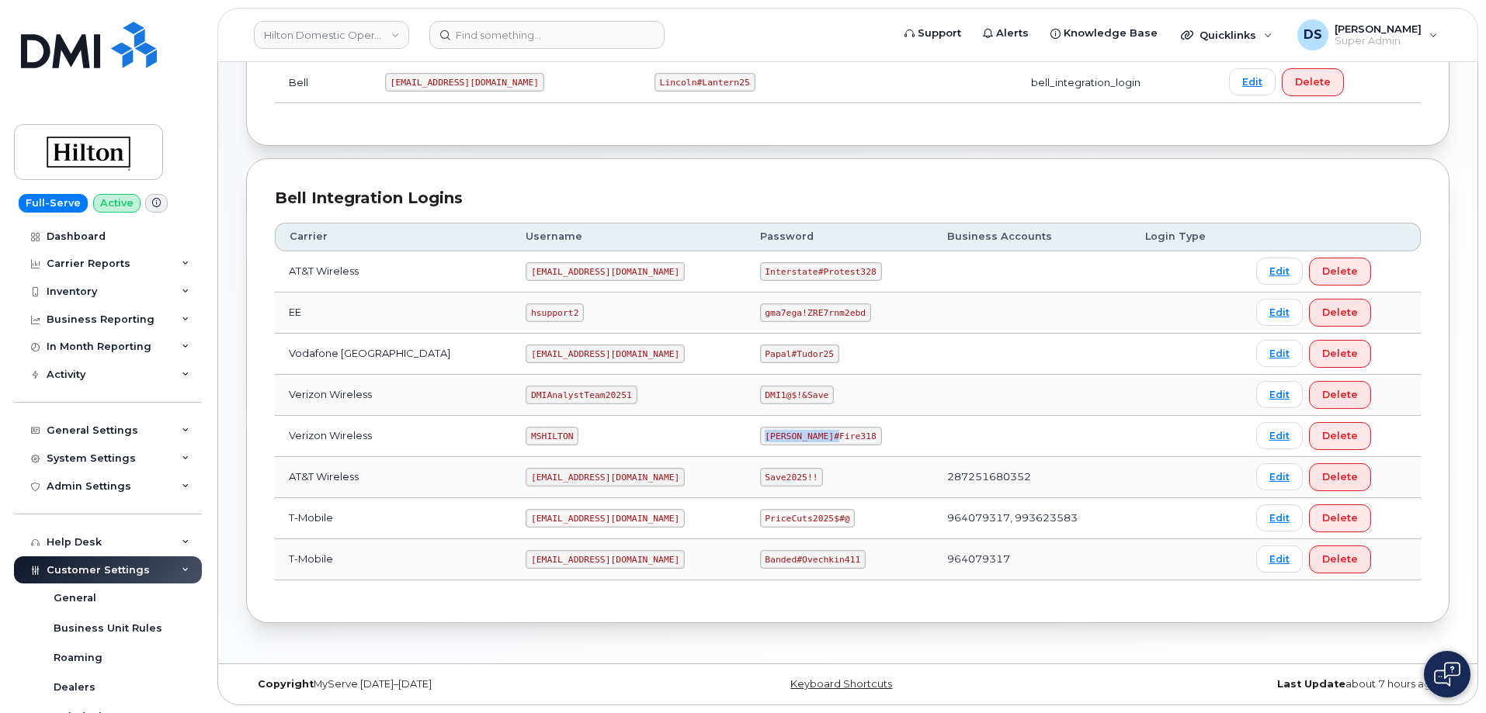
click at [725, 457] on tr "Verizon Wireless MSHILTON [PERSON_NAME]#Fire318 Edit Delete" at bounding box center [848, 477] width 1146 height 41
copy tr "Edward#Fire318"
click at [622, 612] on div "Bell Integration Logins Carrier Username Password Business Accounts Login Type …" at bounding box center [847, 390] width 1203 height 465
drag, startPoint x: 605, startPoint y: 272, endPoint x: 505, endPoint y: 271, distance: 99.4
click at [525, 271] on code "ms-hilton@dminc.com" at bounding box center [604, 271] width 159 height 19
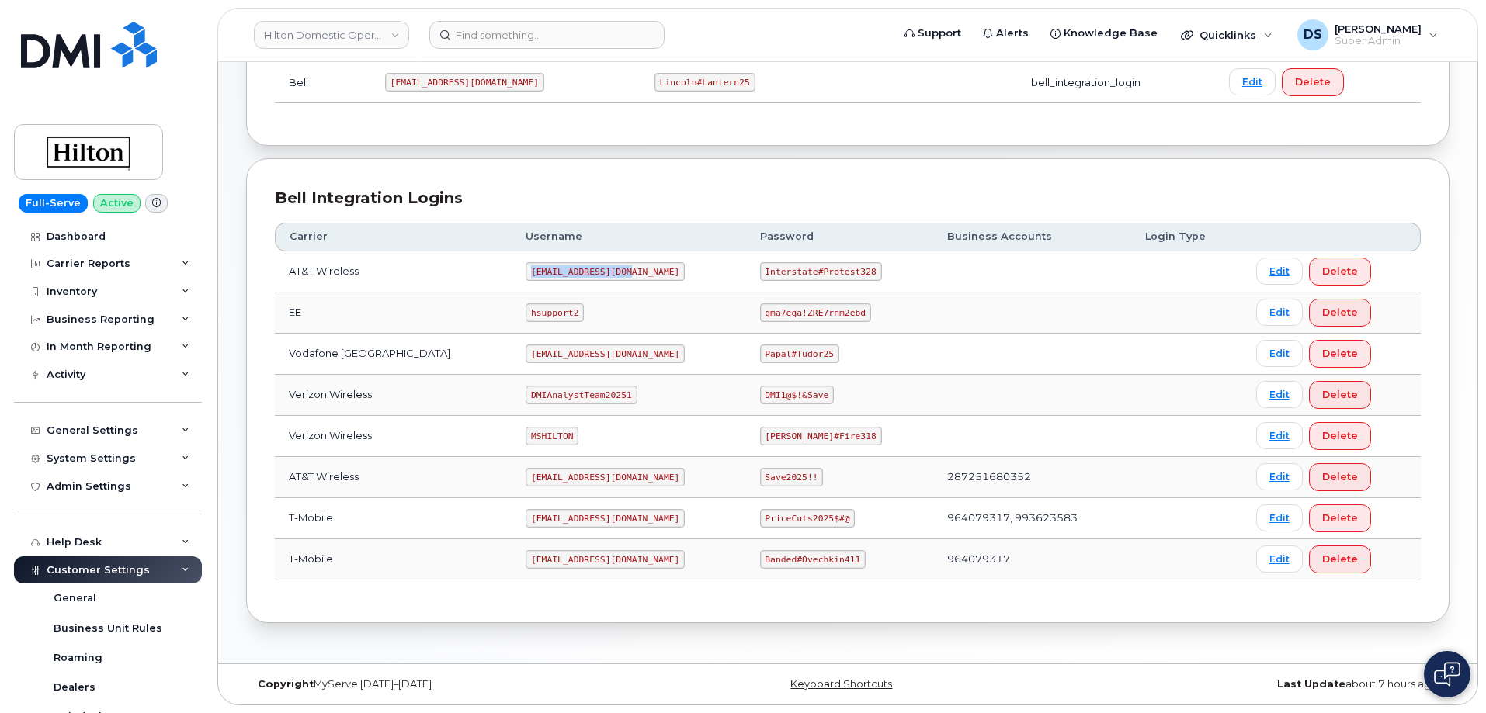
copy code "ms-hilton@dminc.com"
drag, startPoint x: 812, startPoint y: 271, endPoint x: 730, endPoint y: 274, distance: 82.3
click at [730, 293] on tr "AT&T Wireless ms-hilton@dminc.com Interstate#Protest328 Edit Delete" at bounding box center [848, 313] width 1146 height 41
copy tr "Interstate#Protest328"
click at [692, 606] on div "Bell Integration Logins Carrier Username Password Business Accounts Login Type …" at bounding box center [847, 390] width 1203 height 465
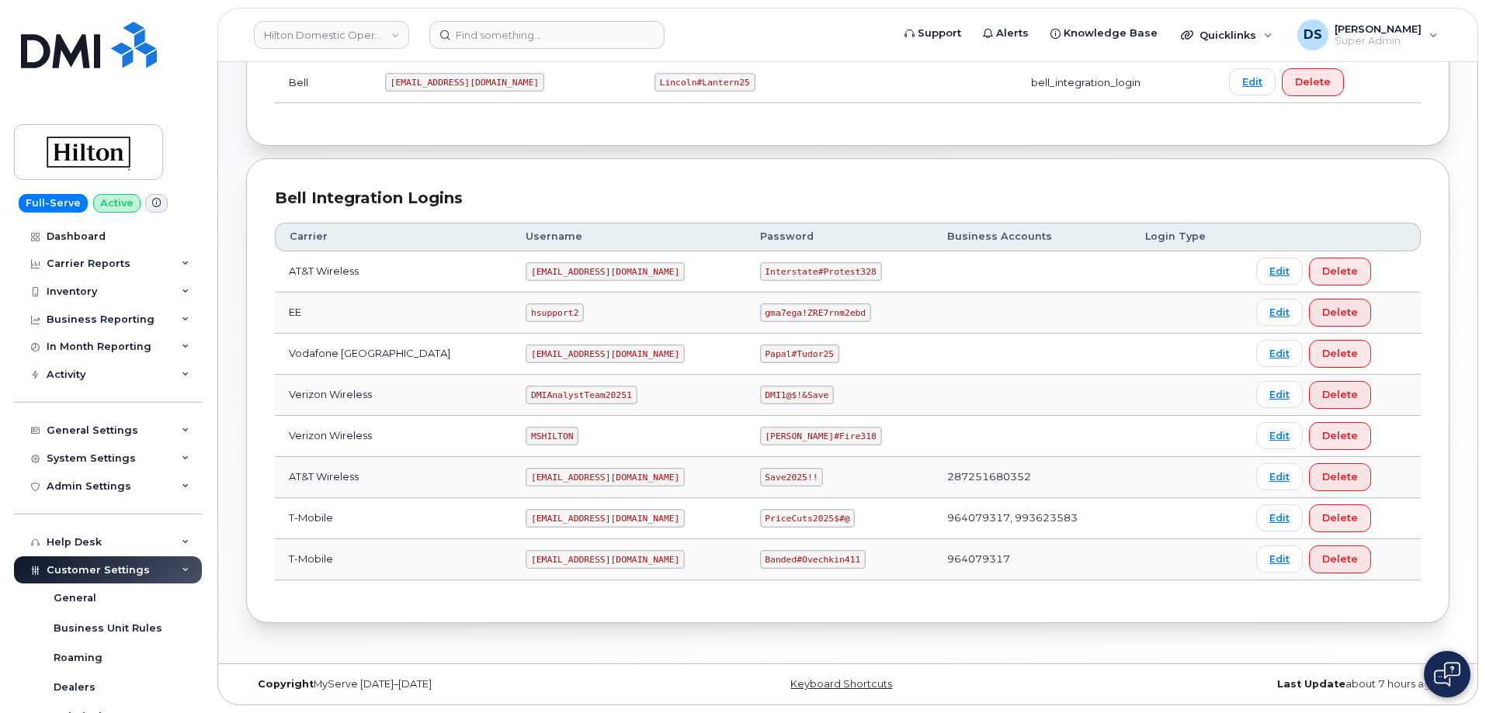
drag, startPoint x: 654, startPoint y: 480, endPoint x: 470, endPoint y: 471, distance: 183.4
click at [470, 498] on tr "AT&T Wireless ms-invoiceprocessing@dminc.com Save2025!! 287251680352 Edit Delete" at bounding box center [848, 518] width 1146 height 41
copy tr "ms-invoiceprocessing@dminc.com"
drag, startPoint x: 798, startPoint y: 481, endPoint x: 695, endPoint y: 471, distance: 103.7
click at [695, 498] on tr "AT&T Wireless ms-invoiceprocessing@dminc.com Save2025!! 287251680352 Edit Delete" at bounding box center [848, 518] width 1146 height 41
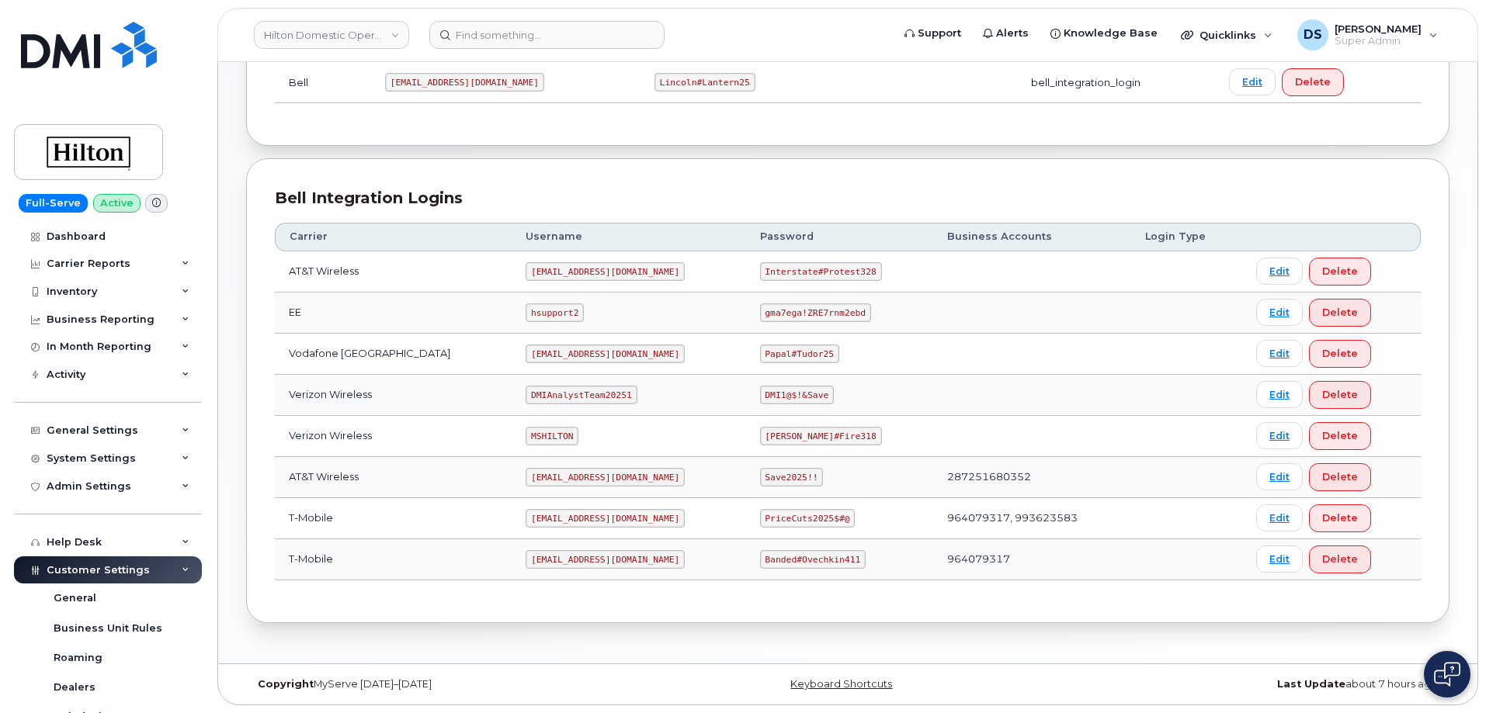
copy tr "Save2025!!"
drag, startPoint x: 600, startPoint y: 274, endPoint x: 477, endPoint y: 275, distance: 122.6
click at [477, 293] on tr "AT&T Wireless ms-hilton@dminc.com Interstate#Protest328 Edit Delete" at bounding box center [848, 313] width 1146 height 41
copy tr "ms-hilton@dminc.com"
drag, startPoint x: 854, startPoint y: 270, endPoint x: 722, endPoint y: 269, distance: 131.9
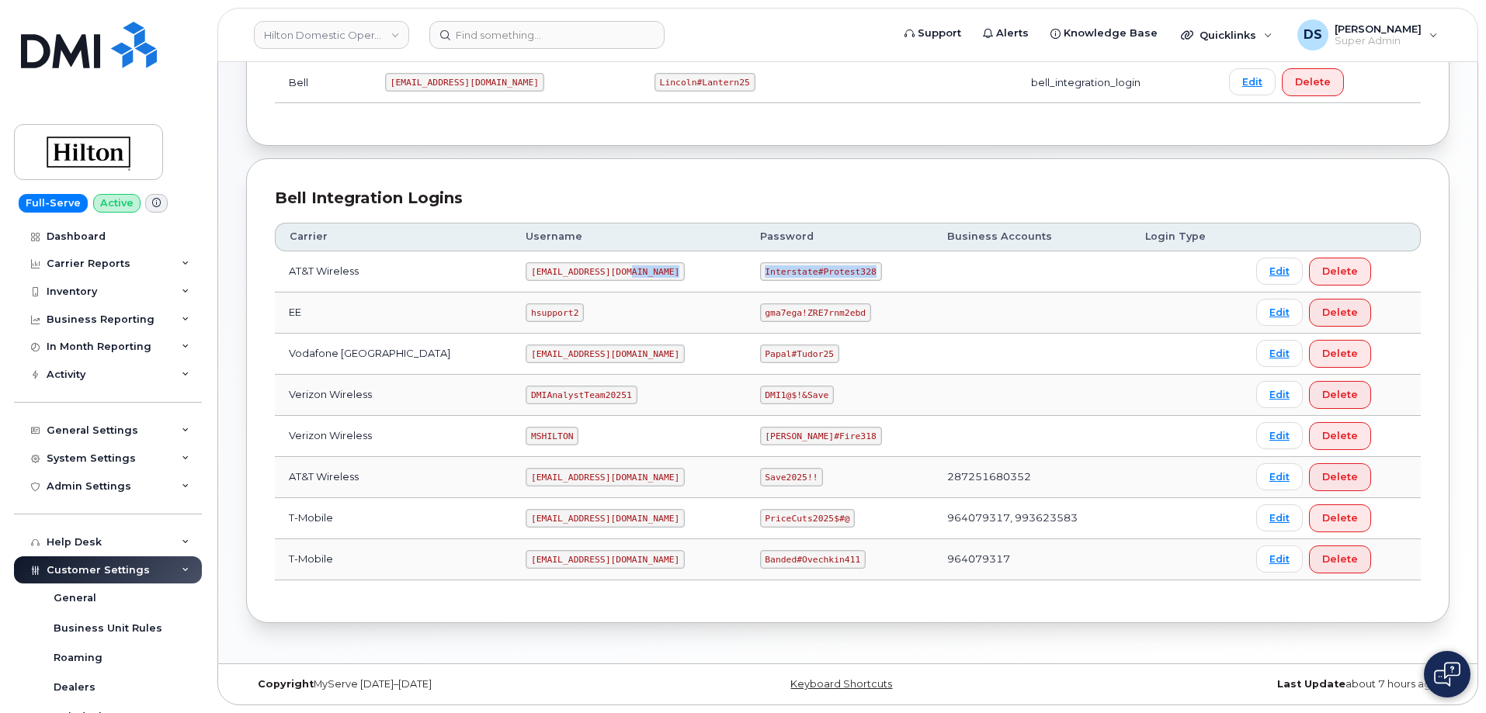
click at [722, 293] on tr "AT&T Wireless ms-hilton@dminc.com Interstate#Protest328 Edit Delete" at bounding box center [848, 313] width 1146 height 41
copy tr "Interstate#Protest328"
click at [669, 607] on div "Bell Integration Logins Carrier Username Password Business Accounts Login Type …" at bounding box center [847, 390] width 1203 height 465
drag, startPoint x: 603, startPoint y: 557, endPoint x: 496, endPoint y: 552, distance: 107.2
click at [511, 552] on td "ms-hilton@dminc.com" at bounding box center [628, 559] width 234 height 41
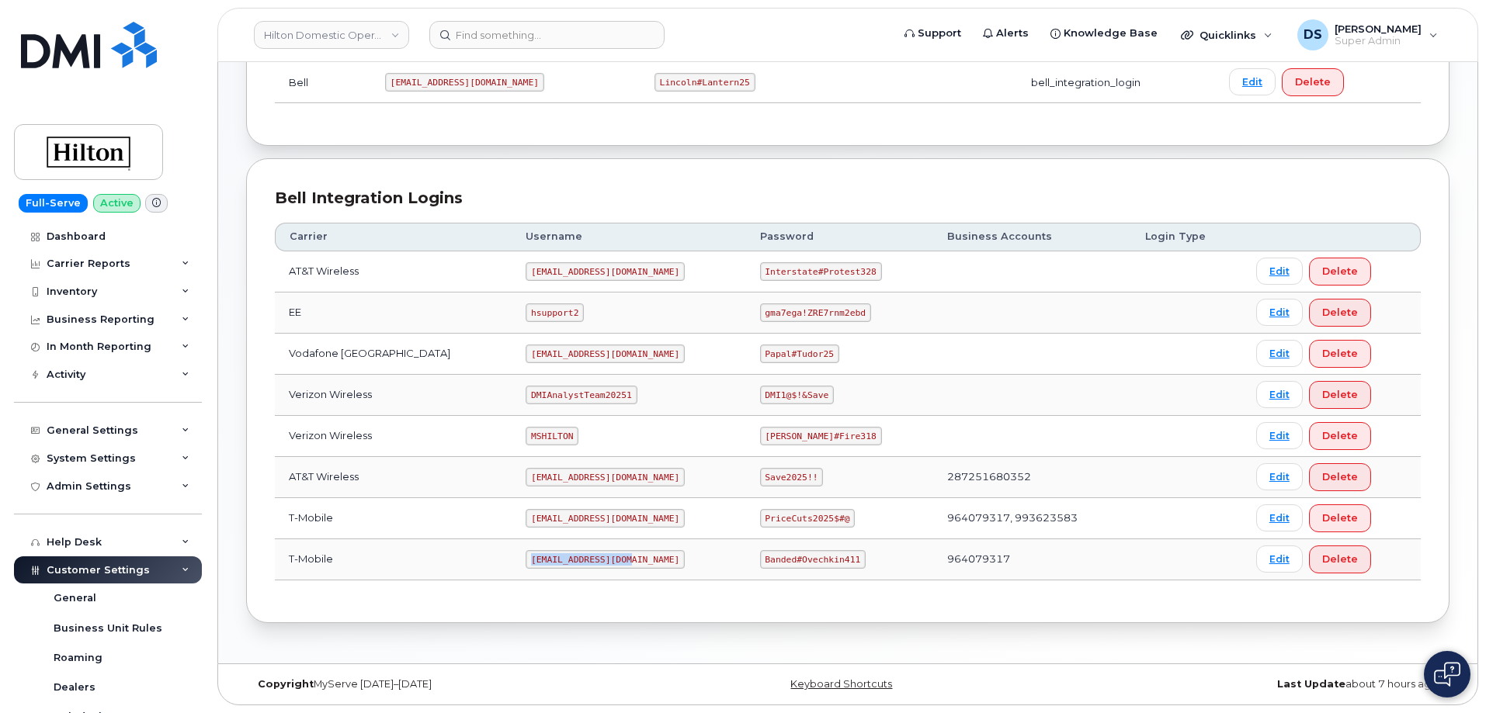
copy code "ms-hilton@dminc.com"
drag, startPoint x: 838, startPoint y: 557, endPoint x: 732, endPoint y: 560, distance: 106.4
click at [746, 560] on td "Banded#Ovechkin411" at bounding box center [839, 559] width 187 height 41
copy code "Banded#Ovechkin411"
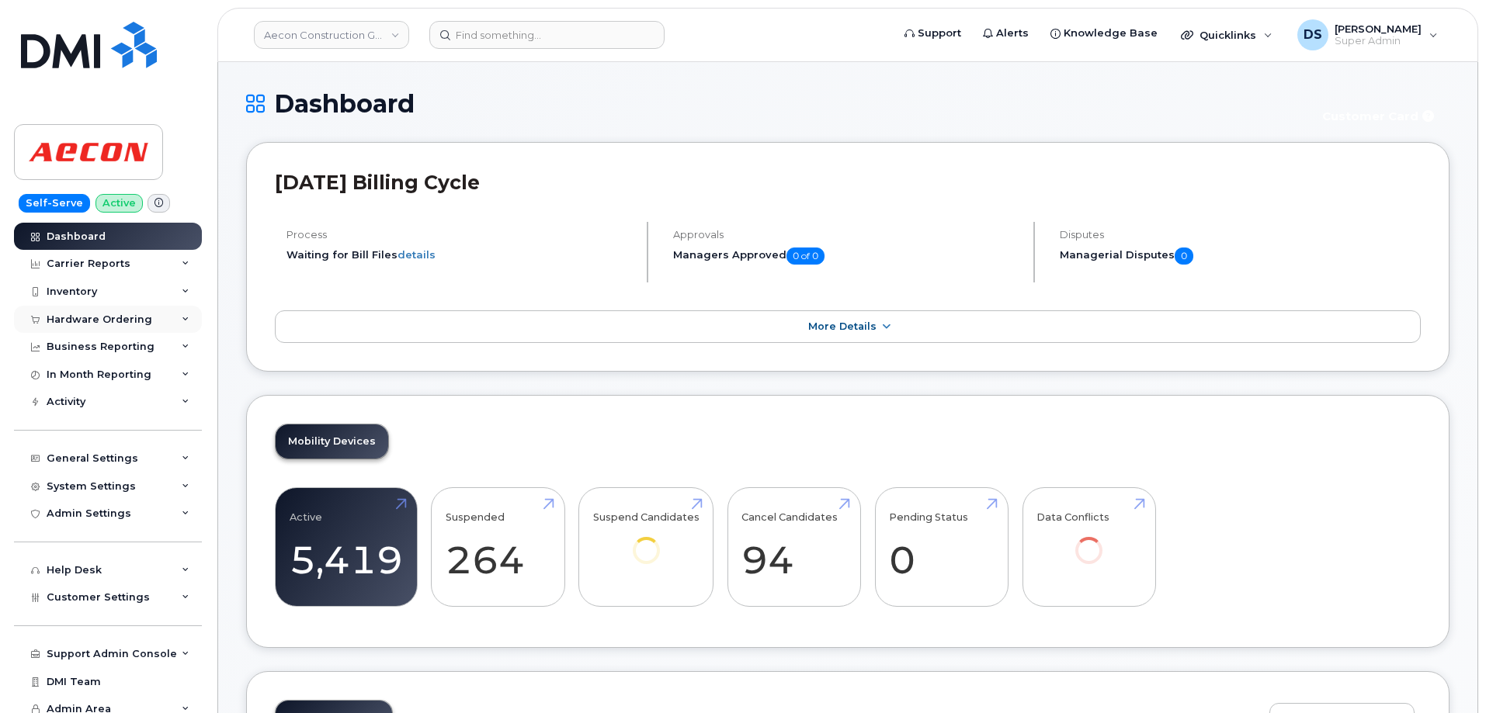
click at [66, 321] on div "Hardware Ordering" at bounding box center [100, 320] width 106 height 12
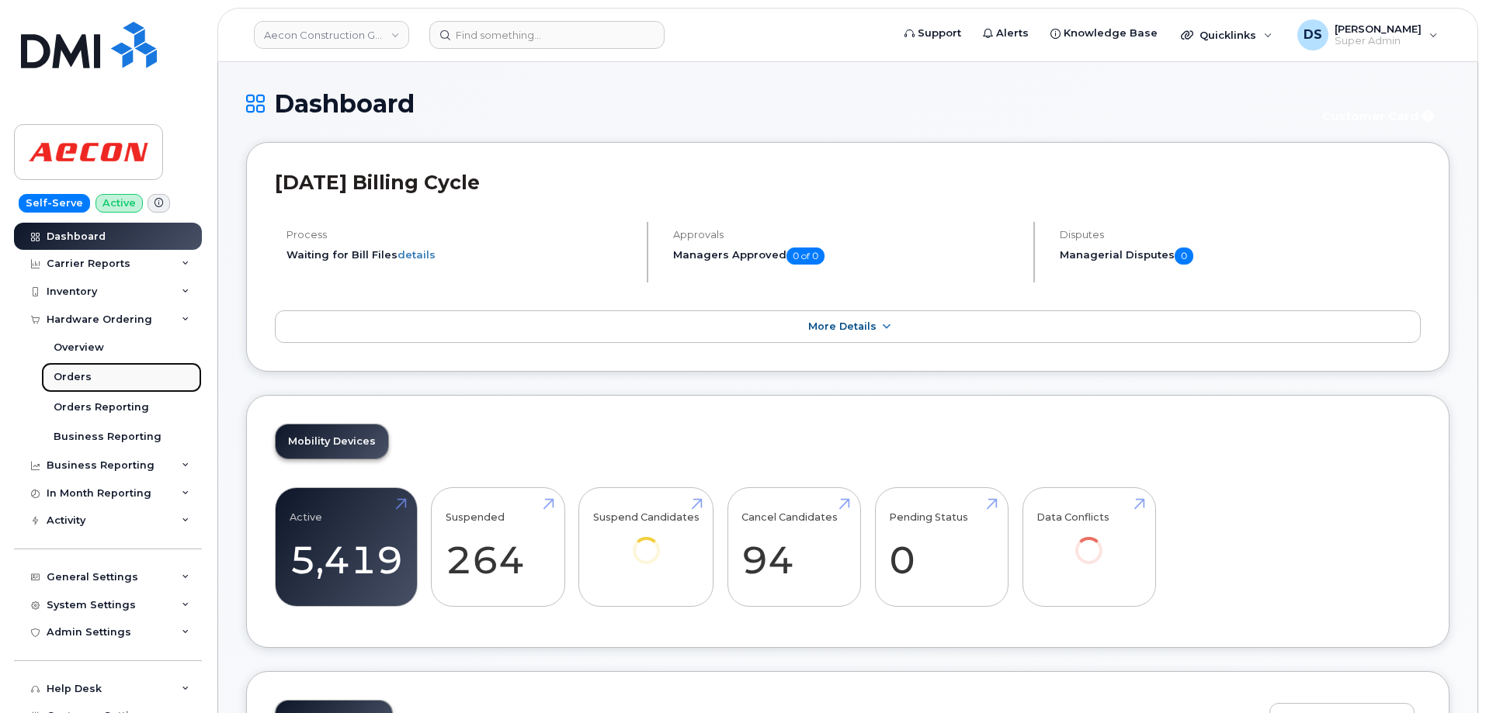
click at [70, 380] on div "Orders" at bounding box center [73, 377] width 38 height 14
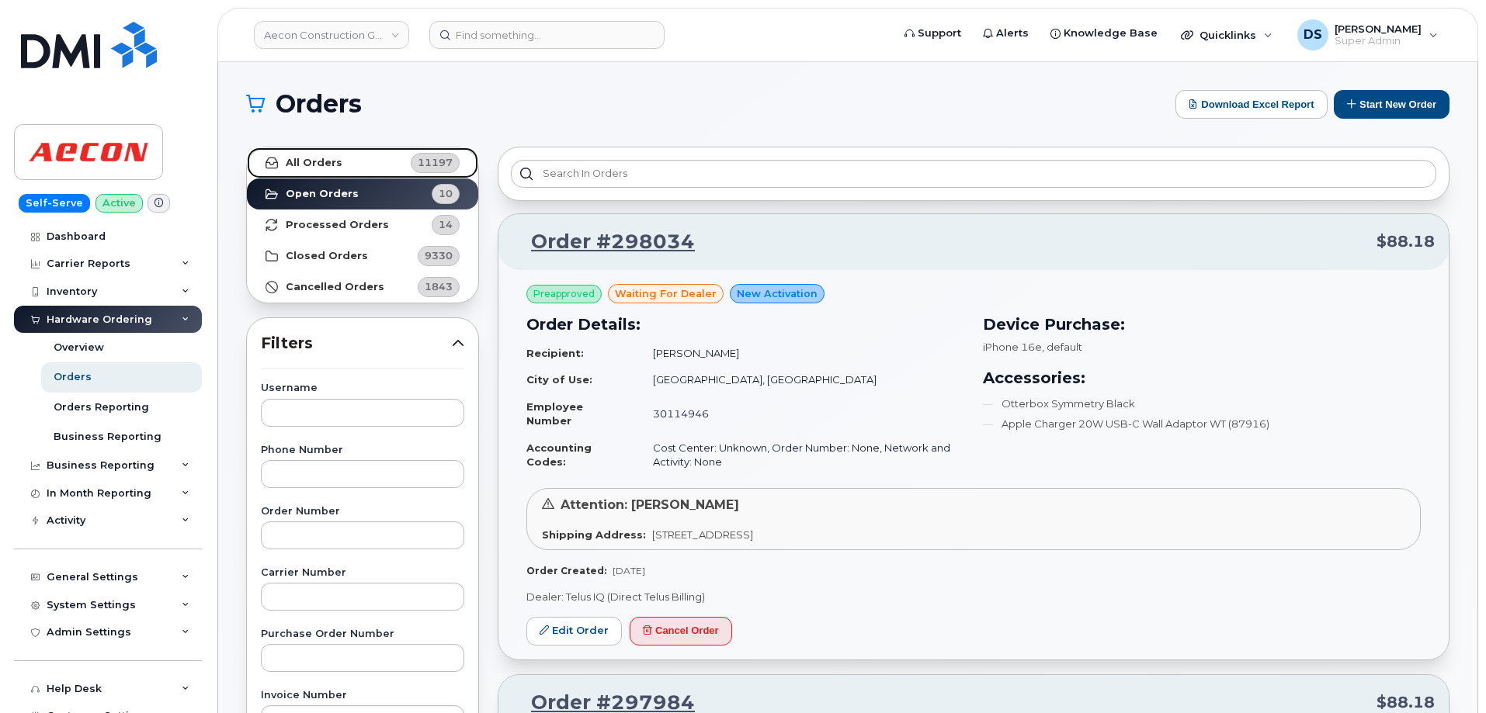
click at [311, 154] on link "All Orders 11197" at bounding box center [362, 162] width 231 height 31
